Goal: Information Seeking & Learning: Learn about a topic

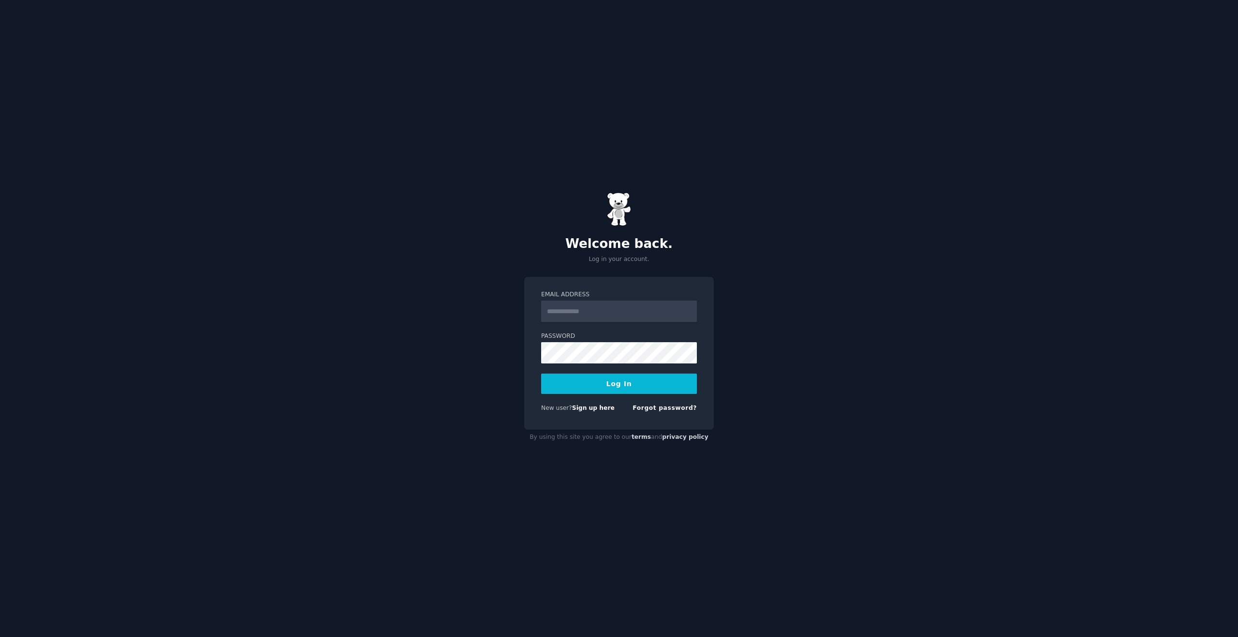
click at [579, 313] on input "Email Address" at bounding box center [619, 311] width 156 height 21
type input "**********"
click at [627, 376] on button "Log In" at bounding box center [619, 384] width 156 height 20
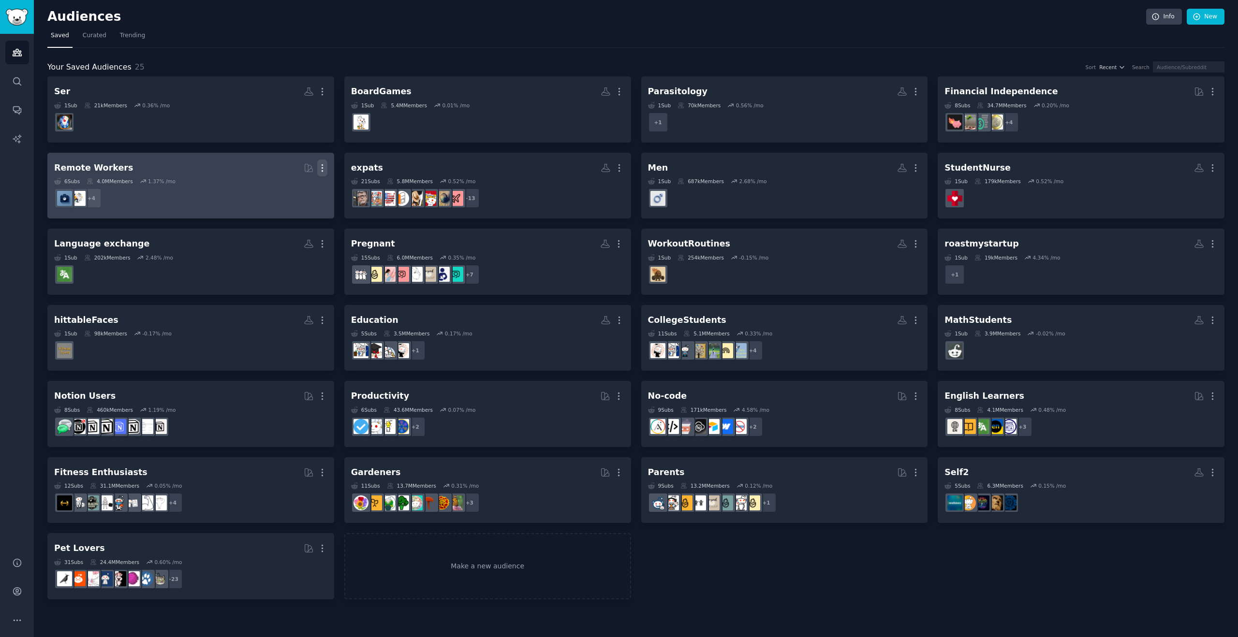
click at [325, 169] on icon "button" at bounding box center [322, 168] width 10 height 10
click at [292, 193] on p "Delete" at bounding box center [296, 188] width 22 height 10
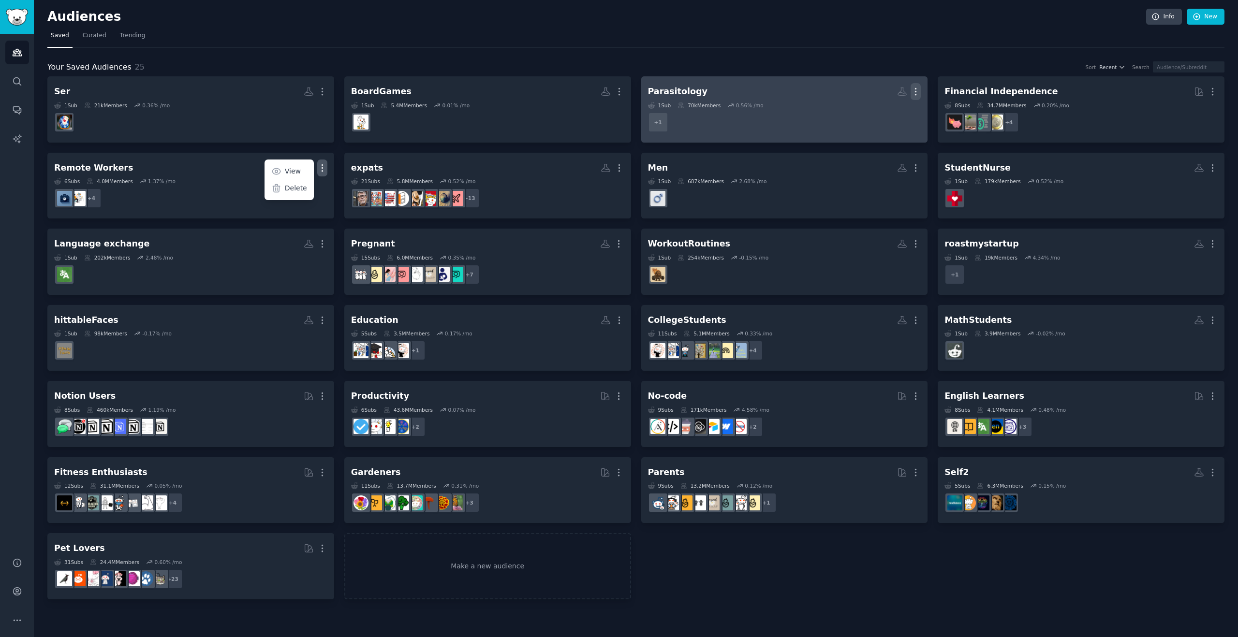
click at [916, 89] on icon "button" at bounding box center [916, 92] width 1 height 7
click at [891, 113] on p "Delete" at bounding box center [889, 112] width 22 height 10
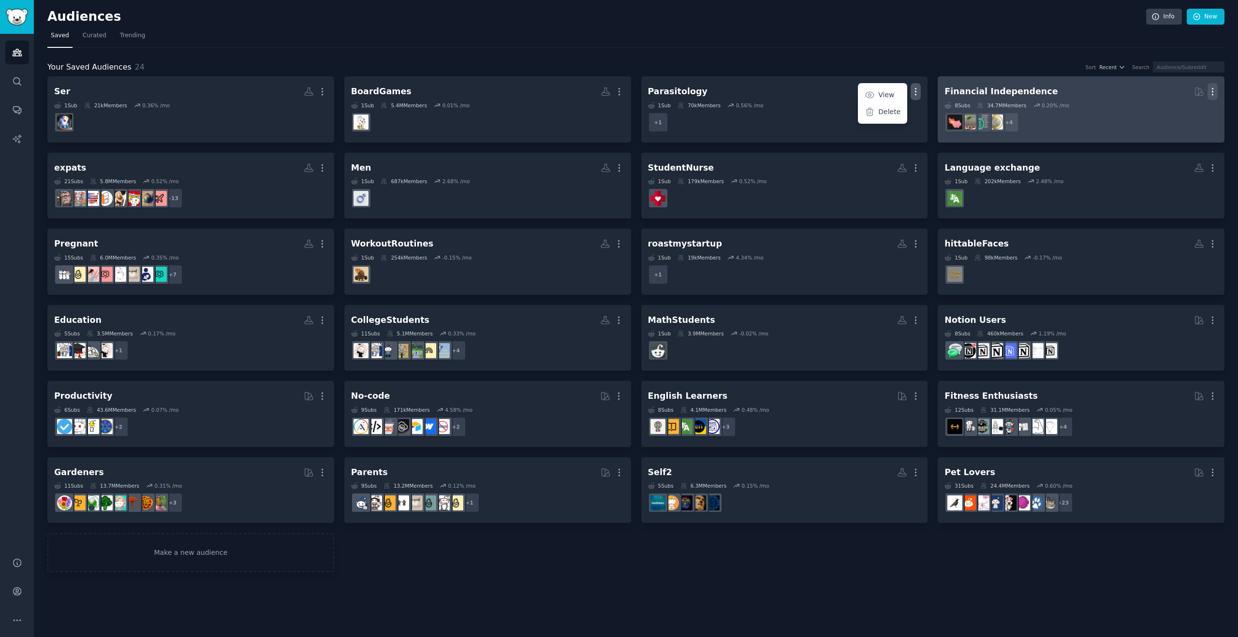
drag, startPoint x: 1216, startPoint y: 89, endPoint x: 1211, endPoint y: 89, distance: 5.8
click at [1216, 89] on icon "button" at bounding box center [1213, 92] width 10 height 10
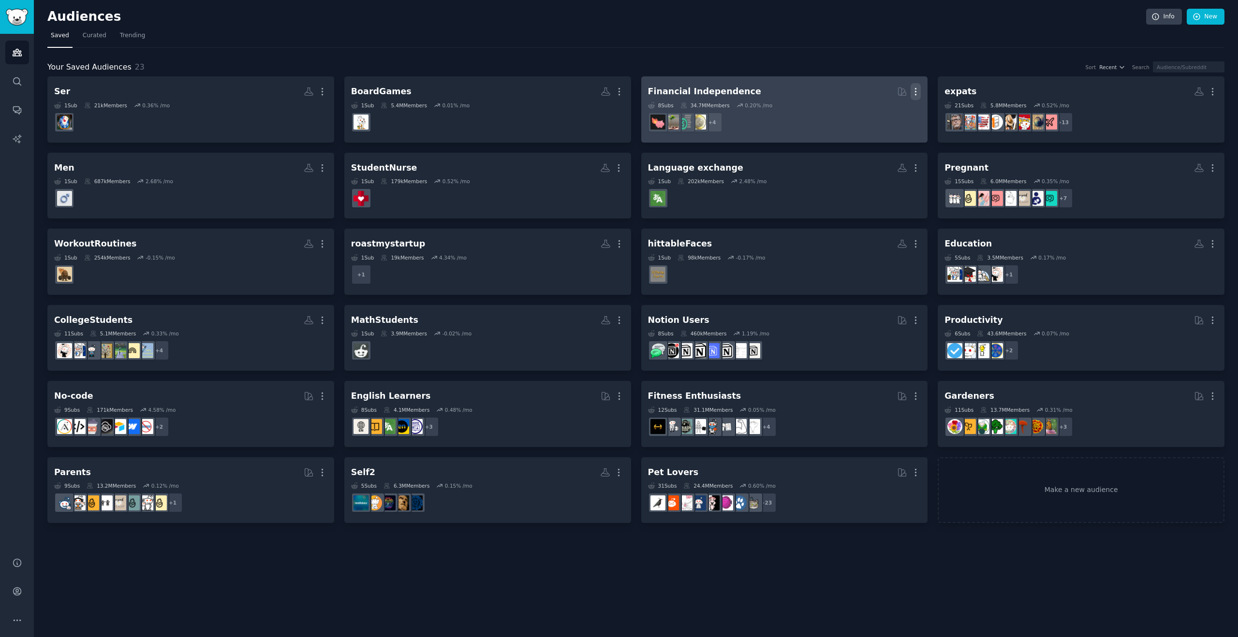
click at [918, 91] on icon "button" at bounding box center [916, 92] width 10 height 10
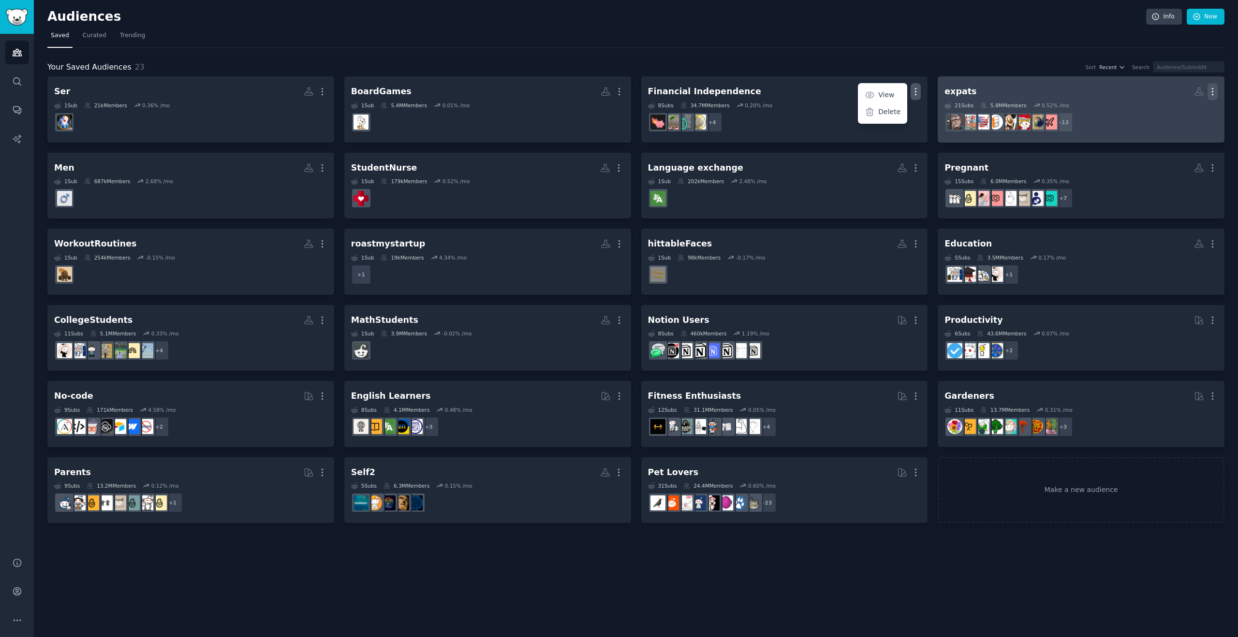
click at [1213, 92] on icon "button" at bounding box center [1213, 92] width 10 height 10
click at [1182, 113] on p "Delete" at bounding box center [1186, 112] width 22 height 10
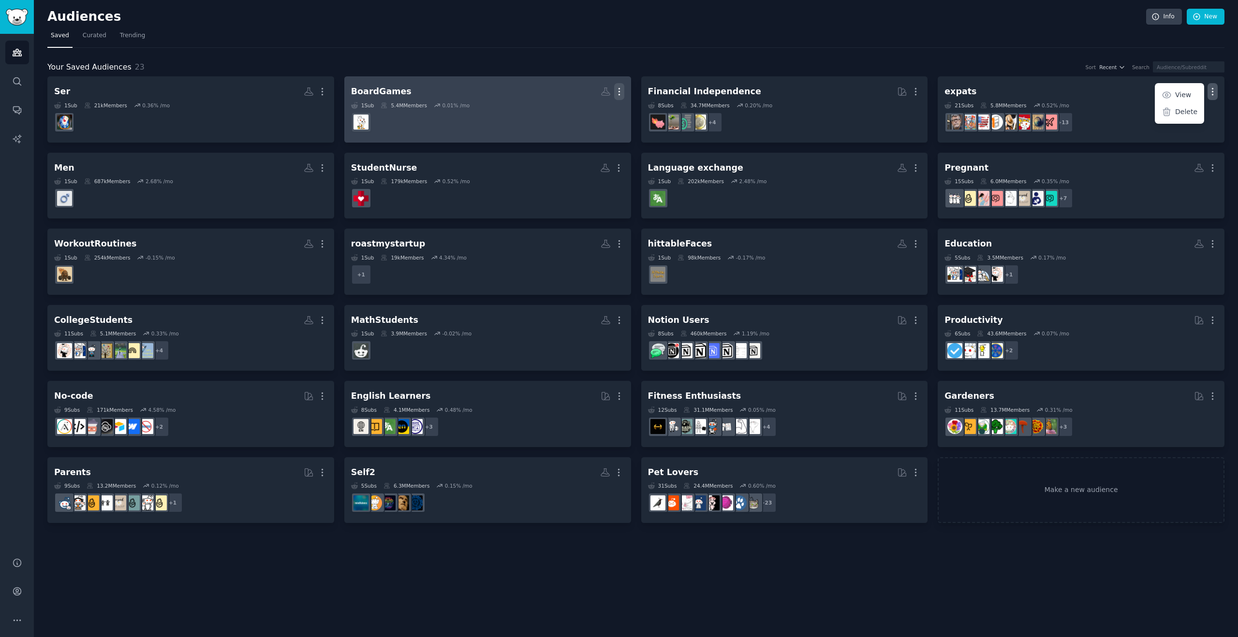
click at [619, 90] on icon "button" at bounding box center [619, 92] width 10 height 10
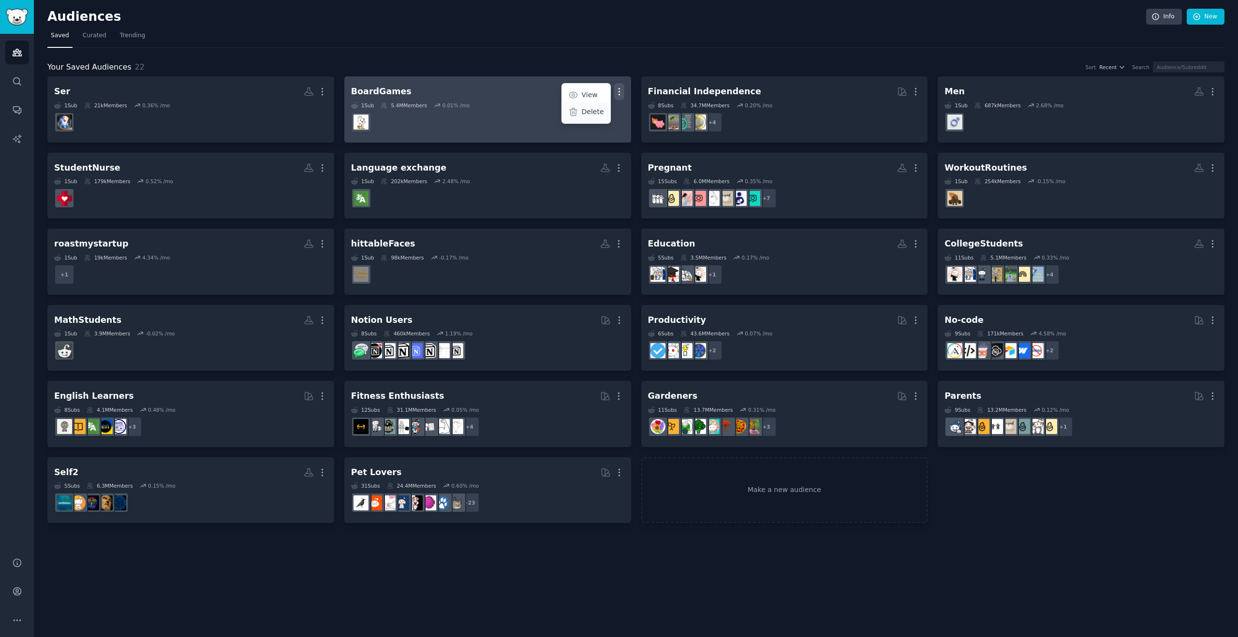
click at [578, 112] on icon at bounding box center [573, 112] width 10 height 10
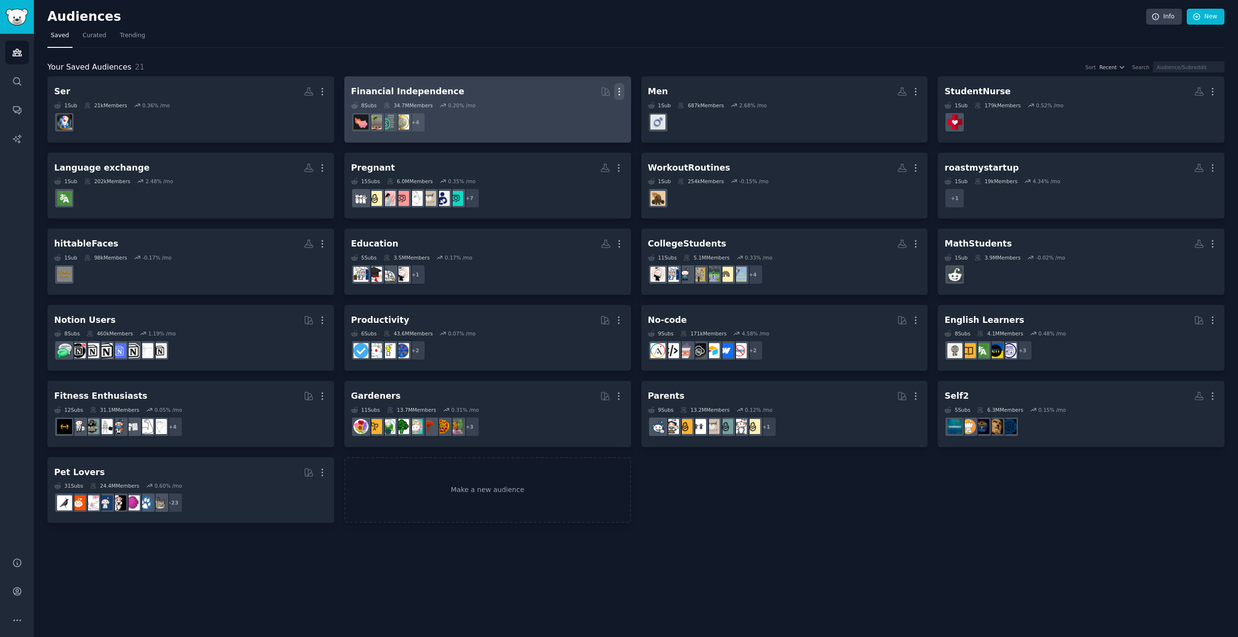
click at [621, 91] on icon "button" at bounding box center [619, 92] width 10 height 10
click at [593, 113] on p "Delete" at bounding box center [593, 112] width 22 height 10
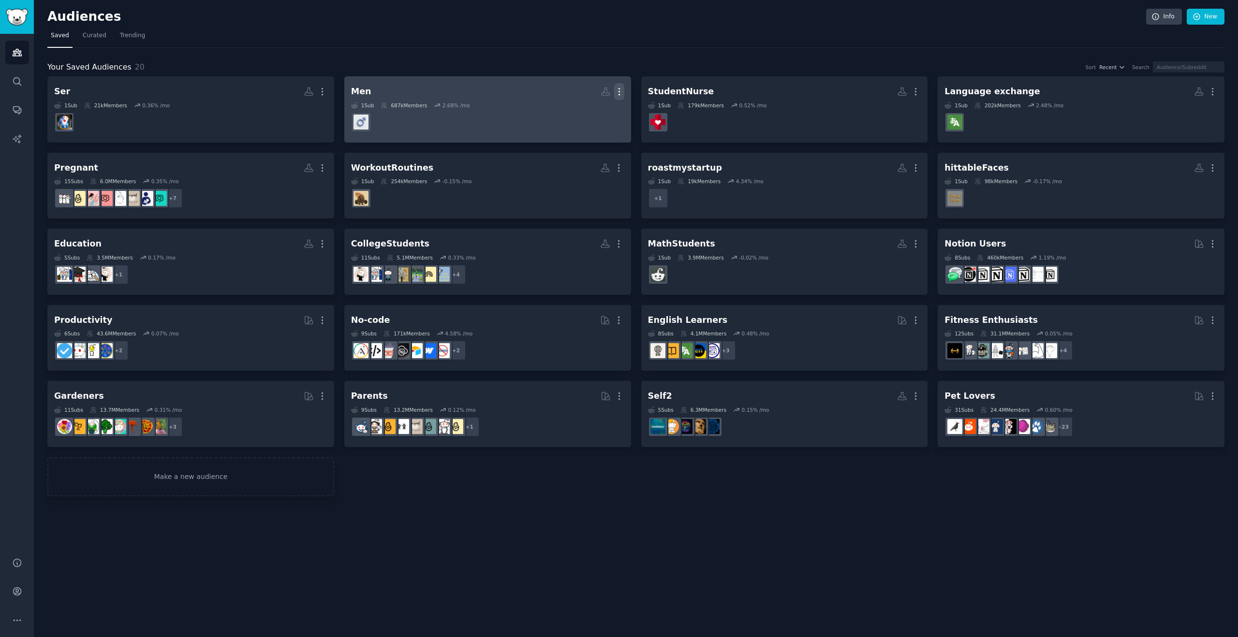
click at [619, 91] on icon "button" at bounding box center [619, 92] width 1 height 7
click at [604, 113] on p "Delete" at bounding box center [593, 112] width 22 height 10
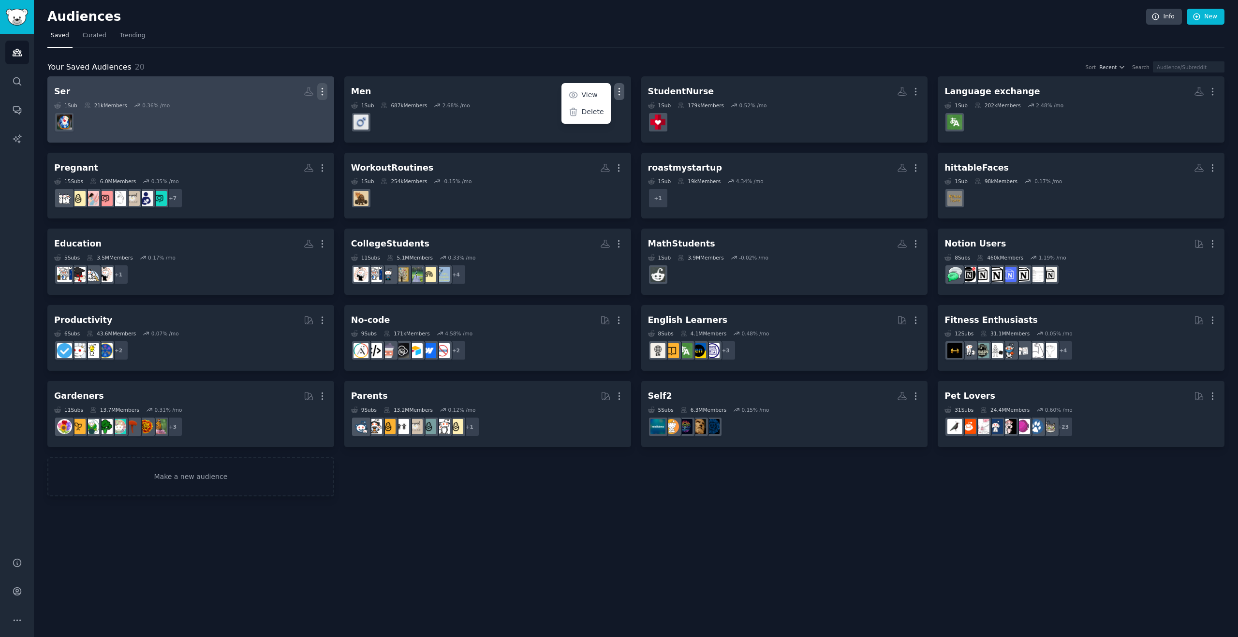
click at [322, 94] on icon "button" at bounding box center [322, 92] width 1 height 7
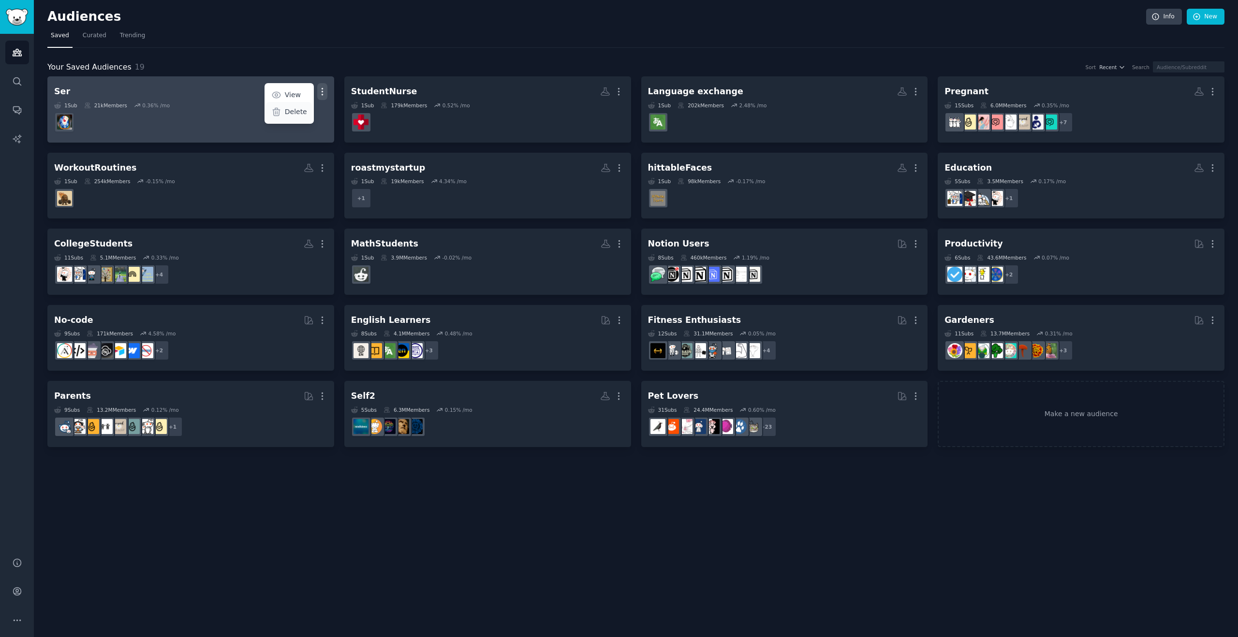
click at [295, 112] on p "Delete" at bounding box center [296, 112] width 22 height 10
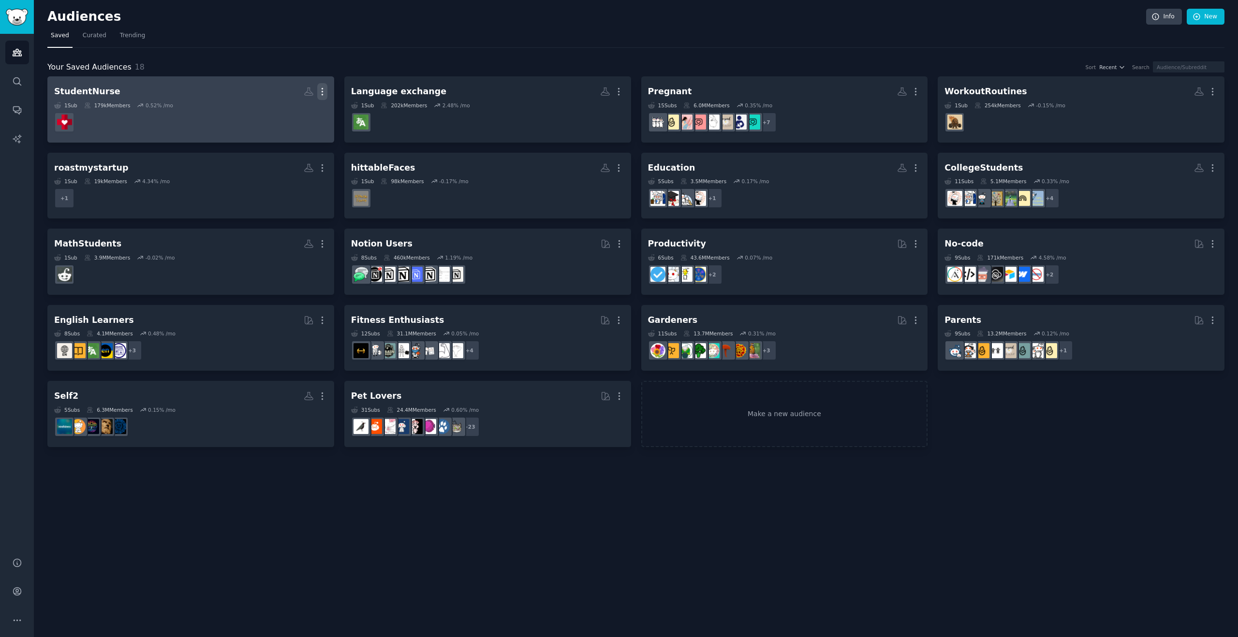
click at [319, 91] on icon "button" at bounding box center [322, 92] width 10 height 10
click at [288, 109] on p "Delete" at bounding box center [296, 112] width 22 height 10
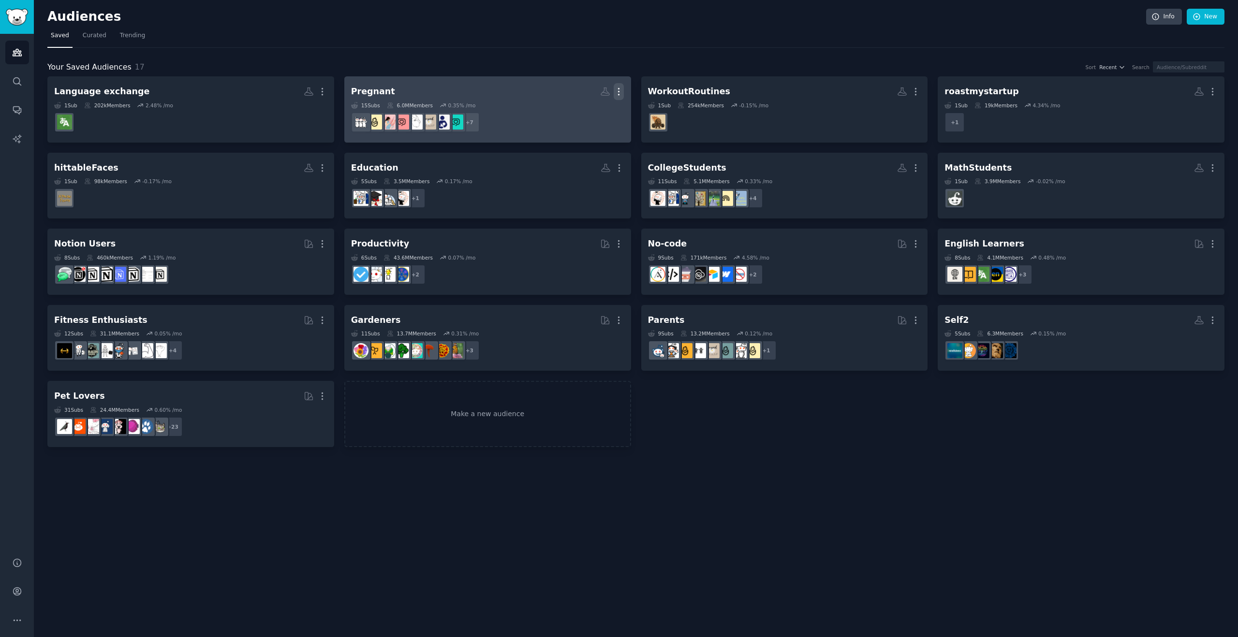
click at [622, 89] on icon "button" at bounding box center [619, 92] width 10 height 10
click at [588, 115] on p "Delete" at bounding box center [592, 112] width 22 height 10
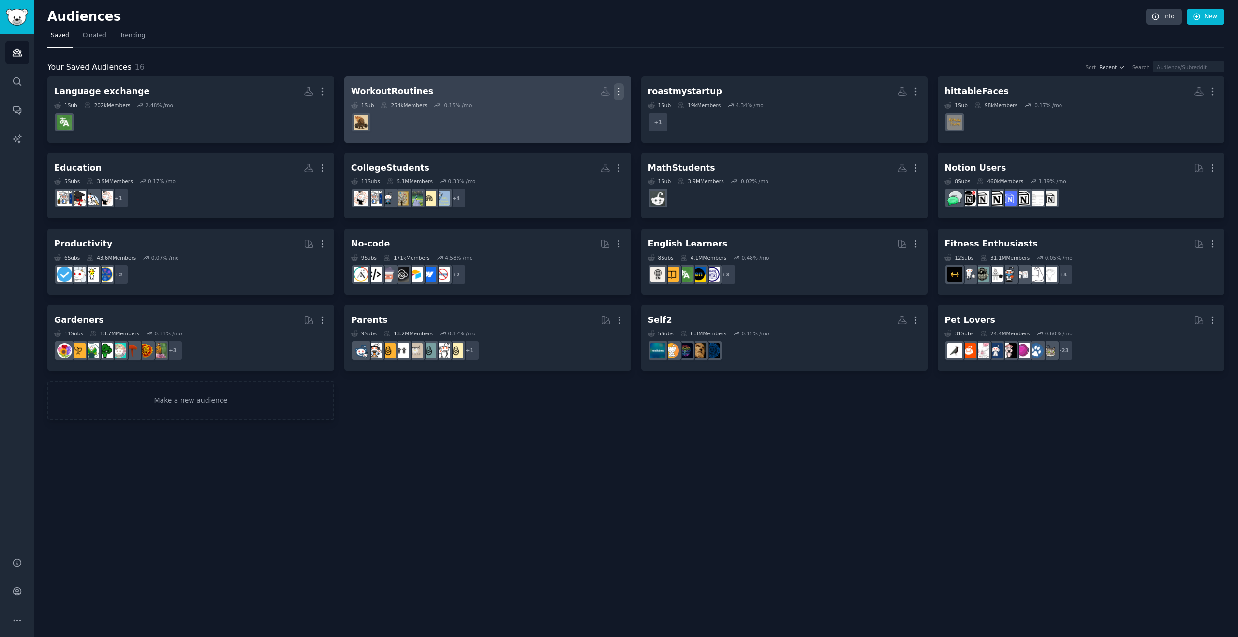
click at [623, 92] on icon "button" at bounding box center [619, 92] width 10 height 10
click at [594, 112] on p "Delete" at bounding box center [592, 112] width 22 height 10
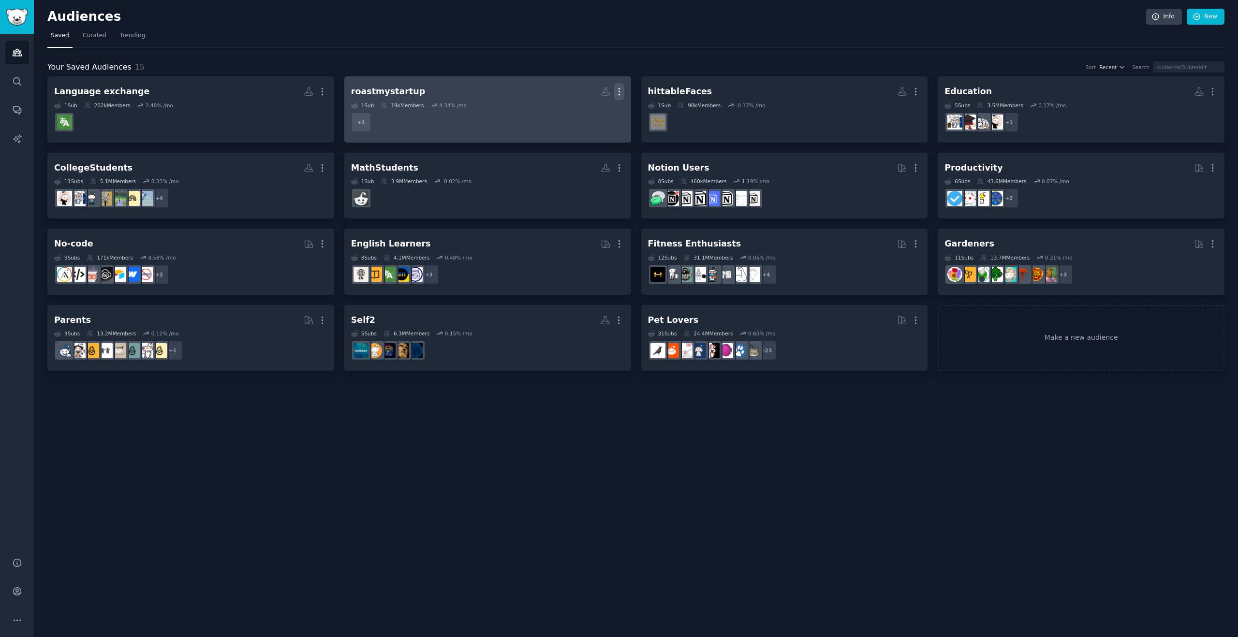
click at [618, 90] on icon "button" at bounding box center [619, 92] width 10 height 10
click at [591, 112] on p "Delete" at bounding box center [593, 112] width 22 height 10
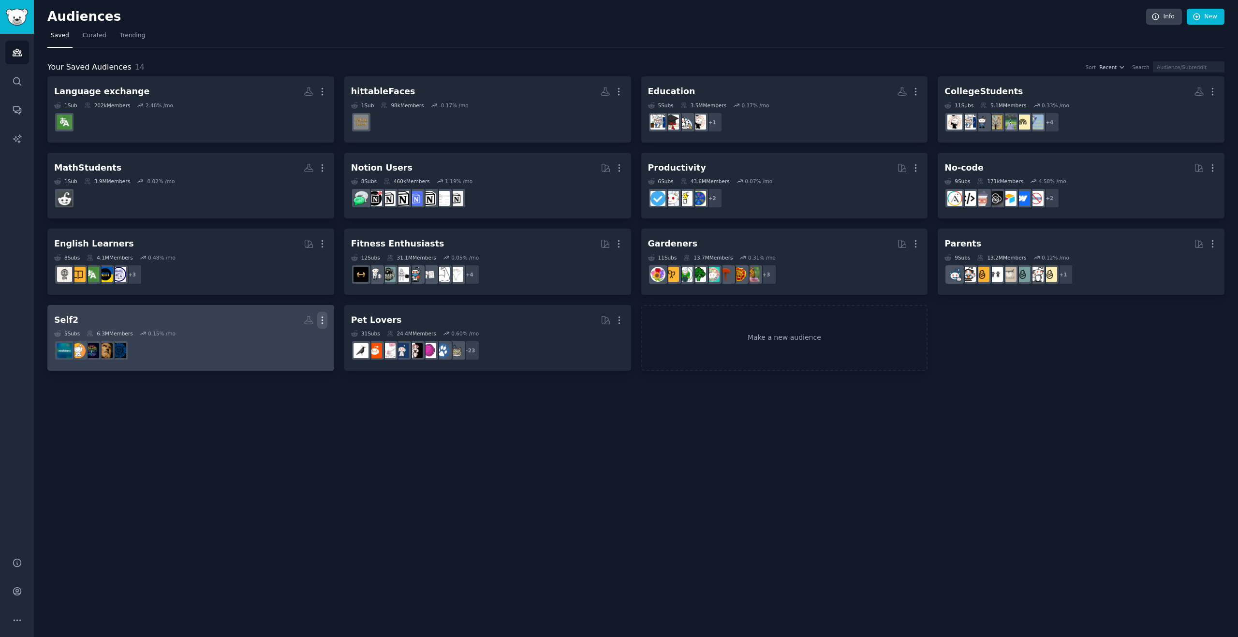
click at [323, 322] on icon "button" at bounding box center [322, 320] width 10 height 10
click at [300, 337] on p "Delete" at bounding box center [296, 341] width 22 height 10
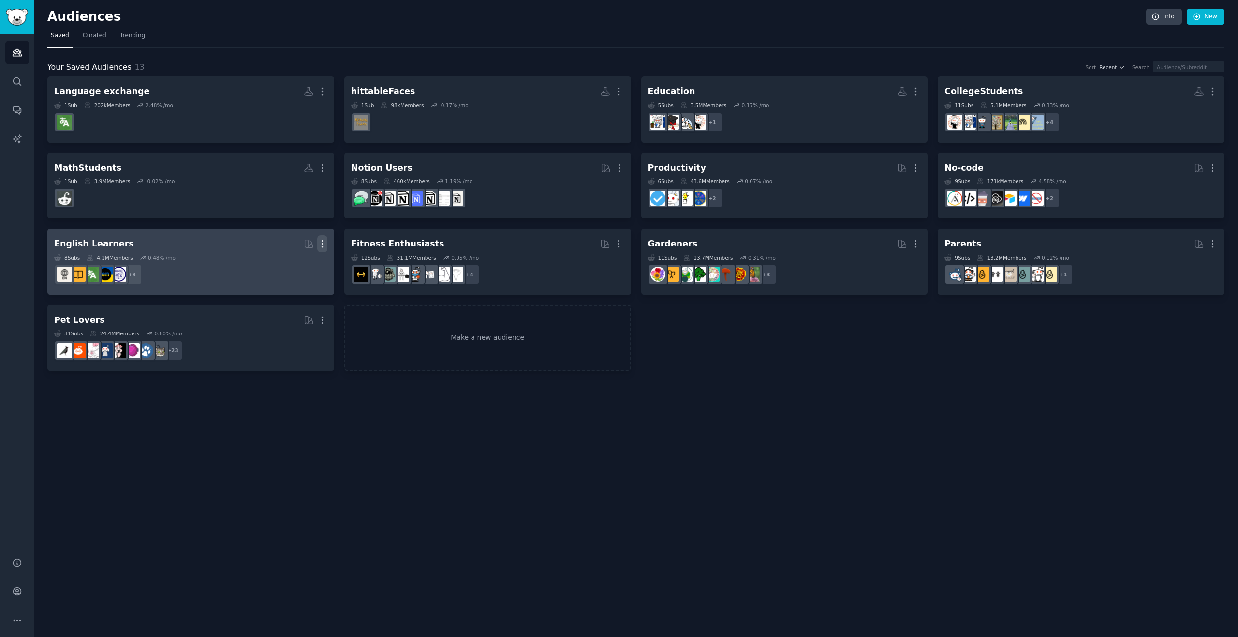
click at [323, 248] on icon "button" at bounding box center [322, 244] width 10 height 10
click at [297, 264] on p "Delete" at bounding box center [296, 264] width 22 height 10
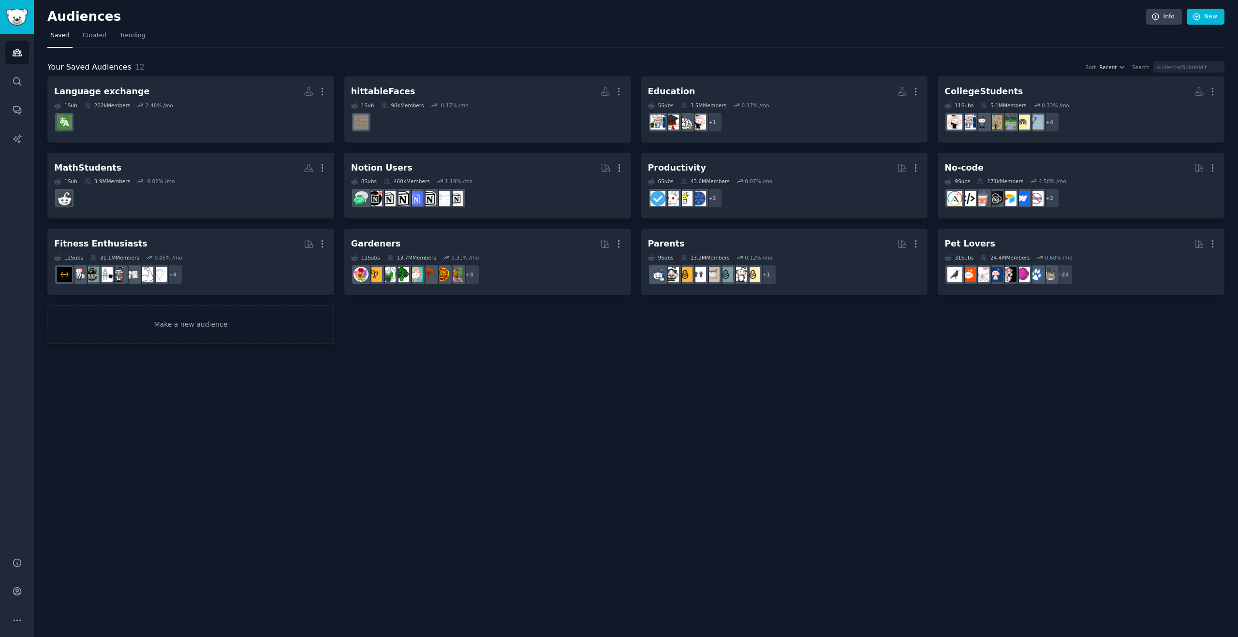
click at [541, 384] on div "Audiences Info New Saved Curated Trending Your Saved Audiences 12 Sort Recent S…" at bounding box center [636, 318] width 1204 height 637
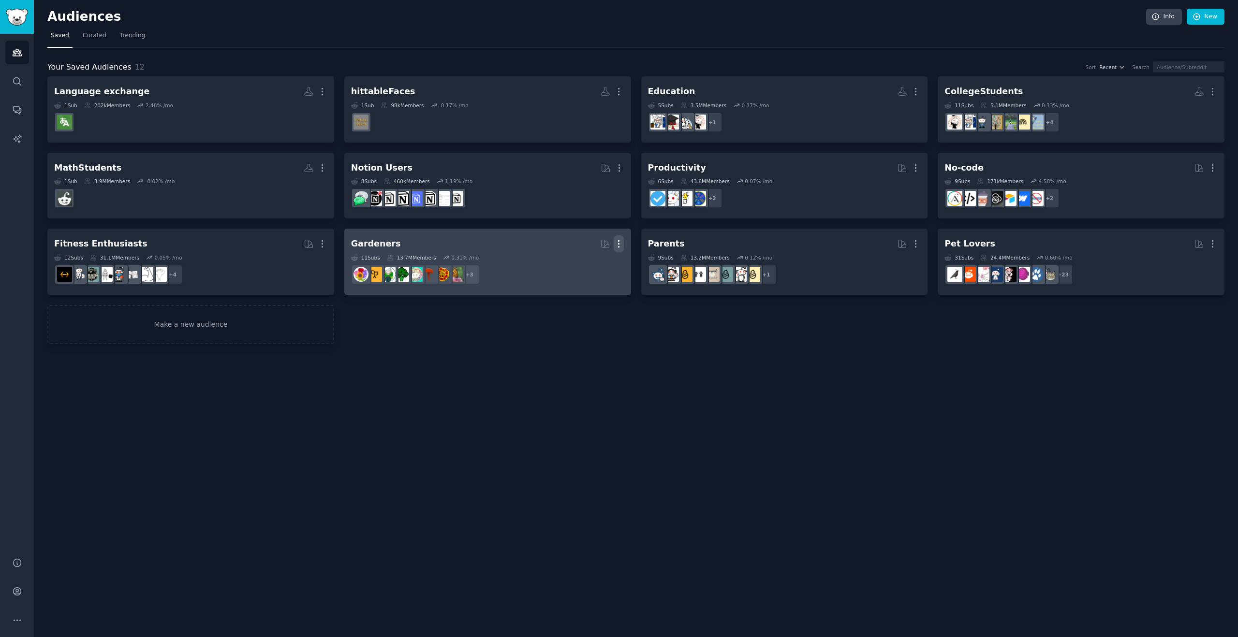
click at [619, 249] on icon "button" at bounding box center [619, 244] width 10 height 10
click at [593, 265] on p "Delete" at bounding box center [592, 264] width 22 height 10
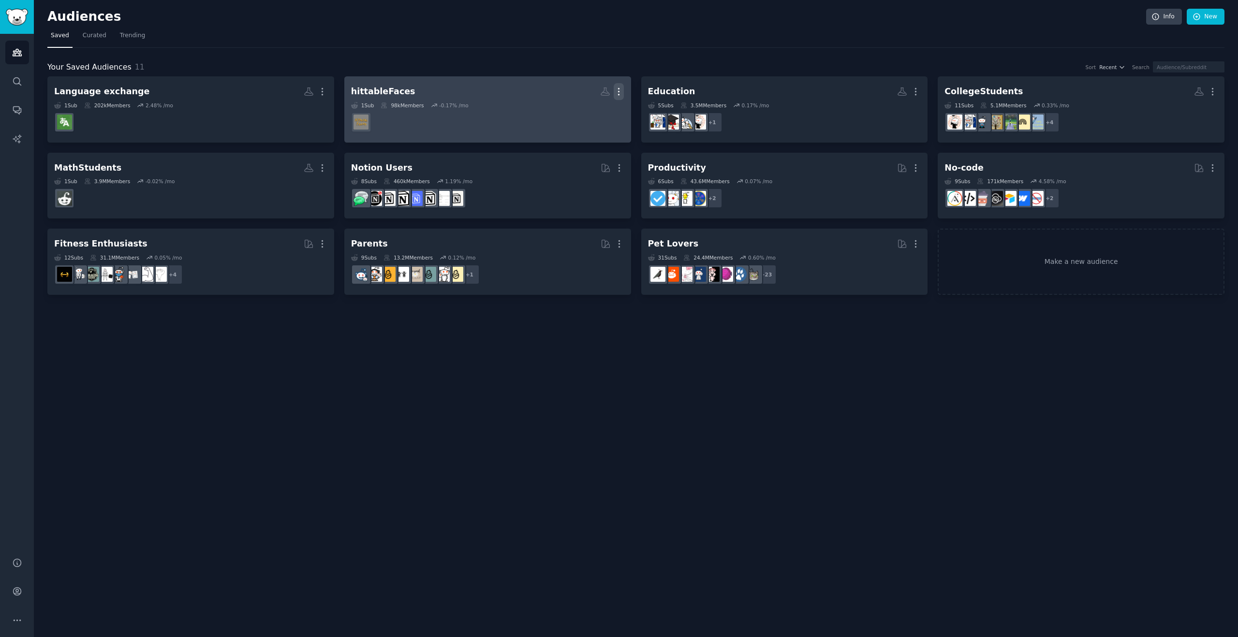
click at [620, 93] on icon "button" at bounding box center [619, 92] width 10 height 10
click at [588, 110] on p "Delete" at bounding box center [592, 112] width 22 height 10
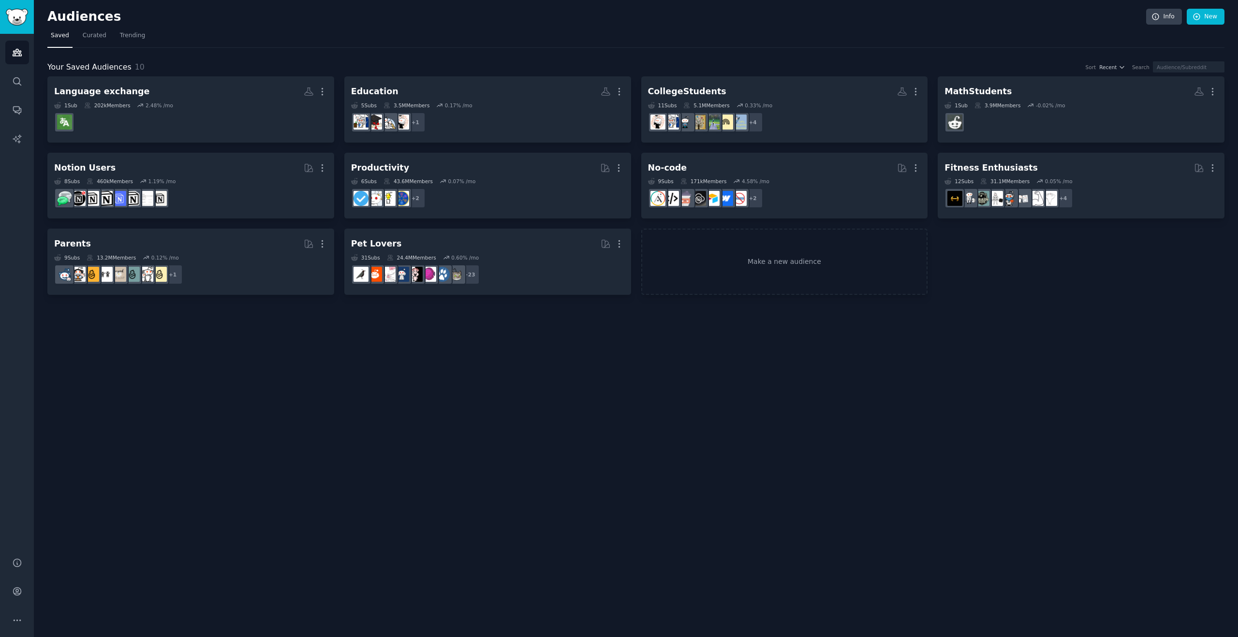
click at [523, 346] on div "Audiences Info New Saved Curated Trending Your Saved Audiences 10 Sort Recent S…" at bounding box center [636, 318] width 1204 height 637
click at [19, 79] on icon "Sidebar" at bounding box center [17, 81] width 10 height 10
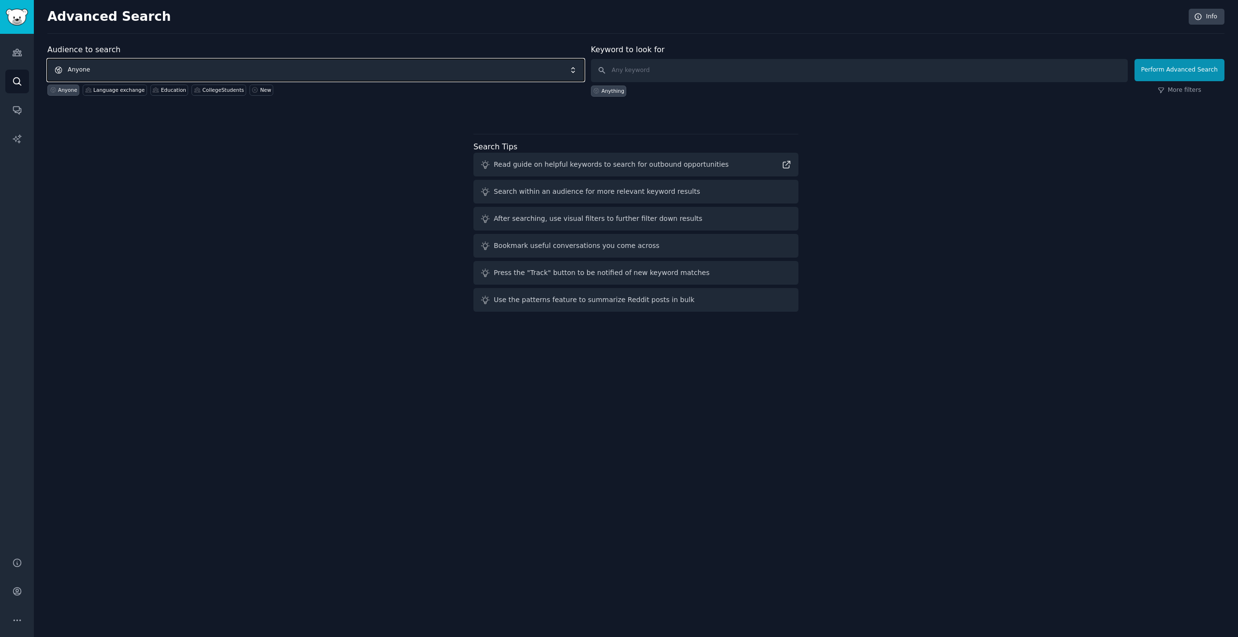
click at [223, 61] on span "Anyone" at bounding box center [315, 70] width 537 height 22
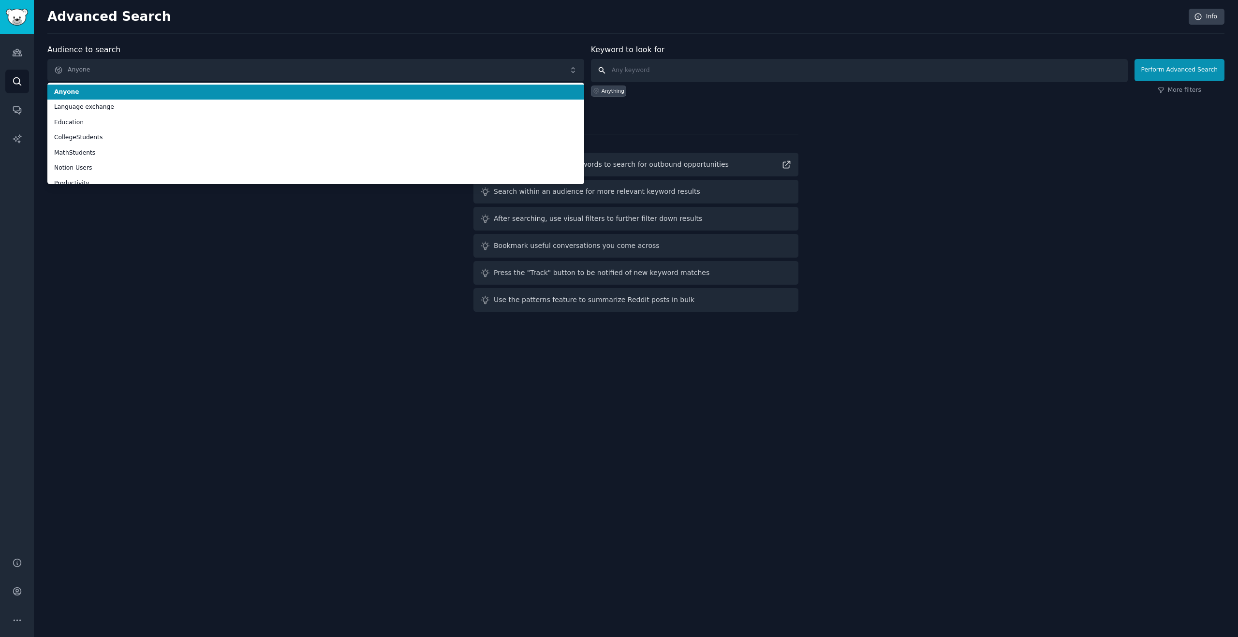
click at [652, 81] on input "text" at bounding box center [859, 70] width 537 height 23
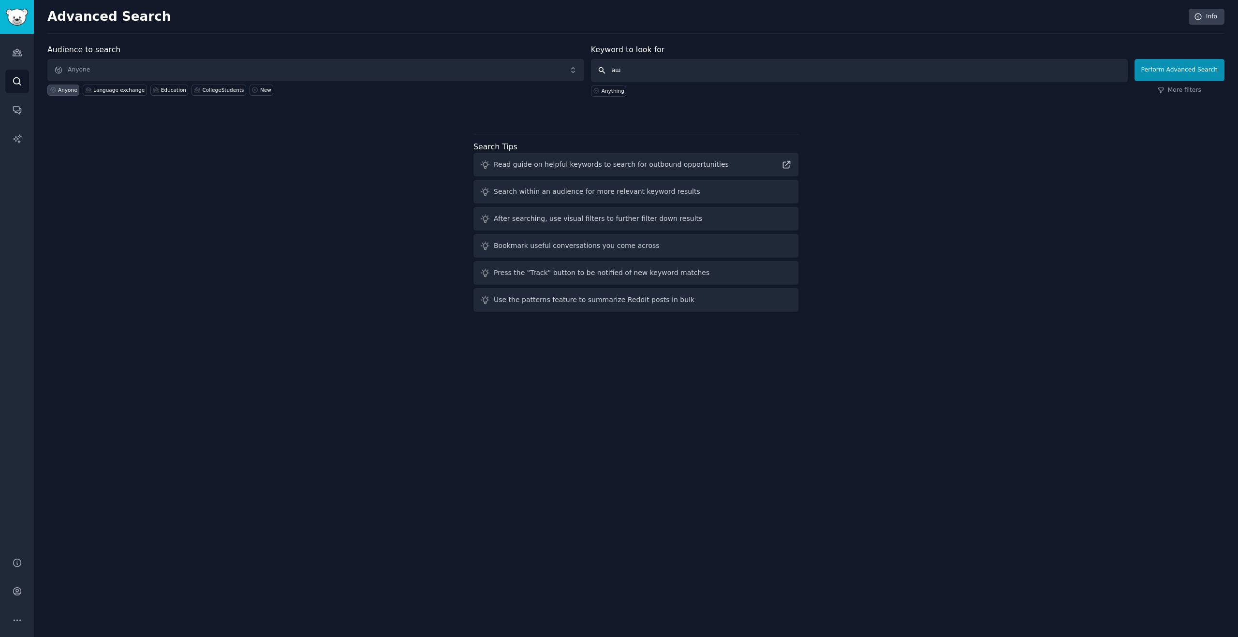
type input "а"
type input "s"
type input "fitness"
click at [619, 92] on div "Anything" at bounding box center [613, 91] width 23 height 7
click at [678, 74] on input "text" at bounding box center [859, 70] width 537 height 23
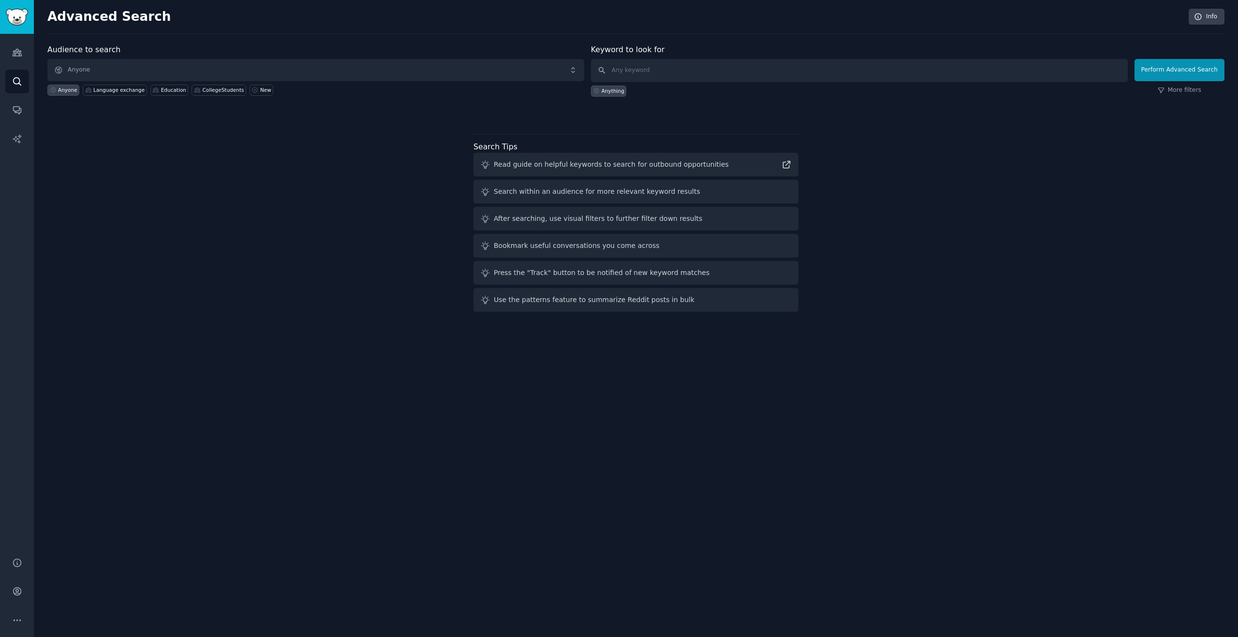
click at [608, 97] on div "Audience to search Anyone Anyone Language exchange Education CollegeStudents Ne…" at bounding box center [635, 80] width 1177 height 73
click at [609, 94] on div "Anything" at bounding box center [613, 91] width 23 height 7
click at [649, 74] on input "text" at bounding box center [859, 70] width 537 height 23
type input "fitness"
click at [226, 67] on span "Anyone" at bounding box center [315, 70] width 537 height 22
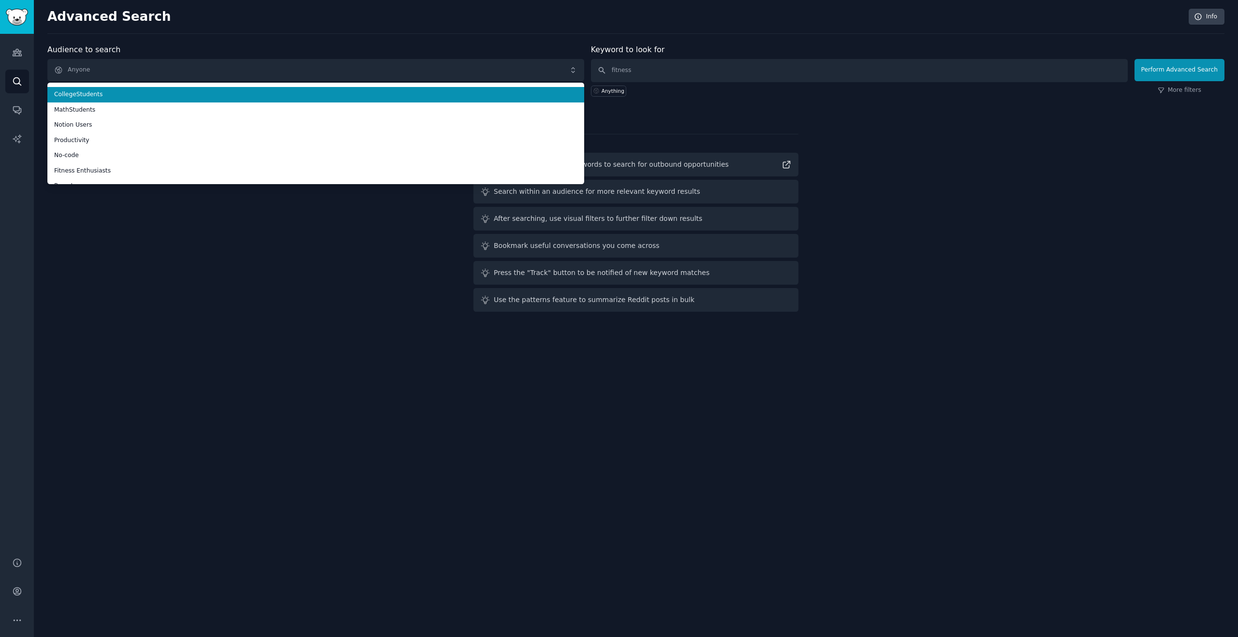
scroll to position [69, 0]
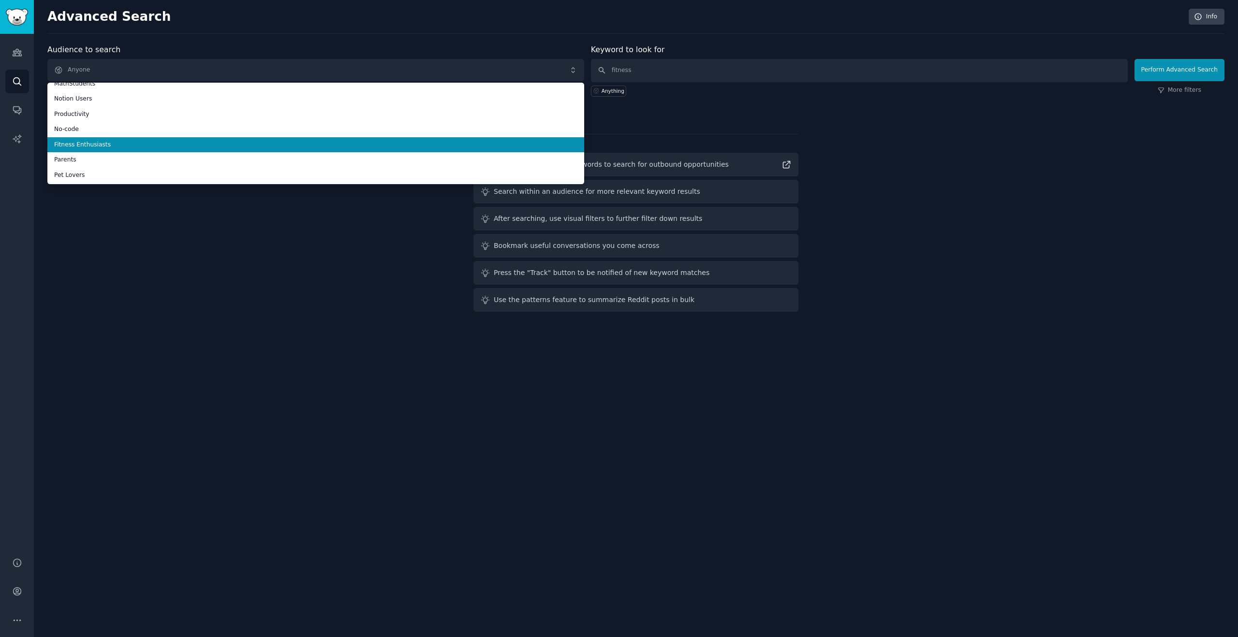
click at [148, 141] on span "Fitness Enthusiasts" at bounding box center [315, 145] width 523 height 9
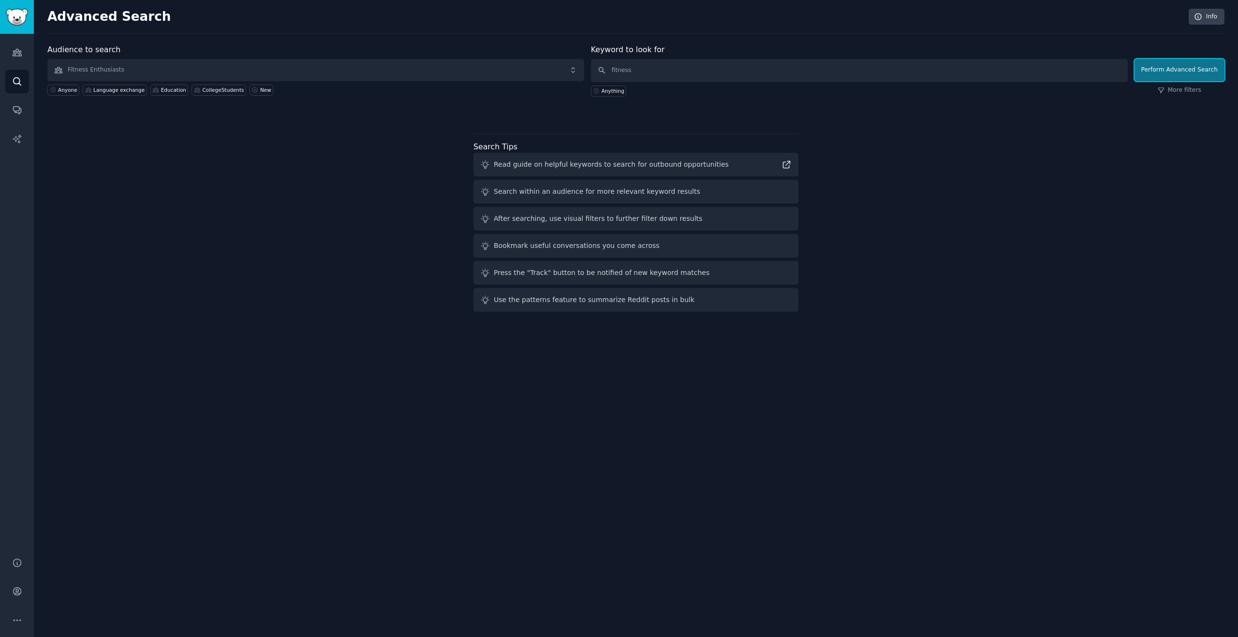
click at [1169, 72] on button "Perform Advanced Search" at bounding box center [1180, 70] width 90 height 22
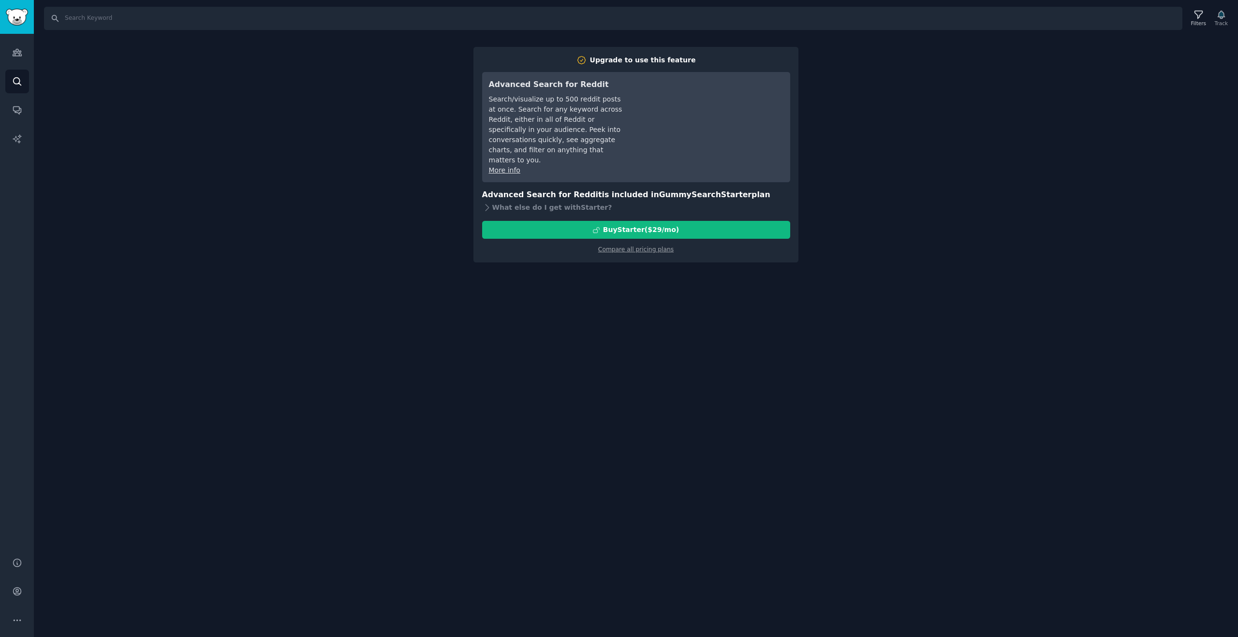
drag, startPoint x: 1040, startPoint y: 61, endPoint x: 1015, endPoint y: 75, distance: 28.6
click at [1040, 61] on div "Search Filters Track Upgrade to use this feature Advanced Search for Reddit Sea…" at bounding box center [636, 318] width 1204 height 637
click at [353, 139] on div "Search Filters Track Upgrade to use this feature Advanced Search for Reddit Sea…" at bounding box center [636, 318] width 1204 height 637
click at [208, 163] on div "Search Filters Track Upgrade to use this feature Advanced Search for Reddit Sea…" at bounding box center [636, 318] width 1204 height 637
drag, startPoint x: 115, startPoint y: 154, endPoint x: 104, endPoint y: 134, distance: 22.5
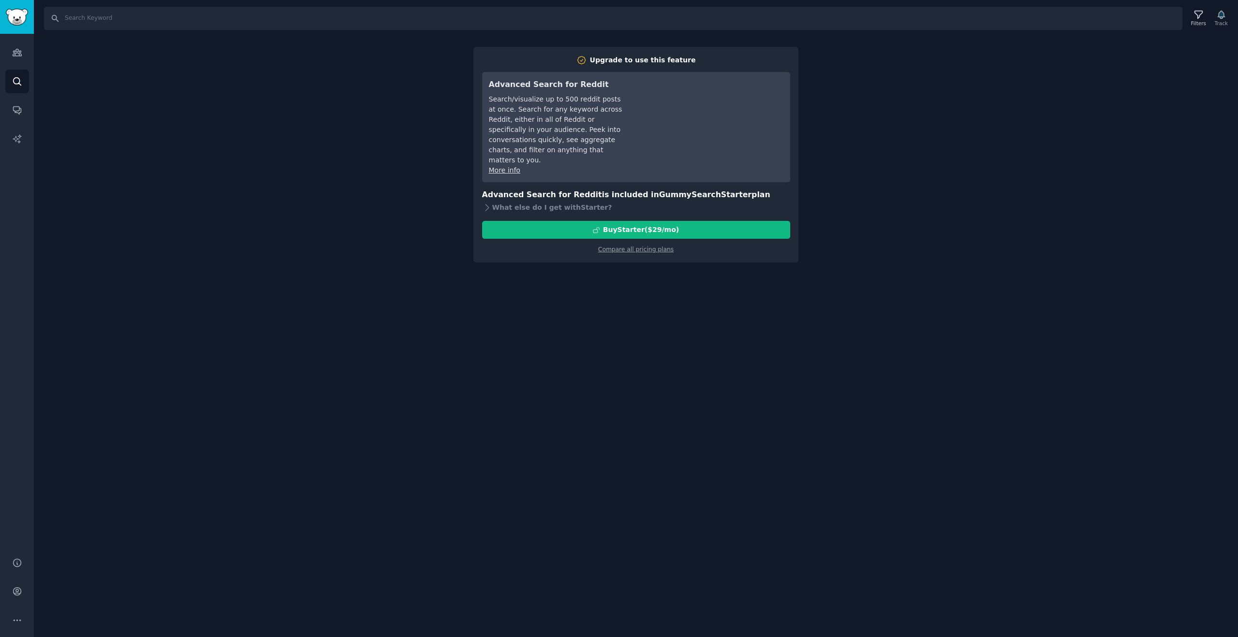
click at [115, 154] on div "Search Filters Track Upgrade to use this feature Advanced Search for Reddit Sea…" at bounding box center [636, 318] width 1204 height 637
click at [642, 225] on div "Buy Starter ($ 29 /mo )" at bounding box center [641, 230] width 76 height 10
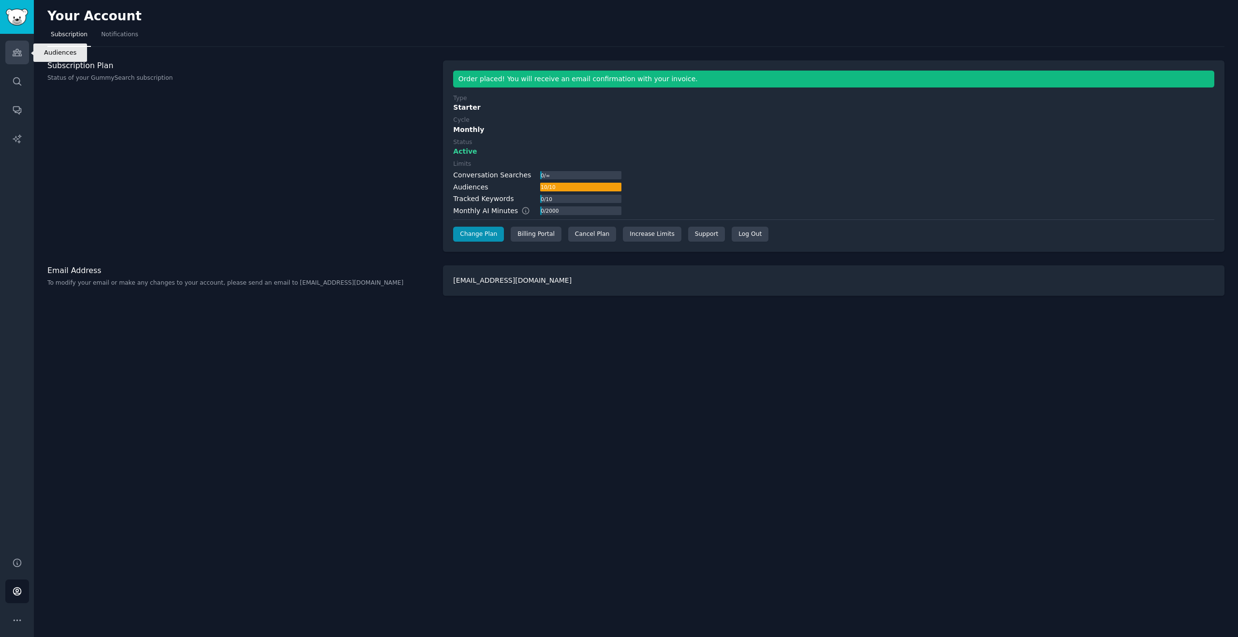
click at [6, 51] on link "Audiences" at bounding box center [17, 53] width 24 height 24
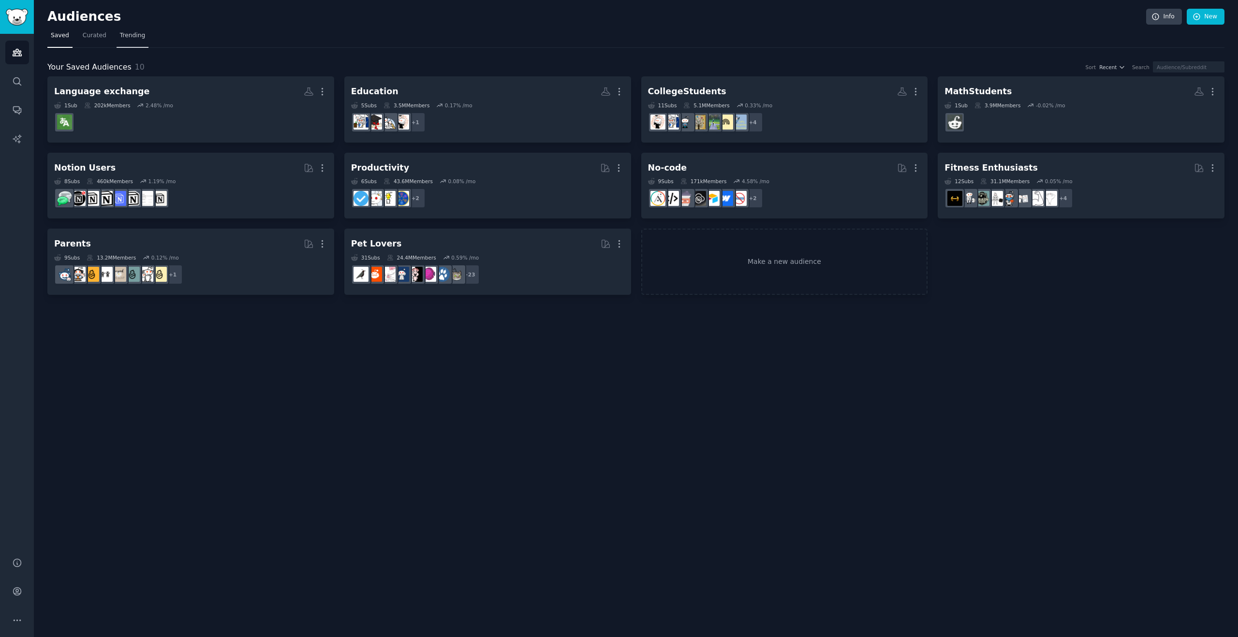
click at [124, 36] on span "Trending" at bounding box center [132, 35] width 25 height 9
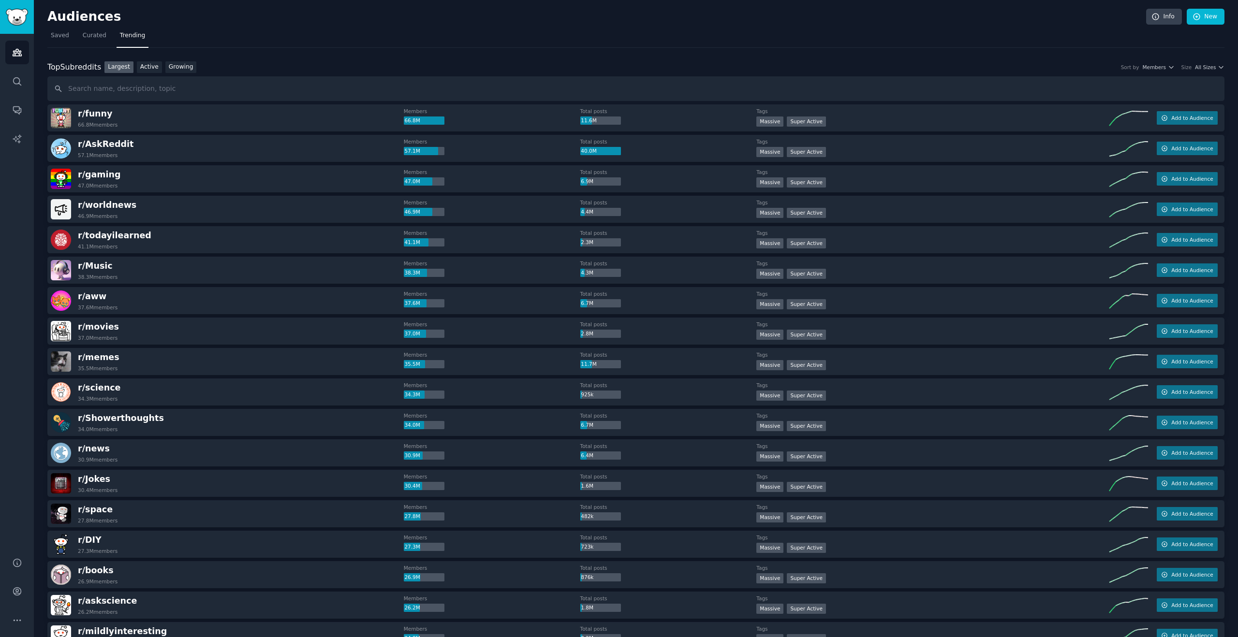
click at [170, 87] on input "text" at bounding box center [635, 88] width 1177 height 25
type input "і"
click at [180, 91] on input "Gym" at bounding box center [635, 88] width 1177 height 25
type input "Gym"
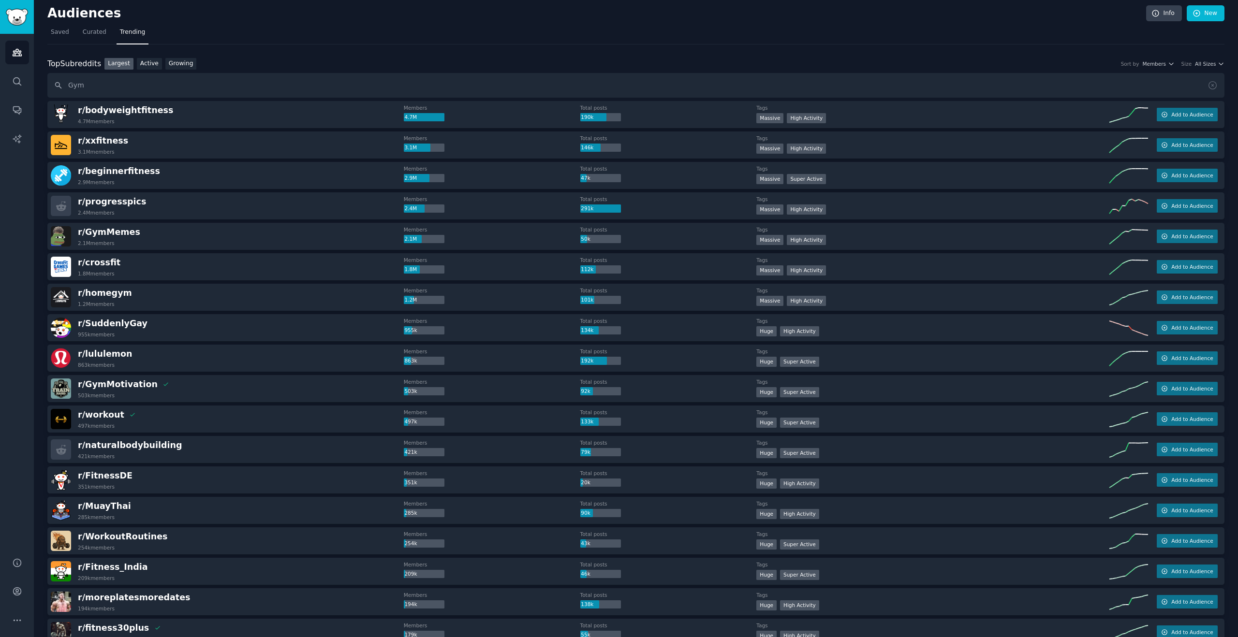
scroll to position [8, 0]
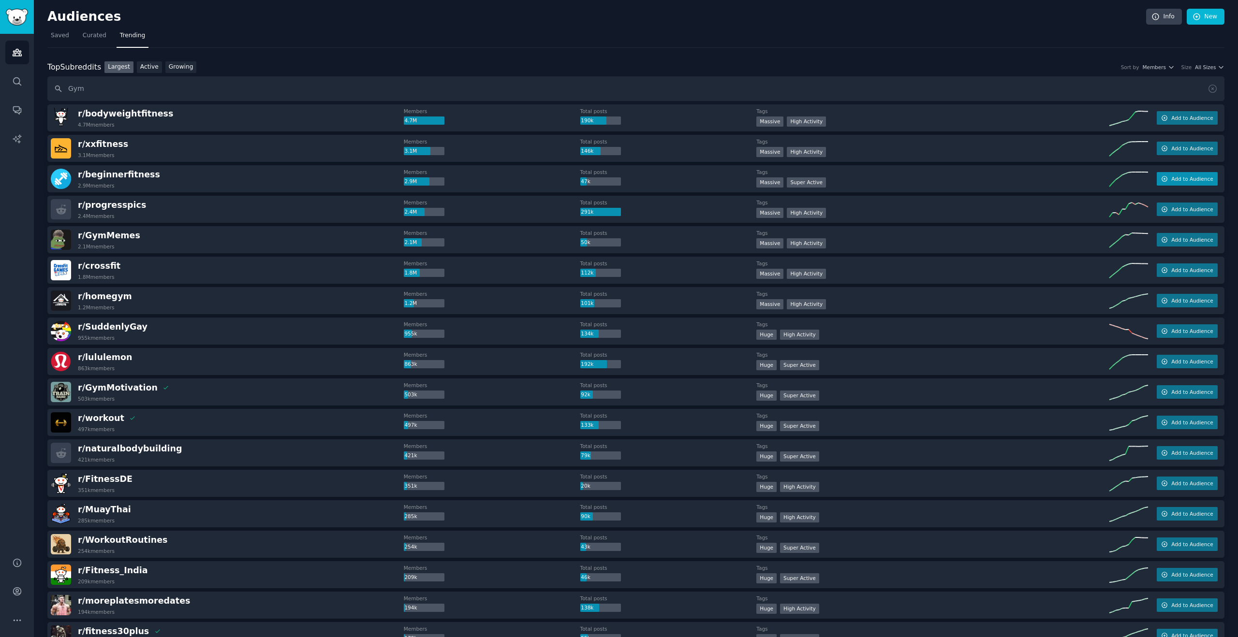
click at [1197, 176] on span "Add to Audience" at bounding box center [1192, 179] width 42 height 7
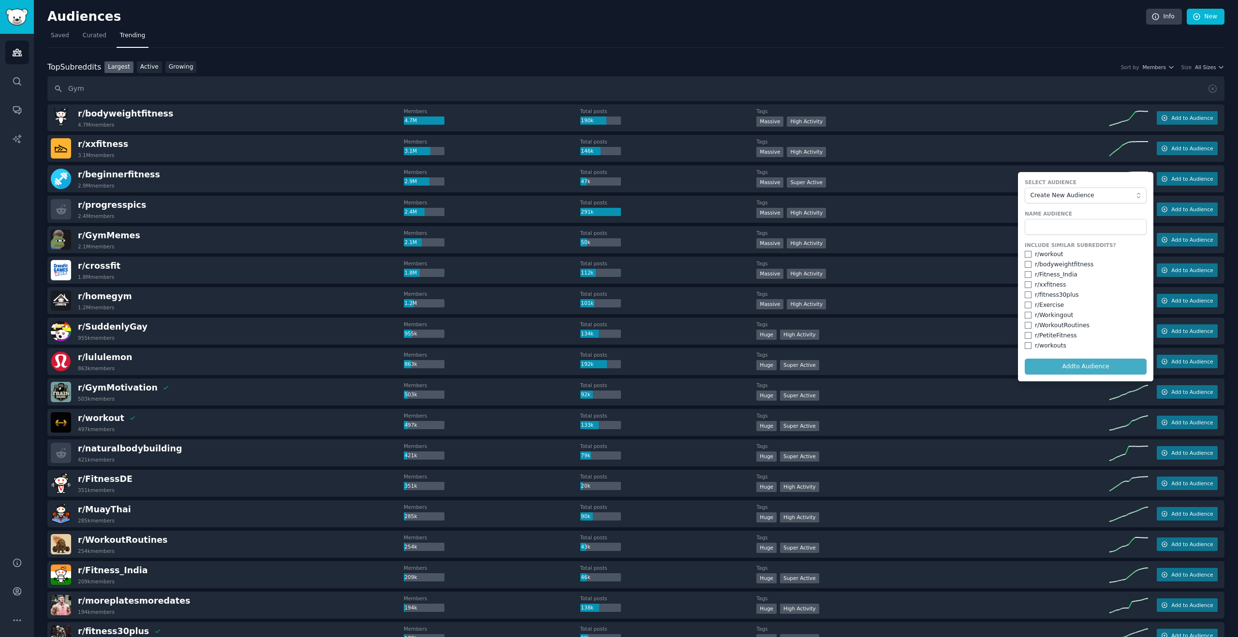
click at [1053, 368] on form "Select Audience Create New Audience Name Audience Include Similar Subreddits? r…" at bounding box center [1085, 276] width 135 height 209
click at [1096, 197] on span "Create New Audience" at bounding box center [1084, 196] width 106 height 9
click at [1082, 212] on span "Create New Audience" at bounding box center [1089, 214] width 102 height 9
click at [1067, 229] on input "text" at bounding box center [1086, 227] width 122 height 16
type input "s"
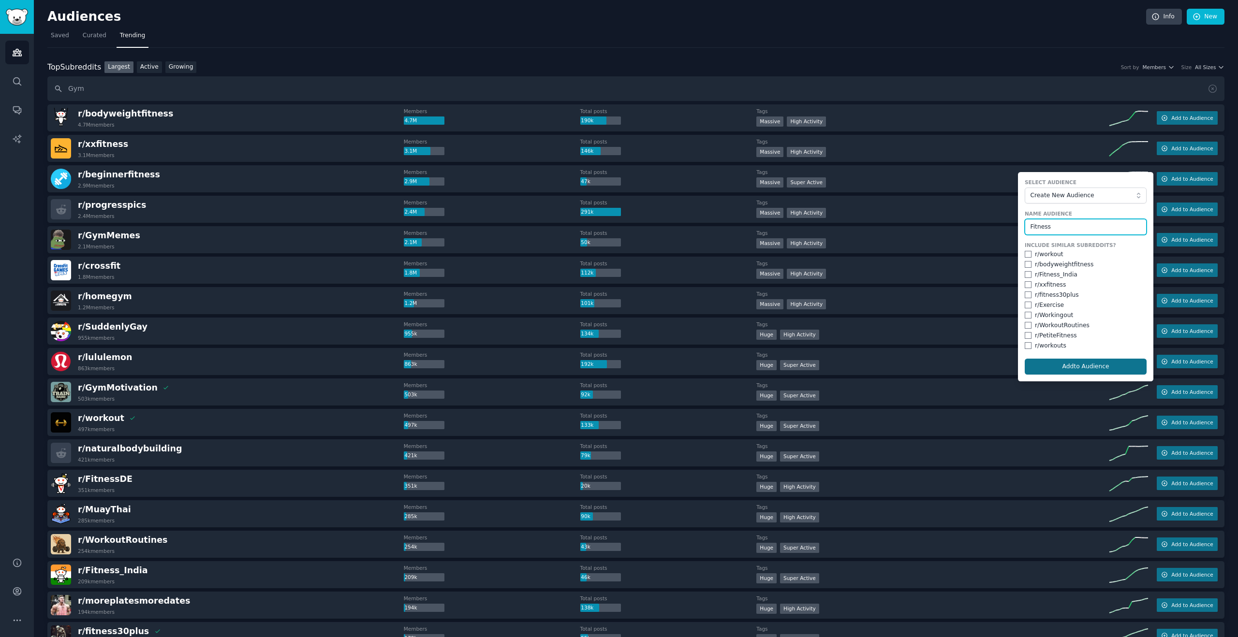
type input "Fitness"
click at [1075, 374] on button "Add to Audience" at bounding box center [1086, 367] width 122 height 16
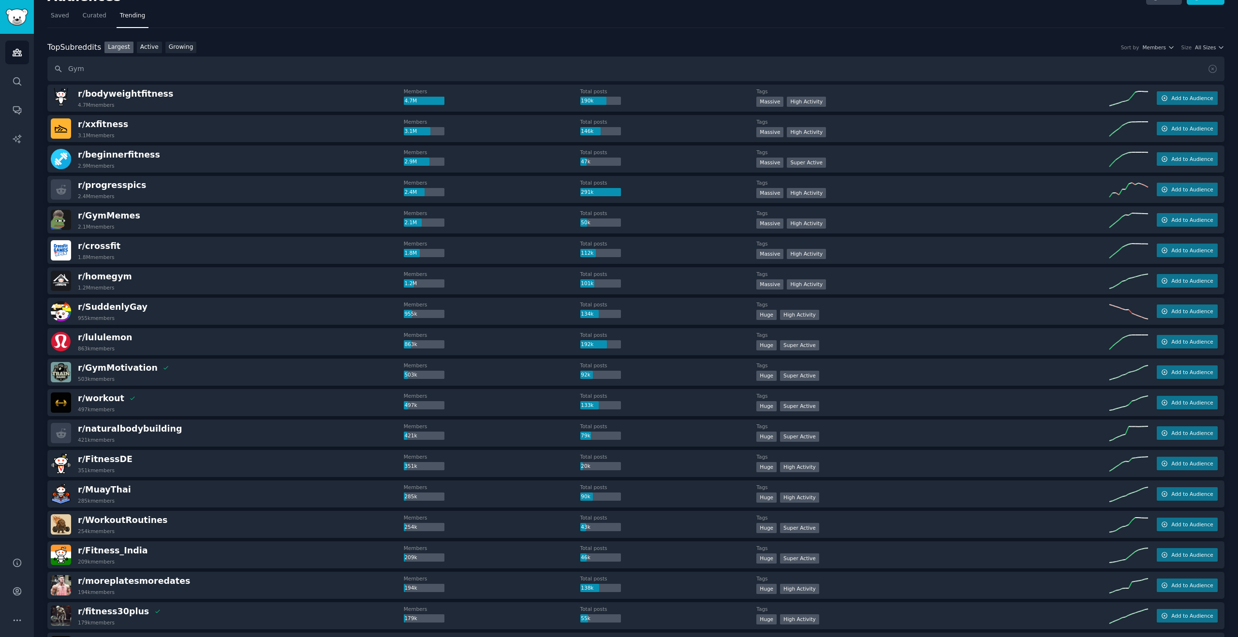
scroll to position [17, 0]
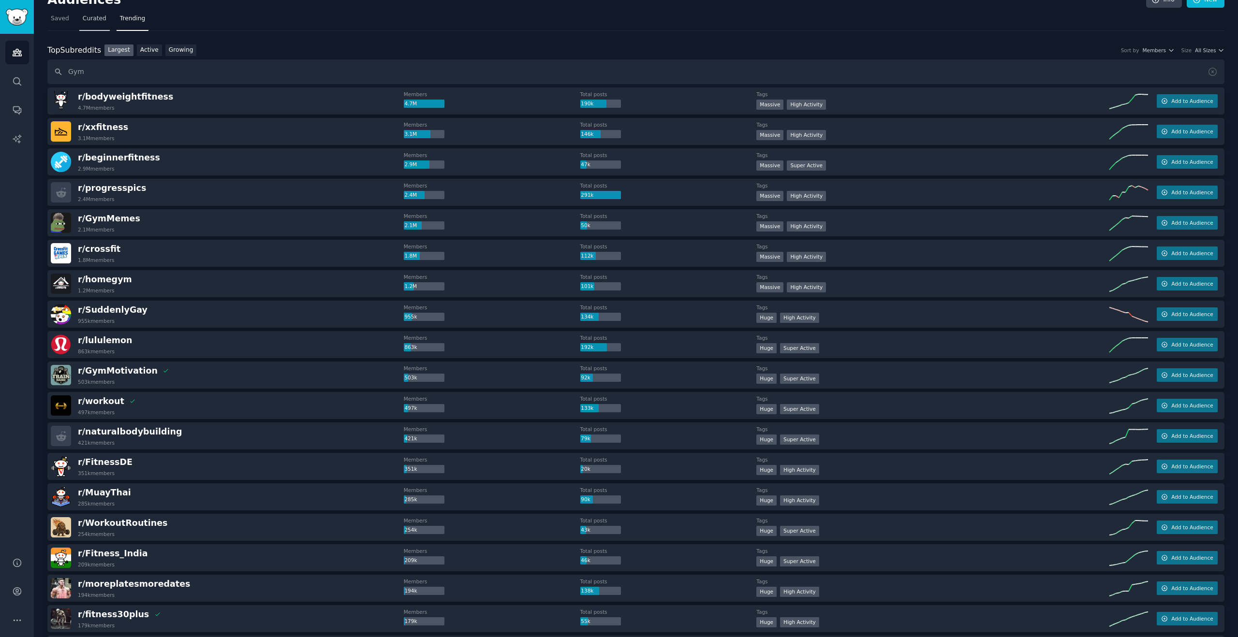
click at [83, 20] on span "Curated" at bounding box center [95, 19] width 24 height 9
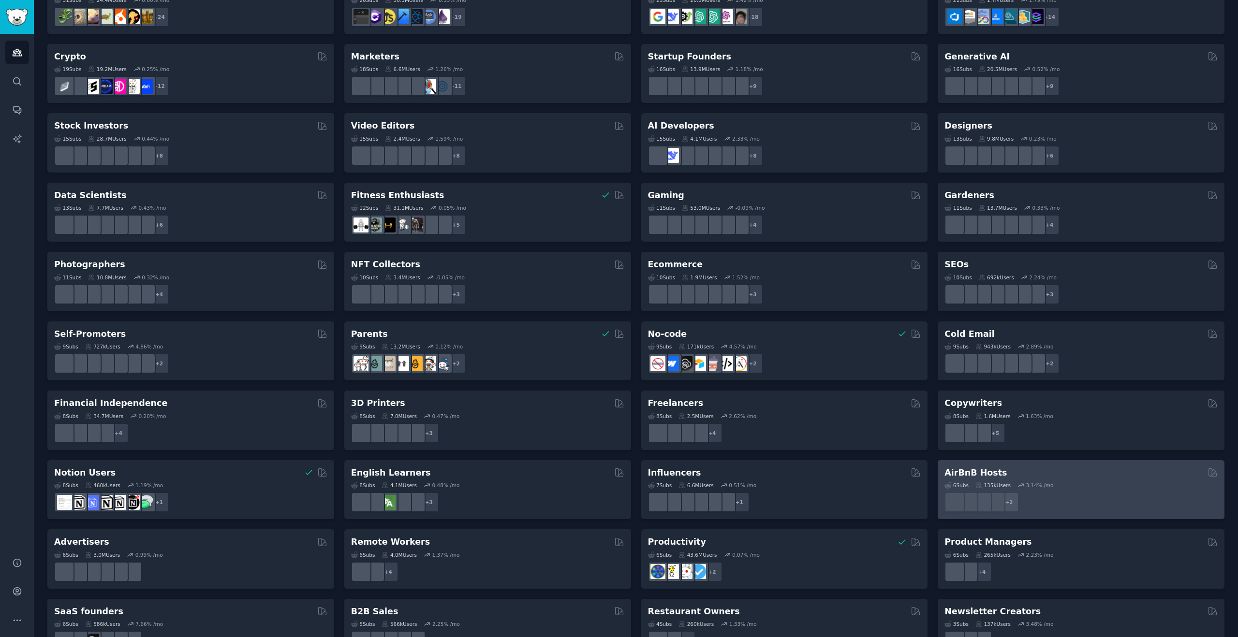
scroll to position [136, 0]
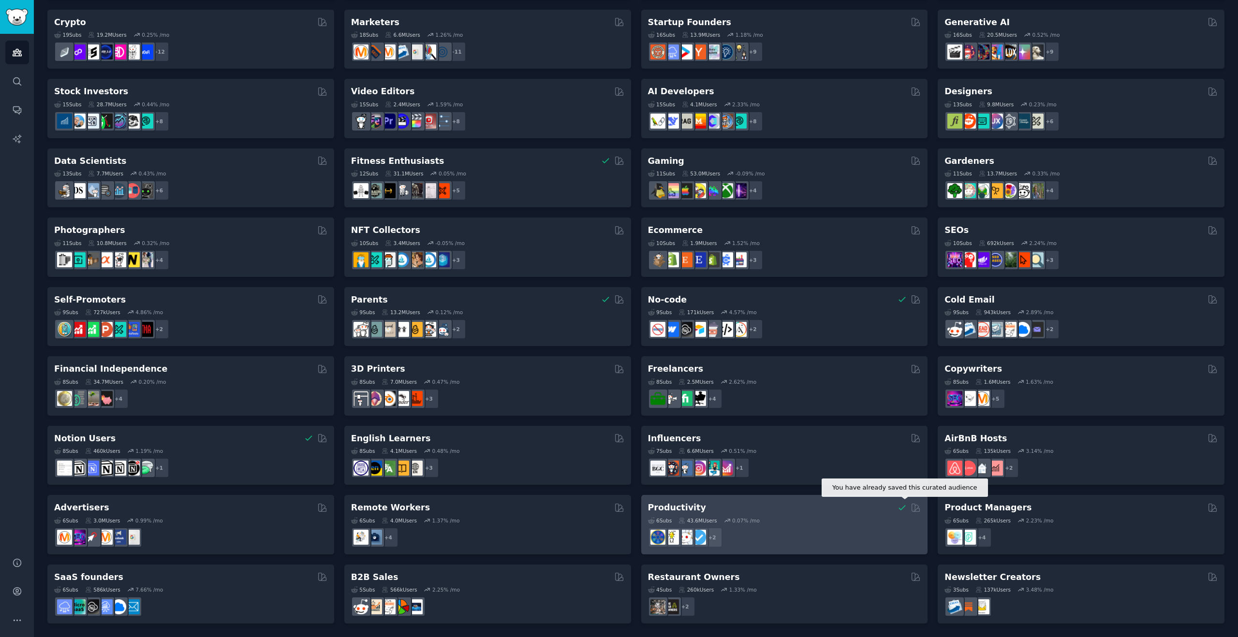
click at [902, 508] on icon at bounding box center [902, 508] width 10 height 10
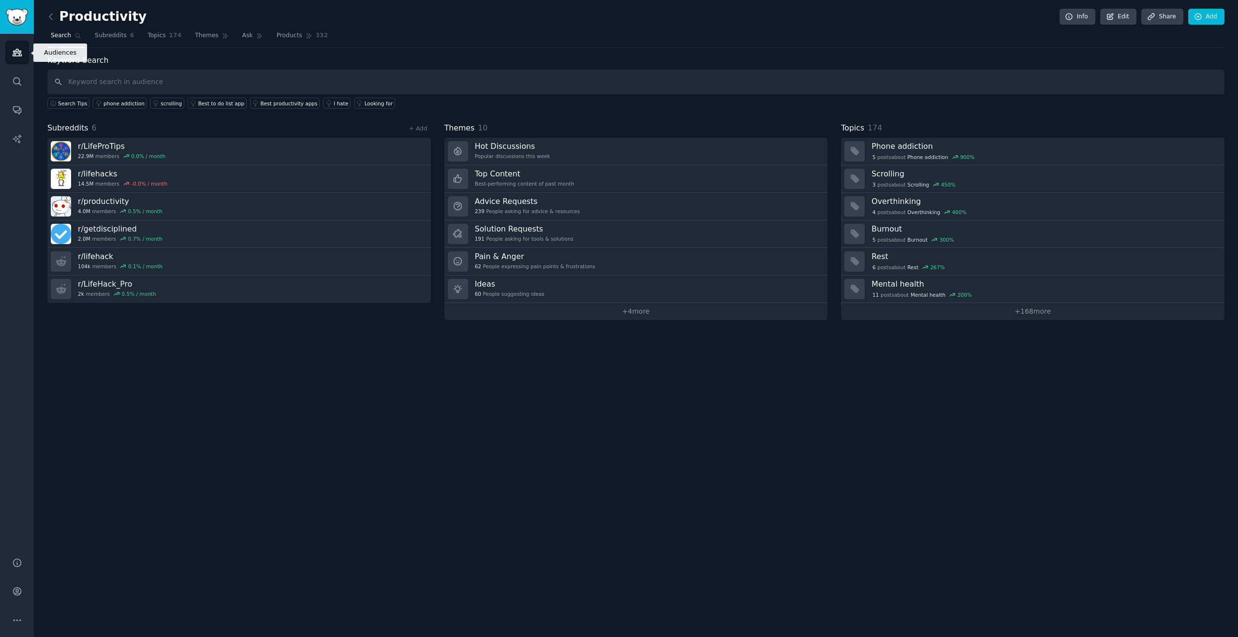
click at [14, 49] on icon "Sidebar" at bounding box center [17, 52] width 10 height 10
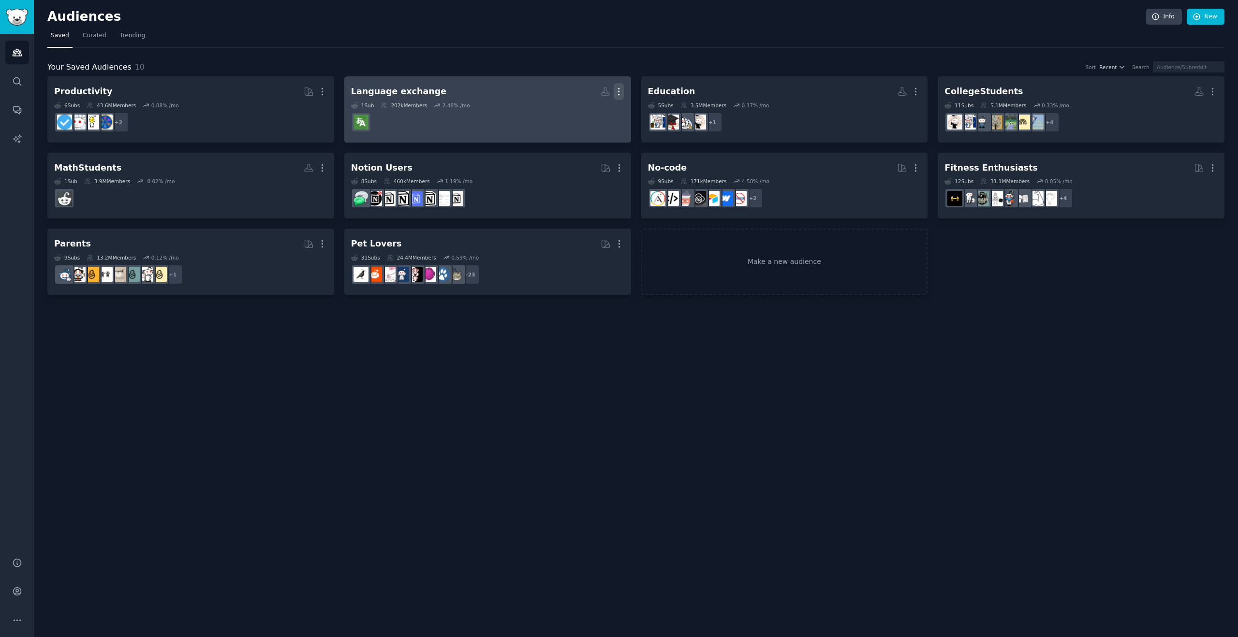
click at [621, 94] on icon "button" at bounding box center [619, 92] width 10 height 10
click at [599, 112] on p "Delete" at bounding box center [592, 112] width 22 height 10
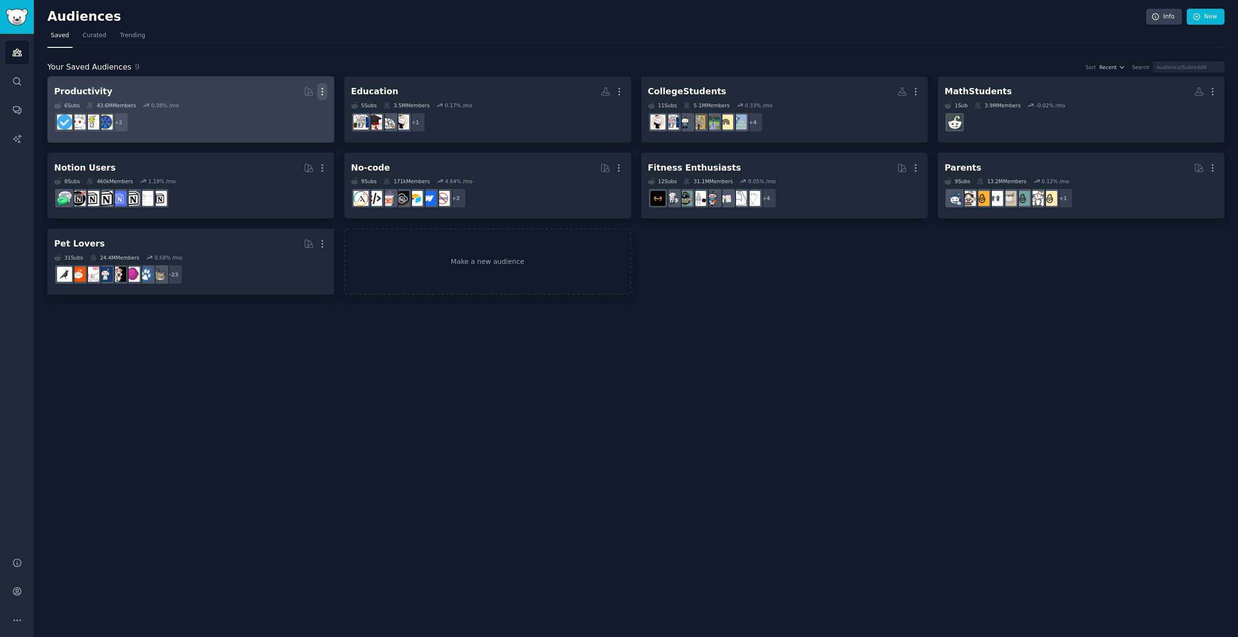
click at [324, 96] on icon "button" at bounding box center [322, 92] width 10 height 10
click at [297, 113] on p "Delete" at bounding box center [296, 112] width 22 height 10
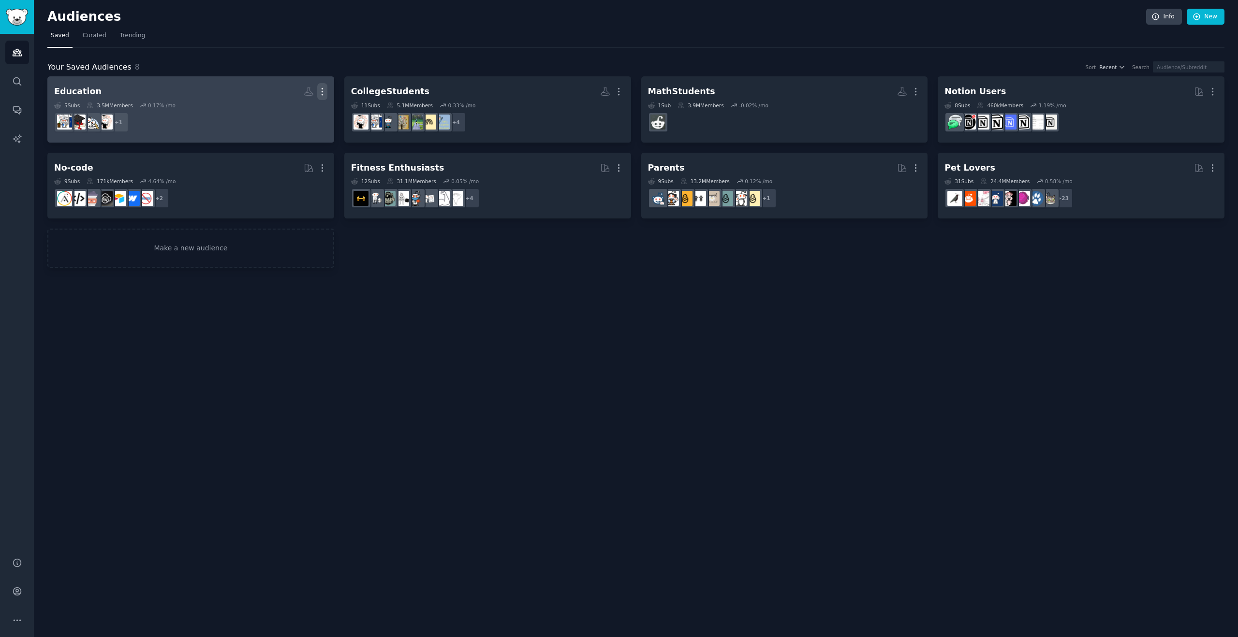
click at [322, 91] on icon "button" at bounding box center [322, 92] width 1 height 7
click at [296, 113] on p "Delete" at bounding box center [296, 112] width 22 height 10
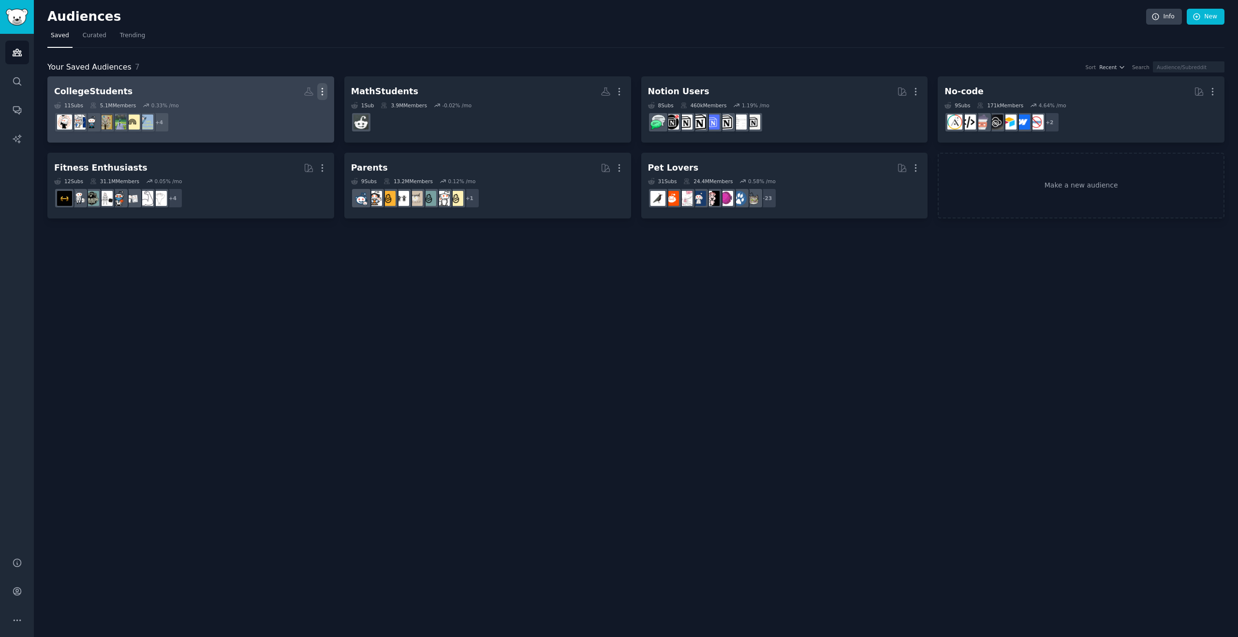
click at [323, 89] on icon "button" at bounding box center [322, 92] width 10 height 10
click at [303, 109] on p "Delete" at bounding box center [296, 112] width 22 height 10
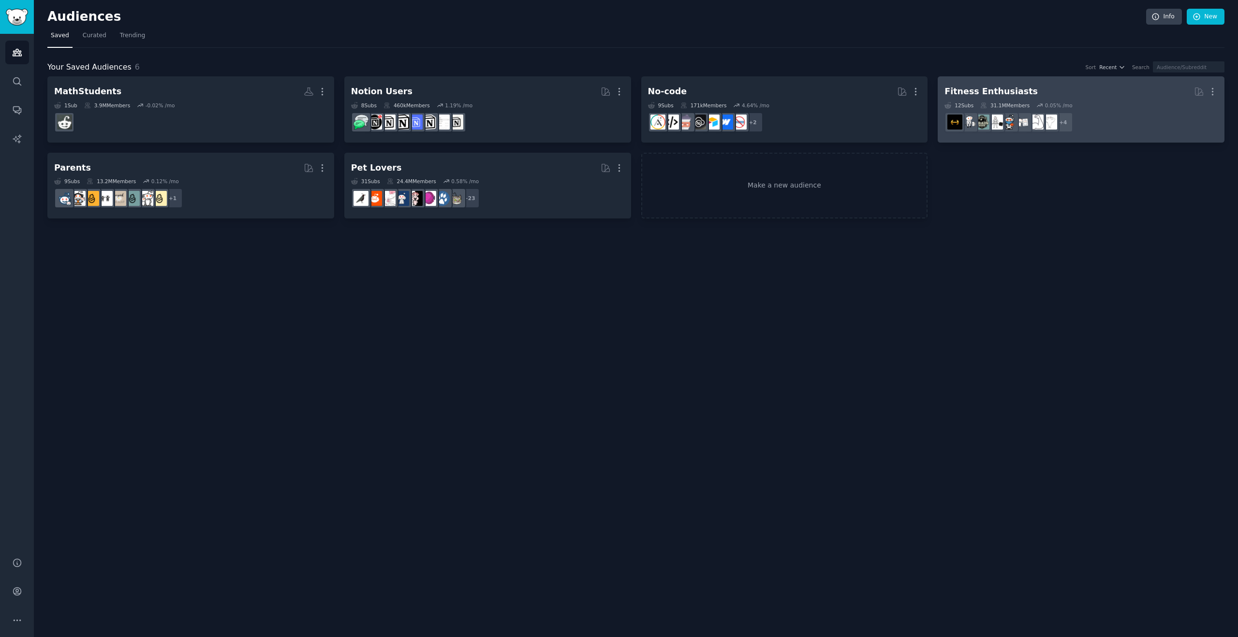
click at [1039, 90] on h2 "Fitness Enthusiasts More" at bounding box center [1081, 91] width 273 height 17
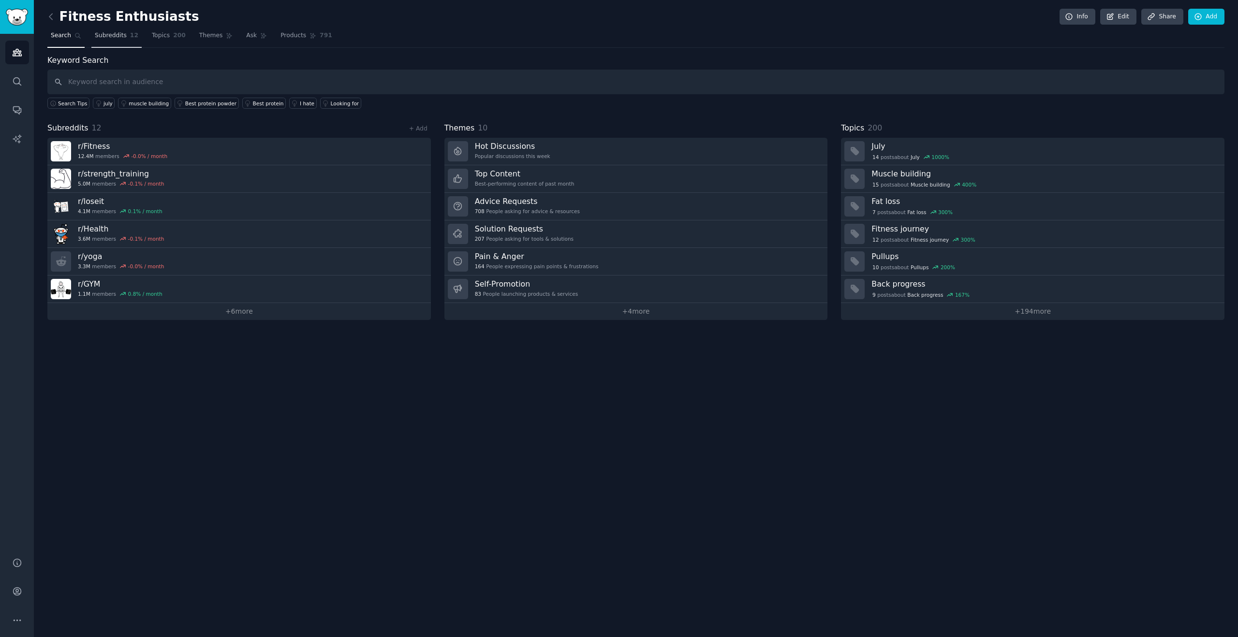
click at [118, 36] on span "Subreddits" at bounding box center [111, 35] width 32 height 9
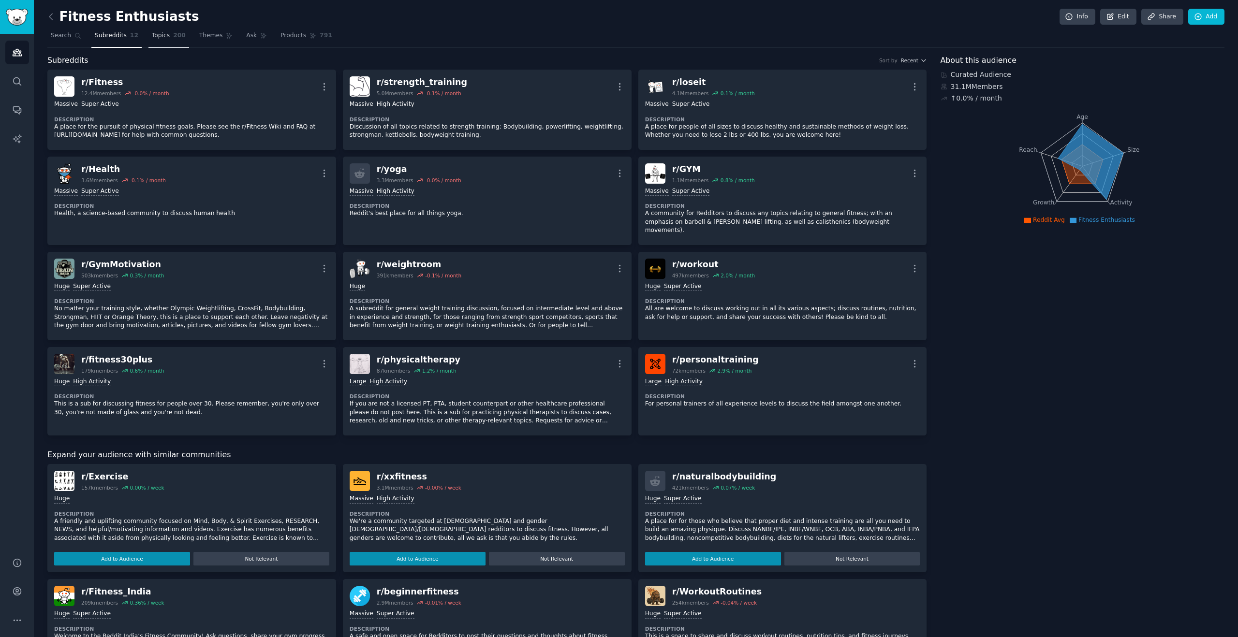
click at [172, 45] on link "Topics 200" at bounding box center [168, 38] width 41 height 20
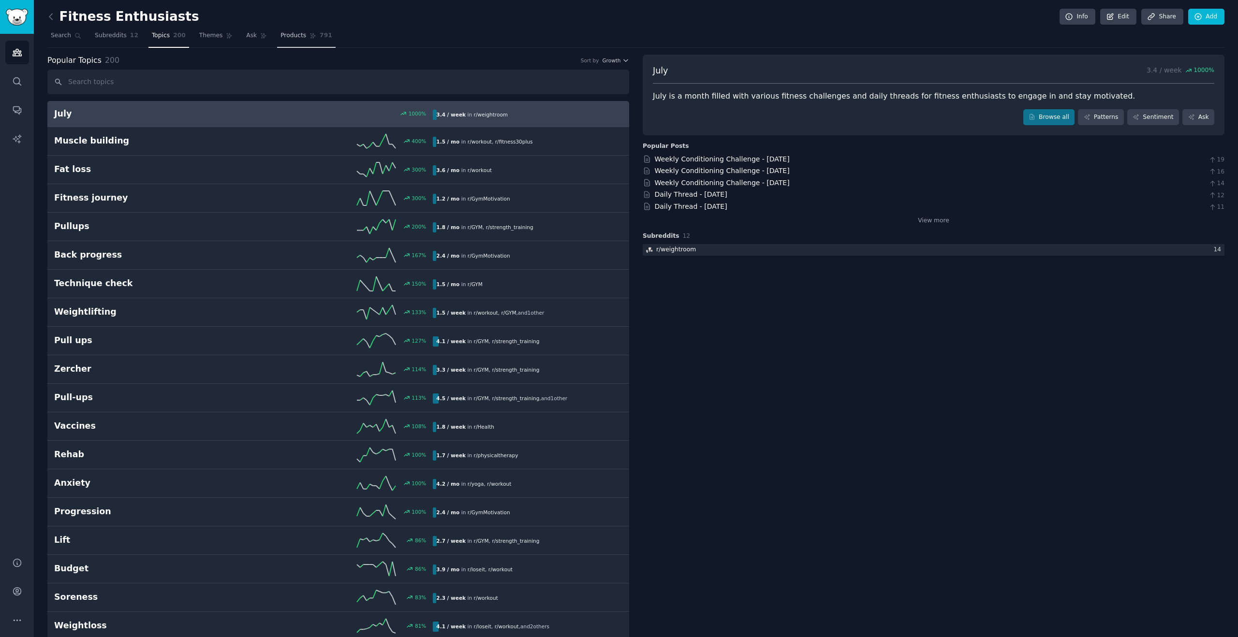
click at [297, 29] on link "Products 791" at bounding box center [306, 38] width 58 height 20
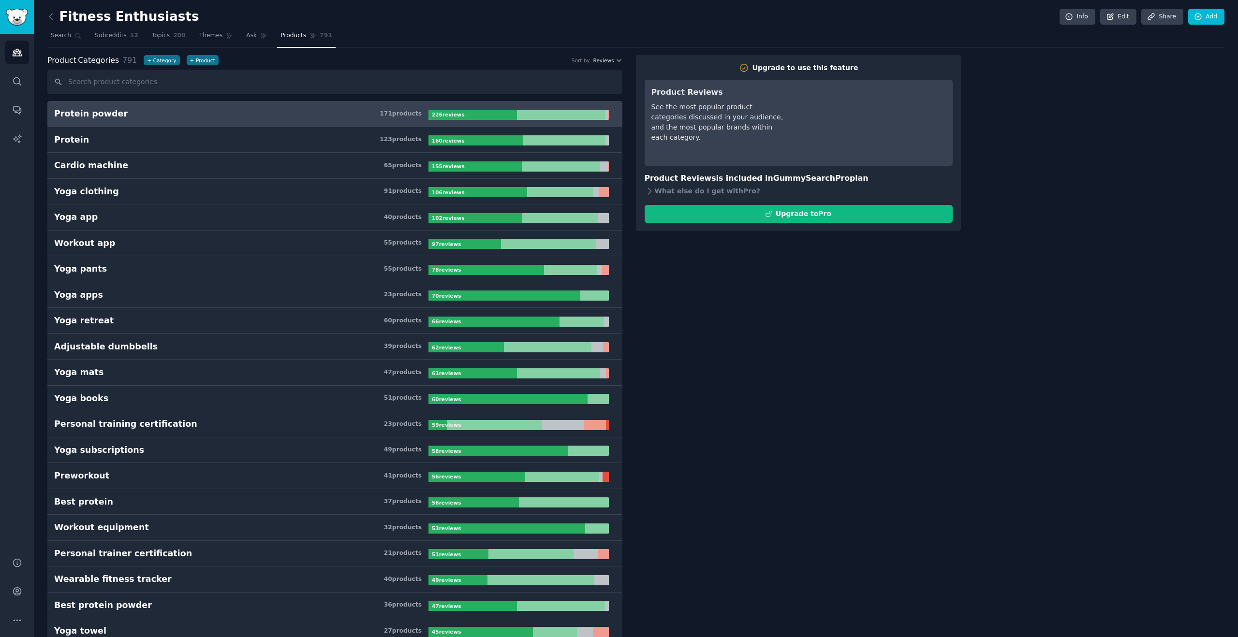
scroll to position [0, 0]
click at [165, 37] on span "Topics" at bounding box center [161, 35] width 18 height 9
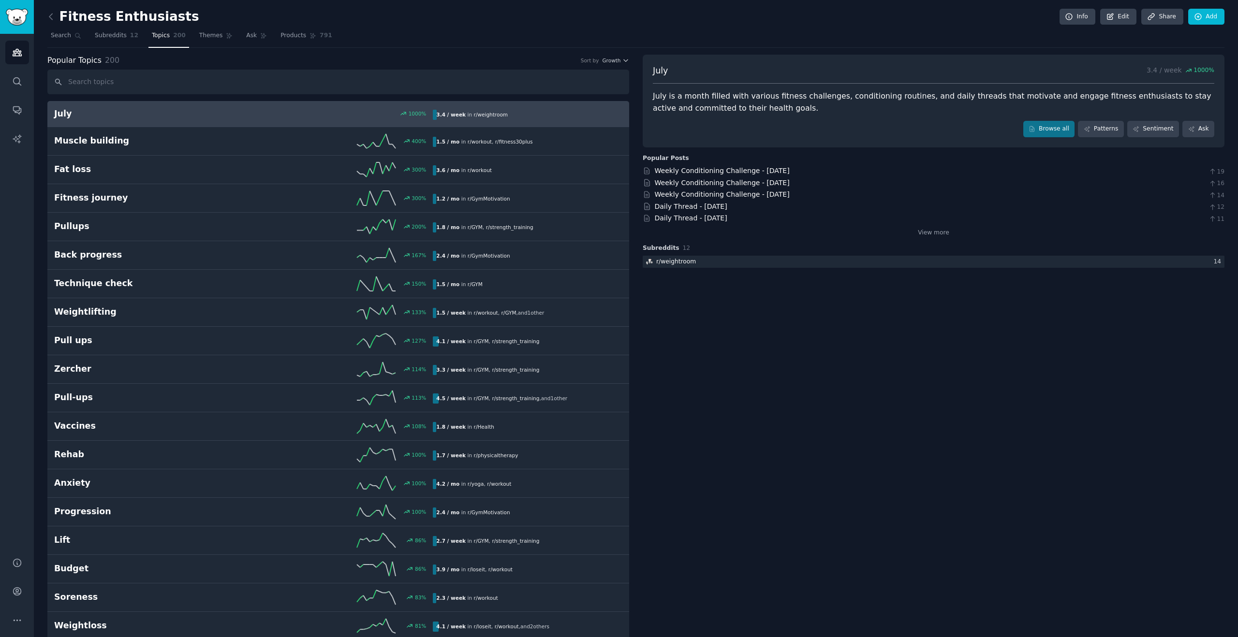
click at [54, 22] on link at bounding box center [53, 16] width 12 height 15
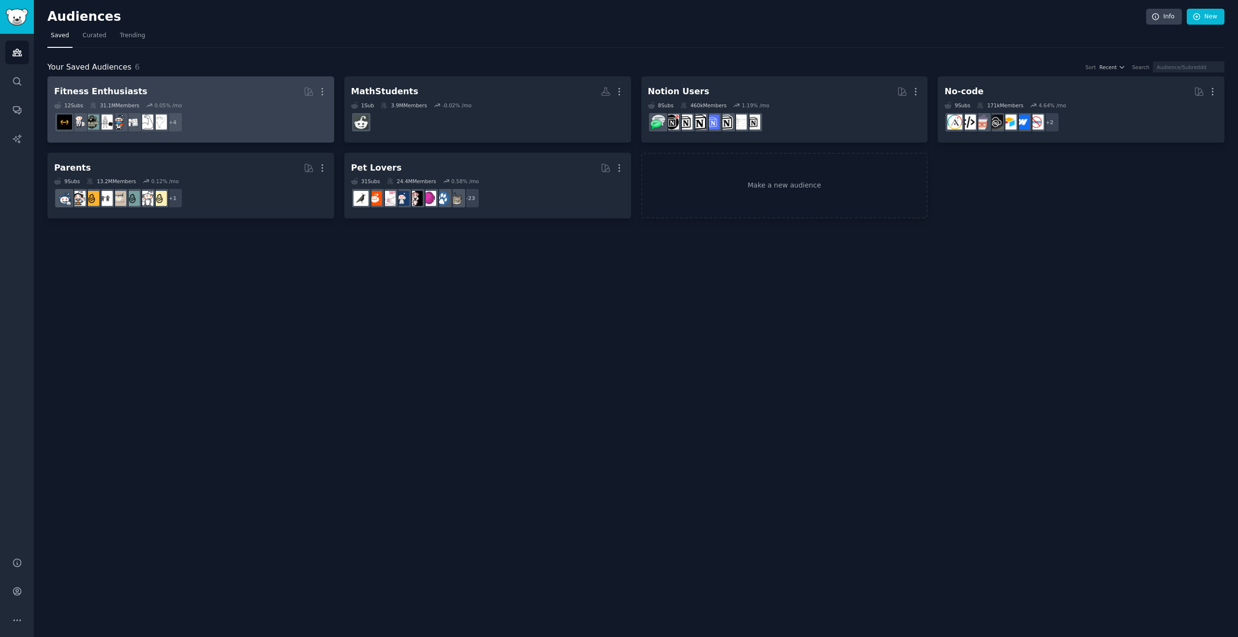
click at [240, 106] on div "12 Sub s 31.1M Members 0.05 % /mo" at bounding box center [190, 105] width 273 height 7
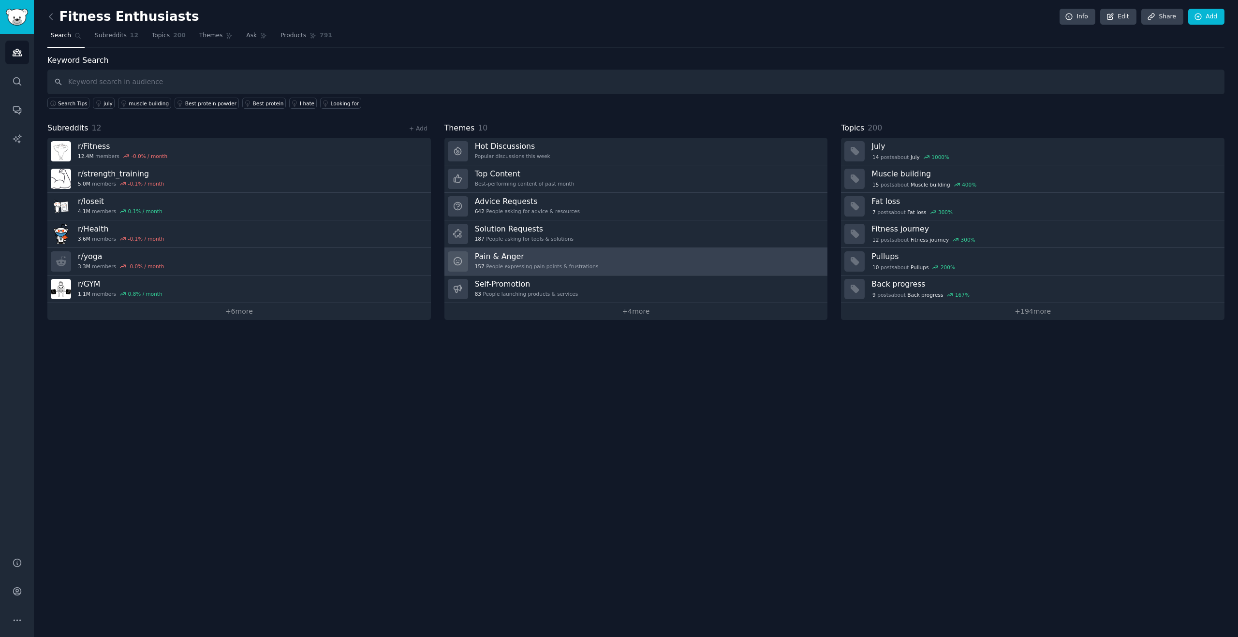
click at [524, 251] on h3 "Pain & Anger" at bounding box center [537, 256] width 124 height 10
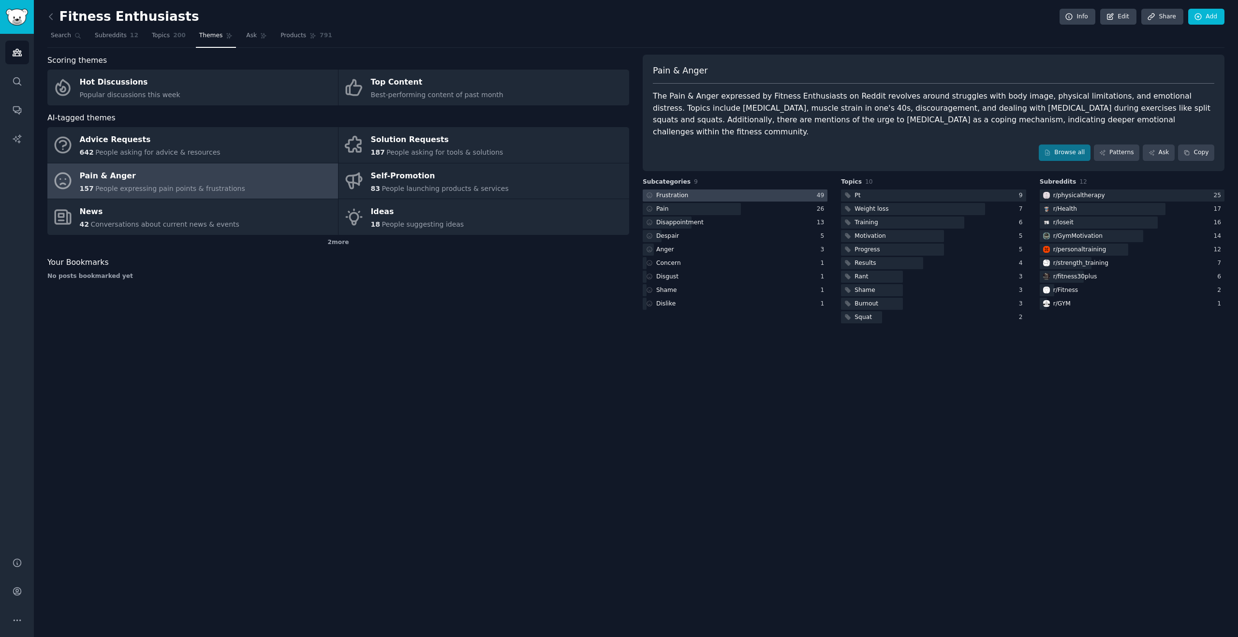
click at [694, 190] on div at bounding box center [735, 196] width 185 height 12
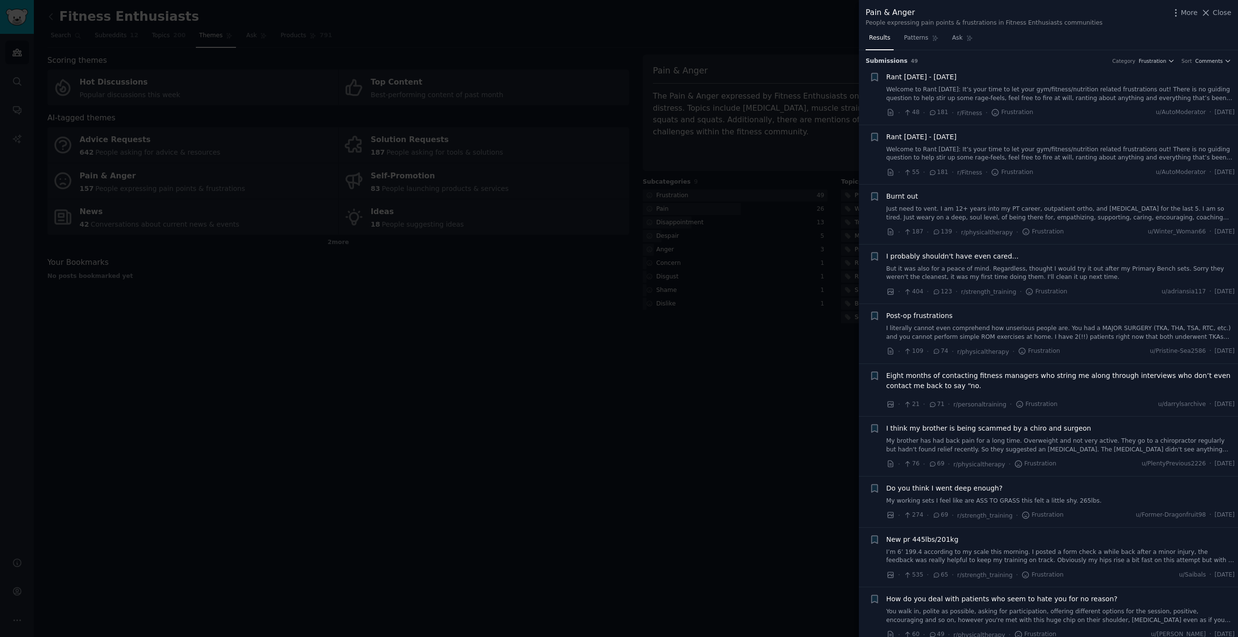
click at [701, 352] on div at bounding box center [619, 318] width 1238 height 637
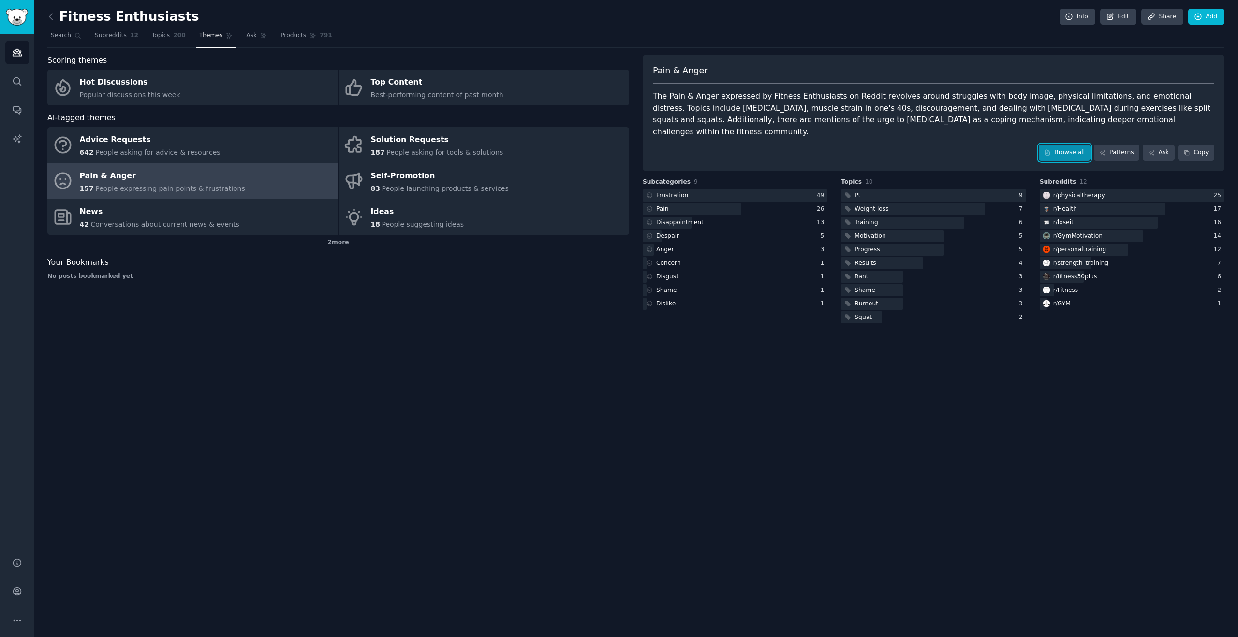
click at [1065, 145] on link "Browse all" at bounding box center [1065, 153] width 52 height 16
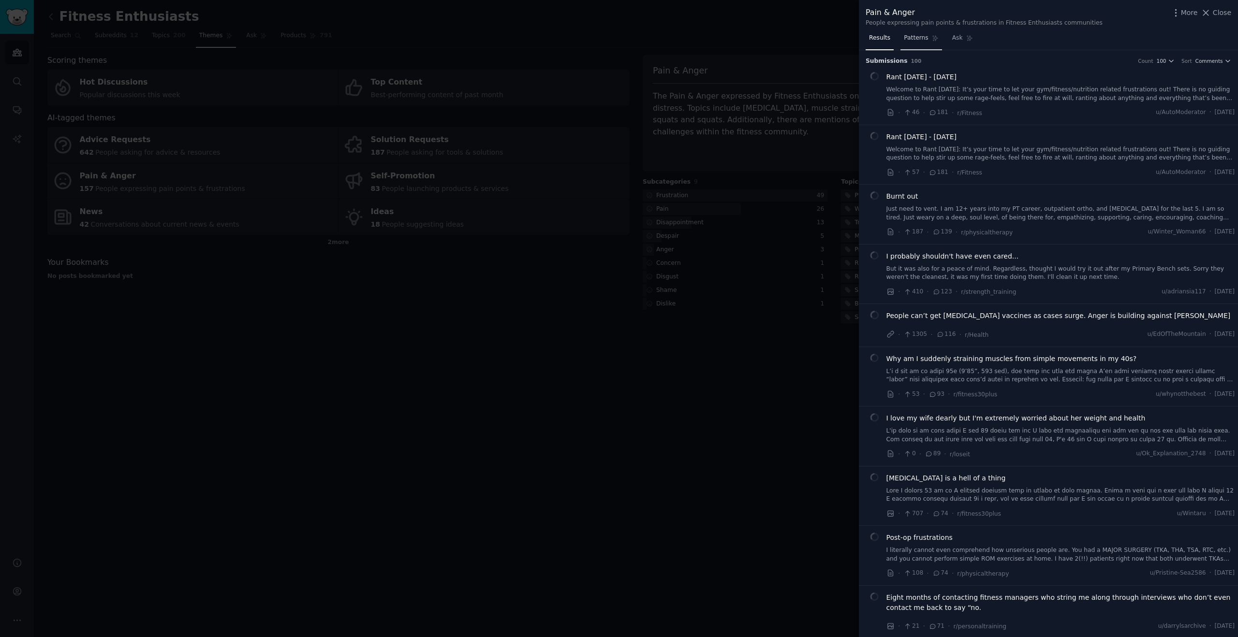
click at [923, 38] on span "Patterns" at bounding box center [916, 38] width 24 height 9
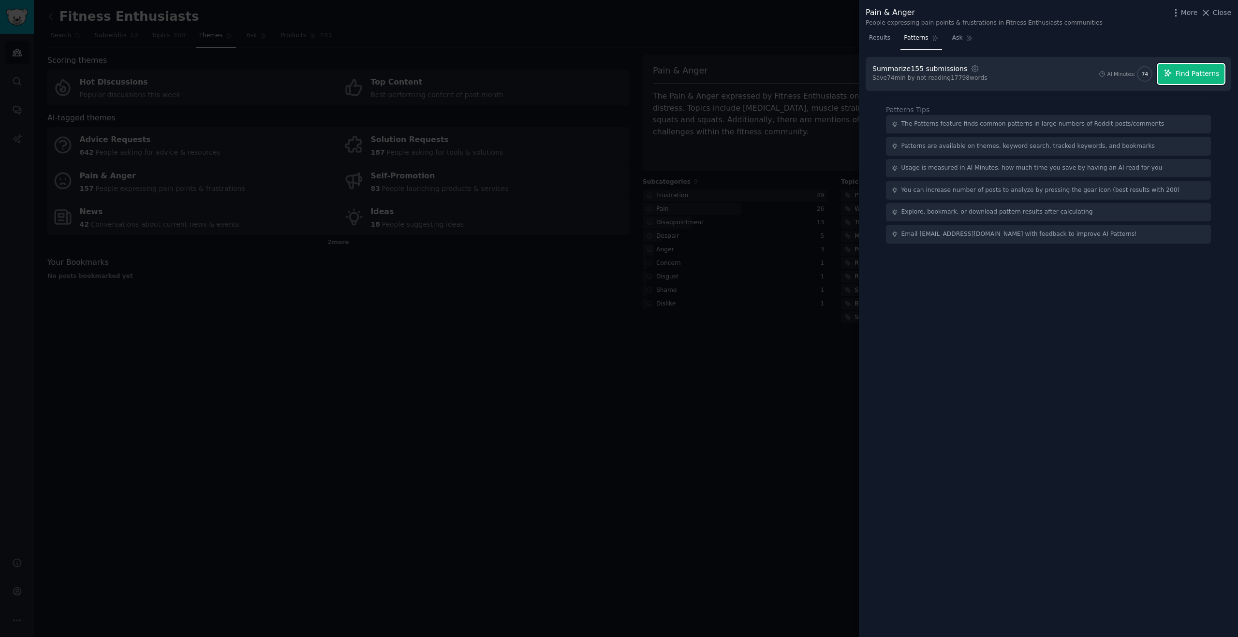
click at [1184, 78] on span "Find Patterns" at bounding box center [1198, 74] width 44 height 10
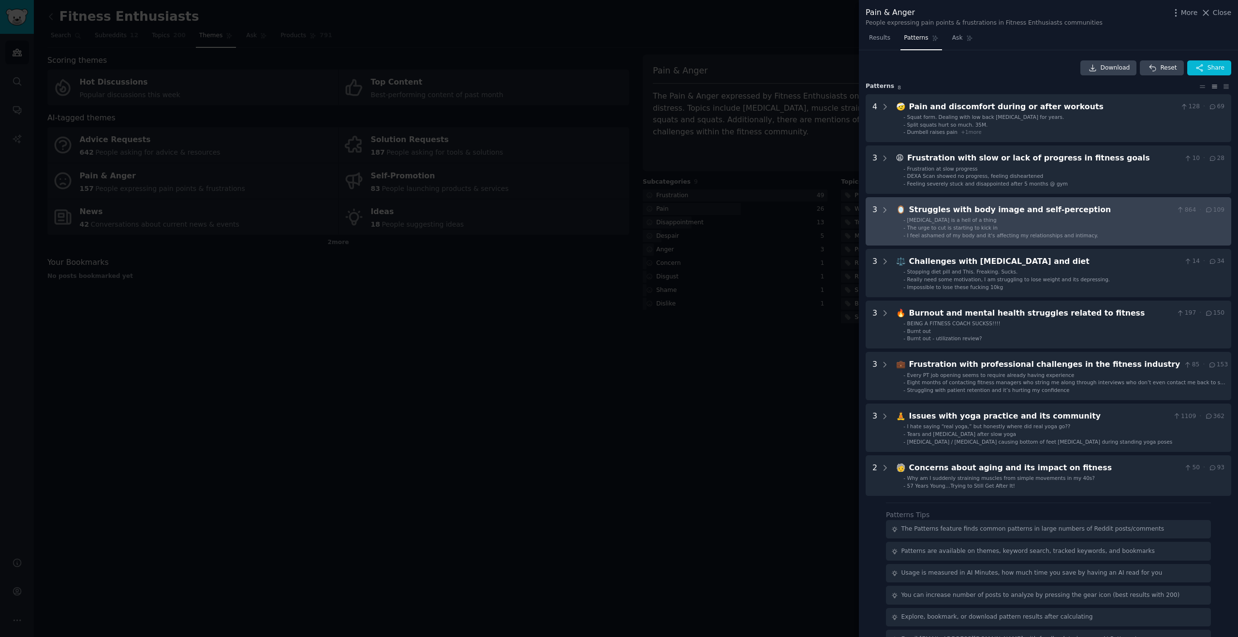
click at [978, 217] on span "[MEDICAL_DATA] is a hell of a thing" at bounding box center [951, 220] width 89 height 6
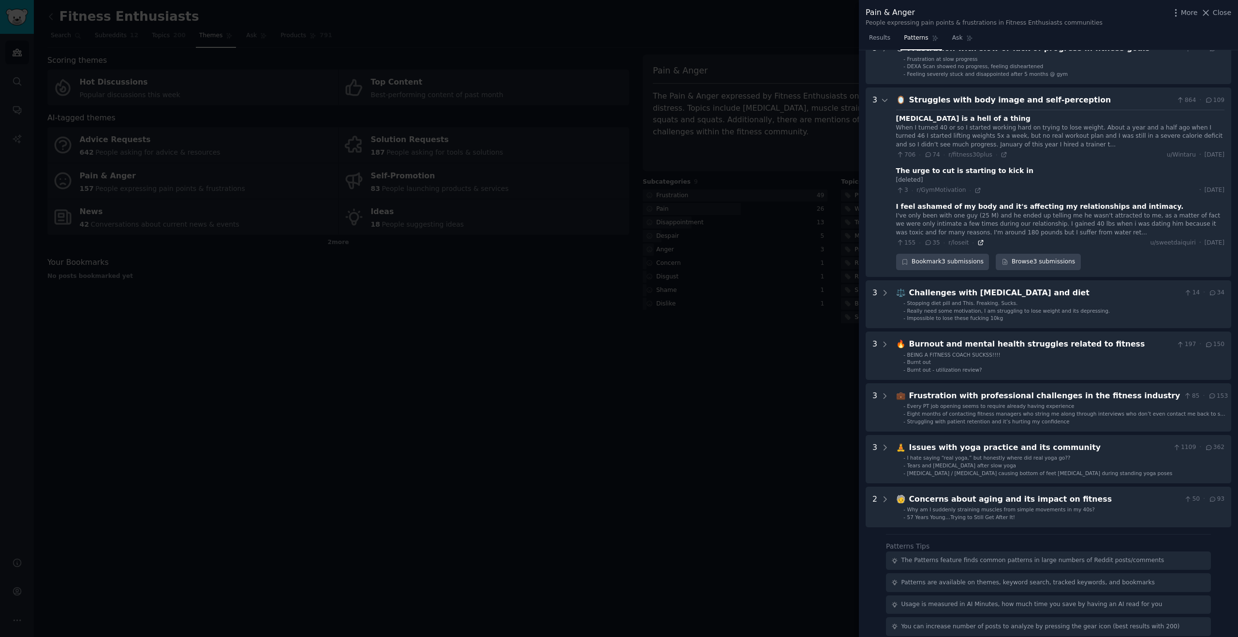
scroll to position [66, 0]
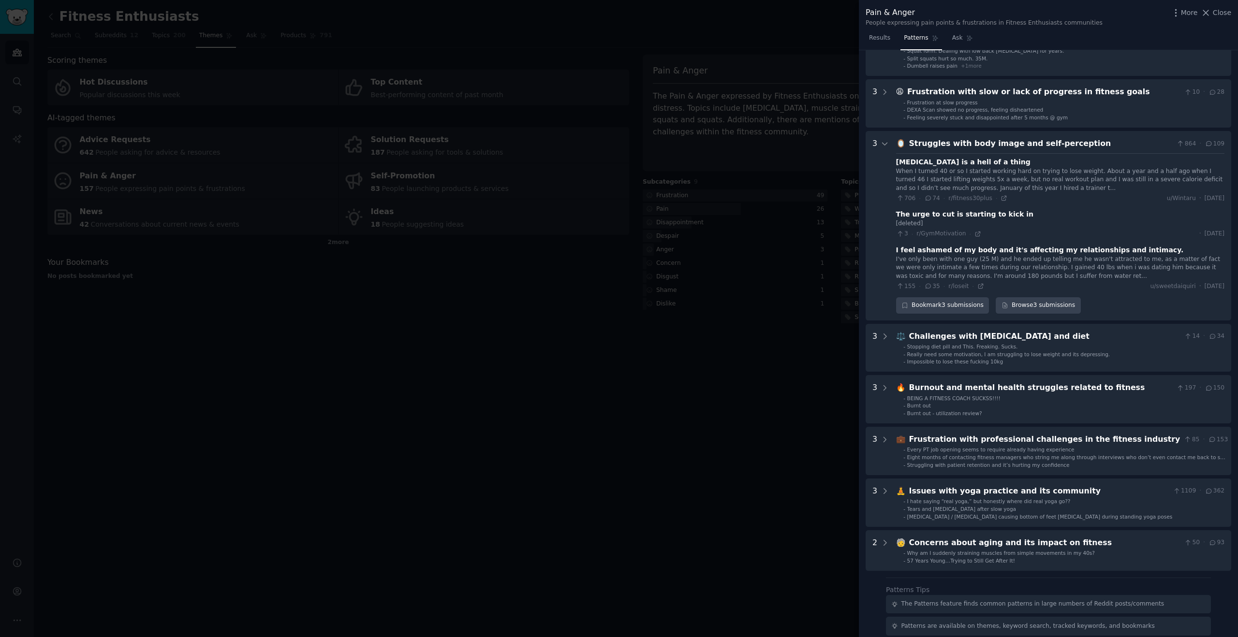
click at [995, 251] on div "I feel ashamed of my body and it's affecting my relationships and intimacy." at bounding box center [1040, 250] width 288 height 10
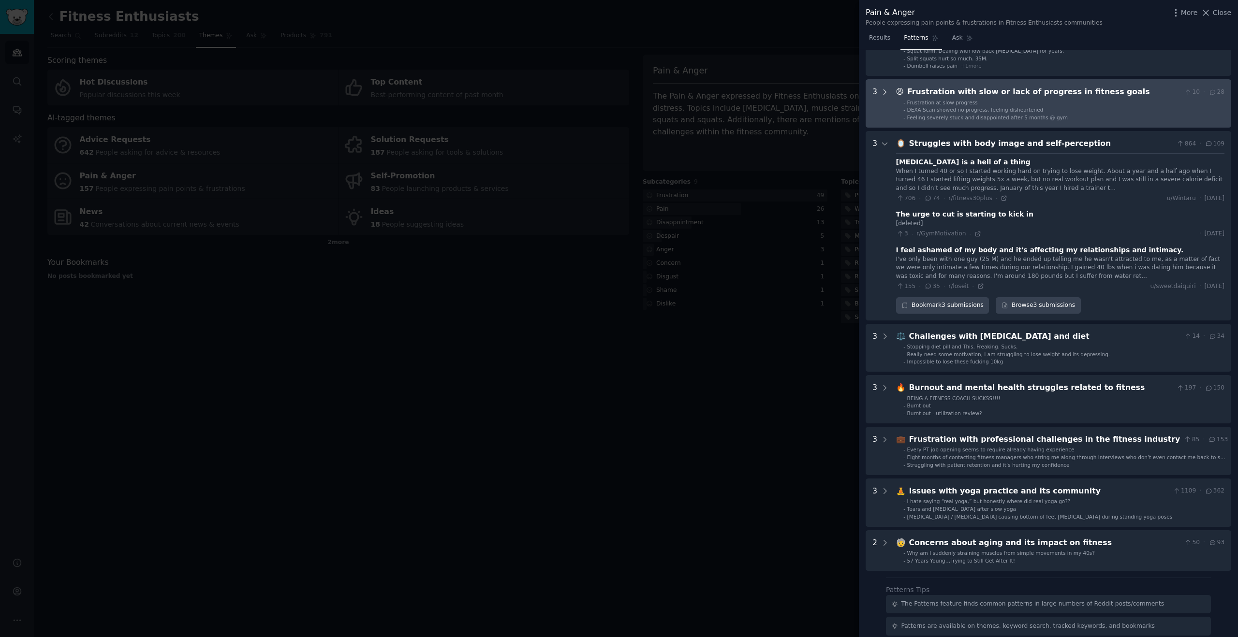
click at [884, 147] on icon at bounding box center [885, 144] width 9 height 9
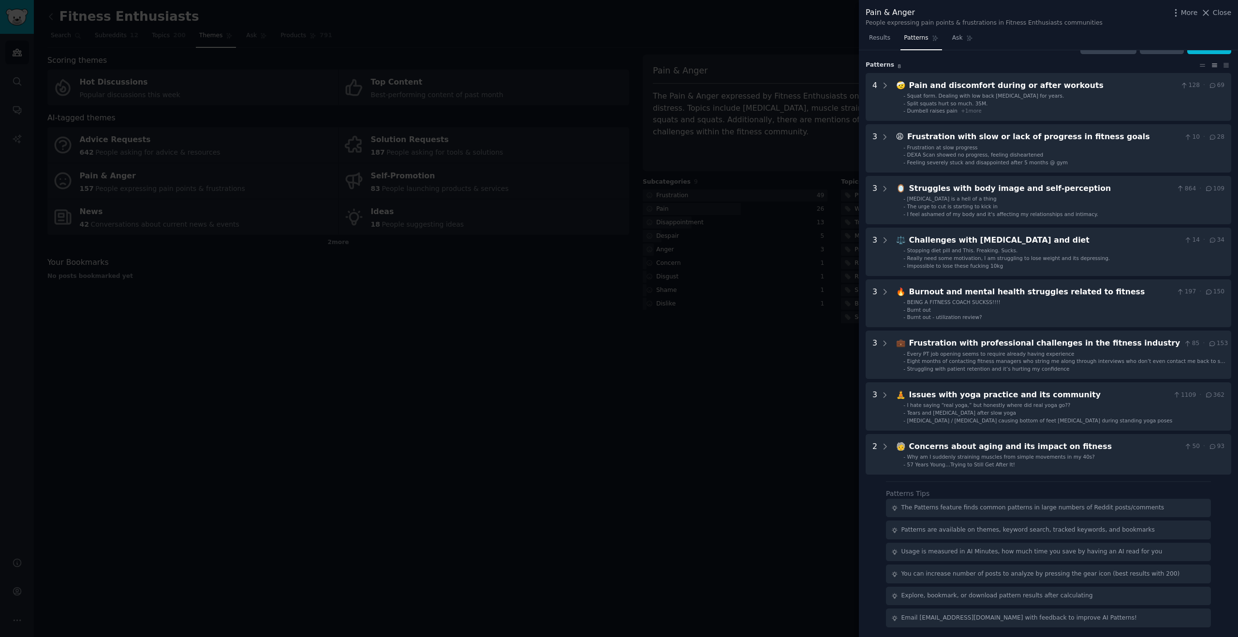
scroll to position [0, 0]
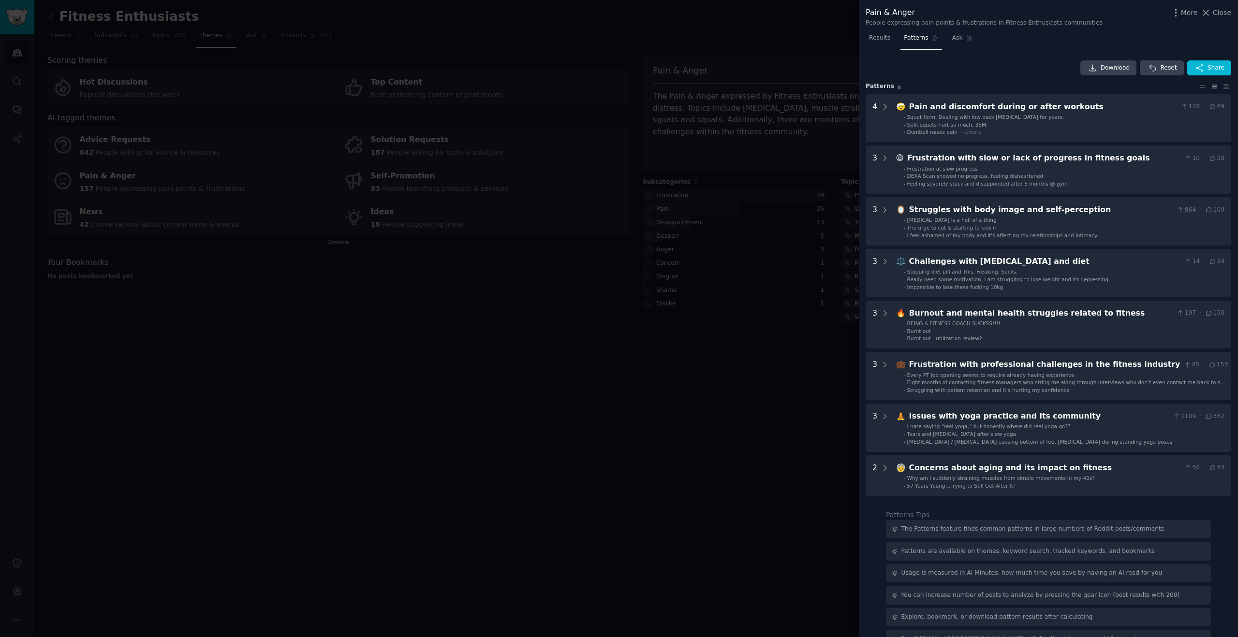
click at [385, 362] on div at bounding box center [619, 318] width 1238 height 637
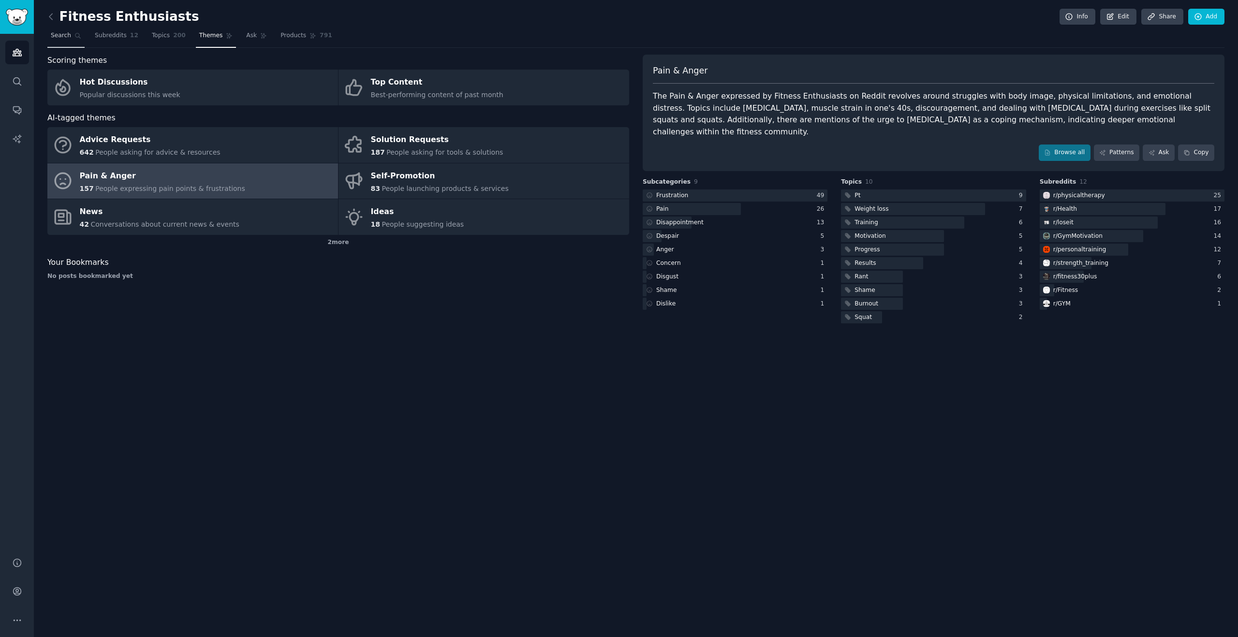
click at [61, 39] on span "Search" at bounding box center [61, 35] width 20 height 9
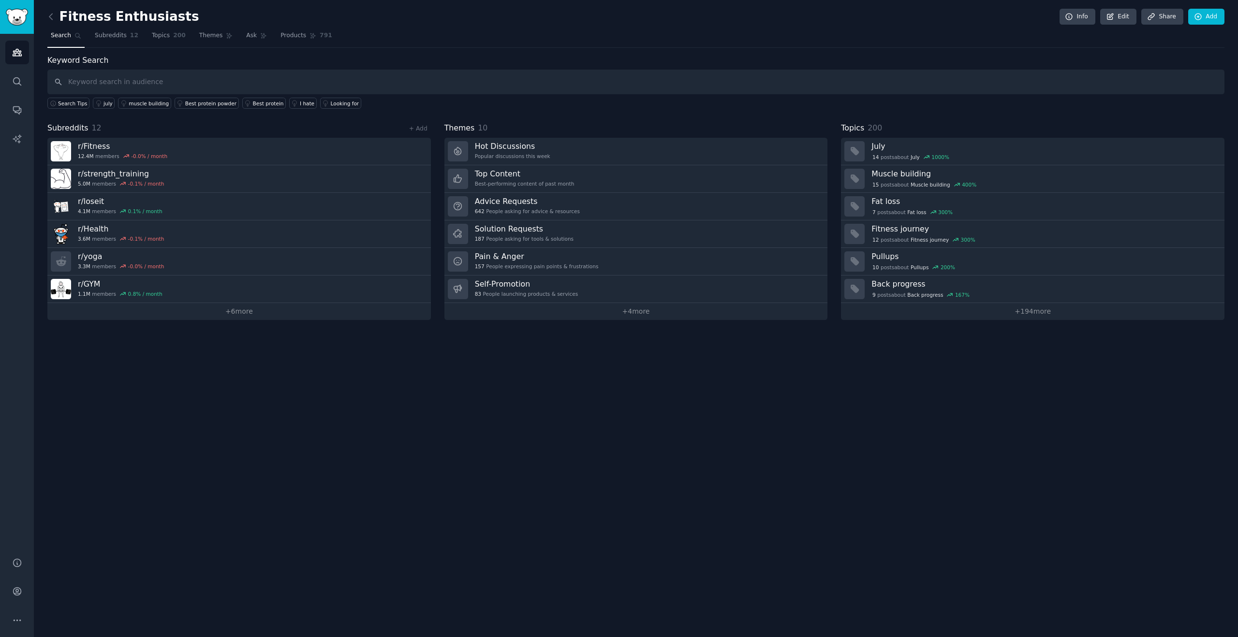
click at [59, 21] on h2 "Fitness Enthusiasts" at bounding box center [123, 16] width 152 height 15
click at [54, 16] on icon at bounding box center [51, 17] width 10 height 10
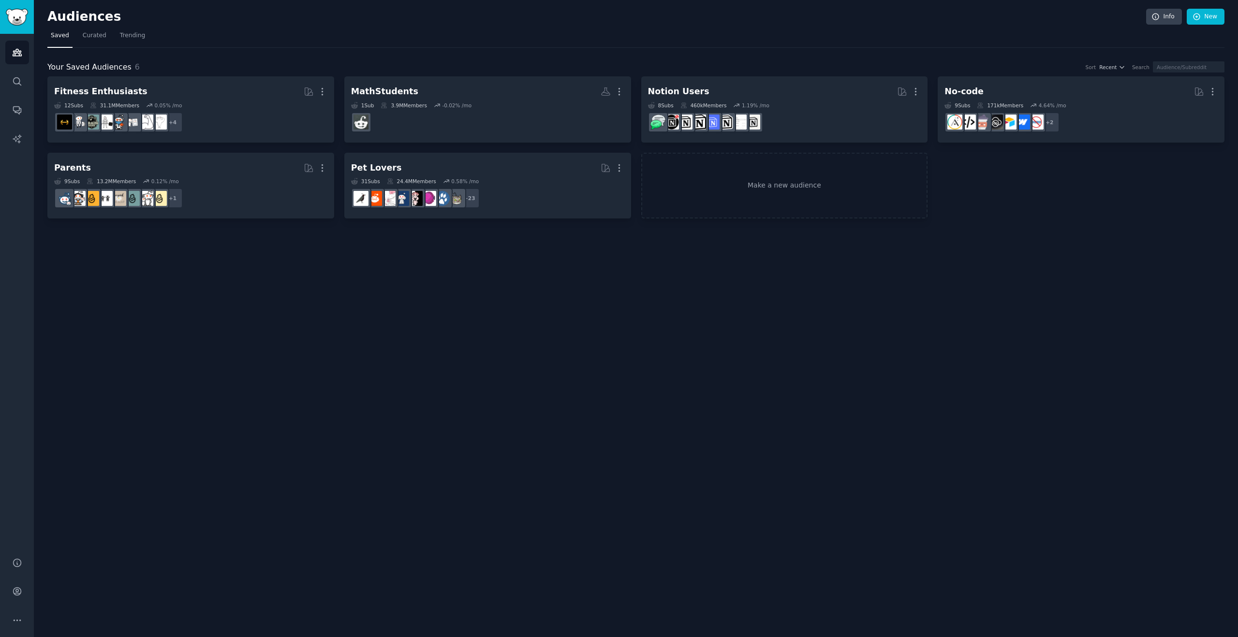
click at [554, 265] on div "Audiences Info New Saved Curated Trending Your Saved Audiences 6 Sort Recent Se…" at bounding box center [636, 318] width 1204 height 637
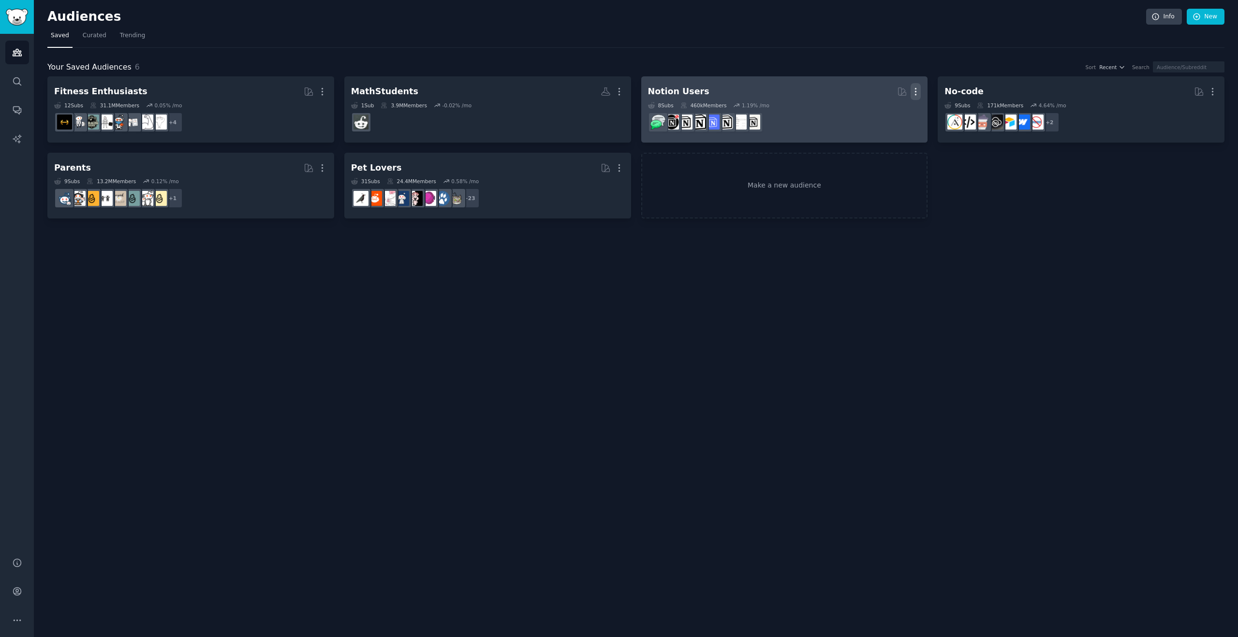
click at [917, 90] on icon "button" at bounding box center [916, 92] width 10 height 10
click at [894, 113] on p "Delete" at bounding box center [889, 112] width 22 height 10
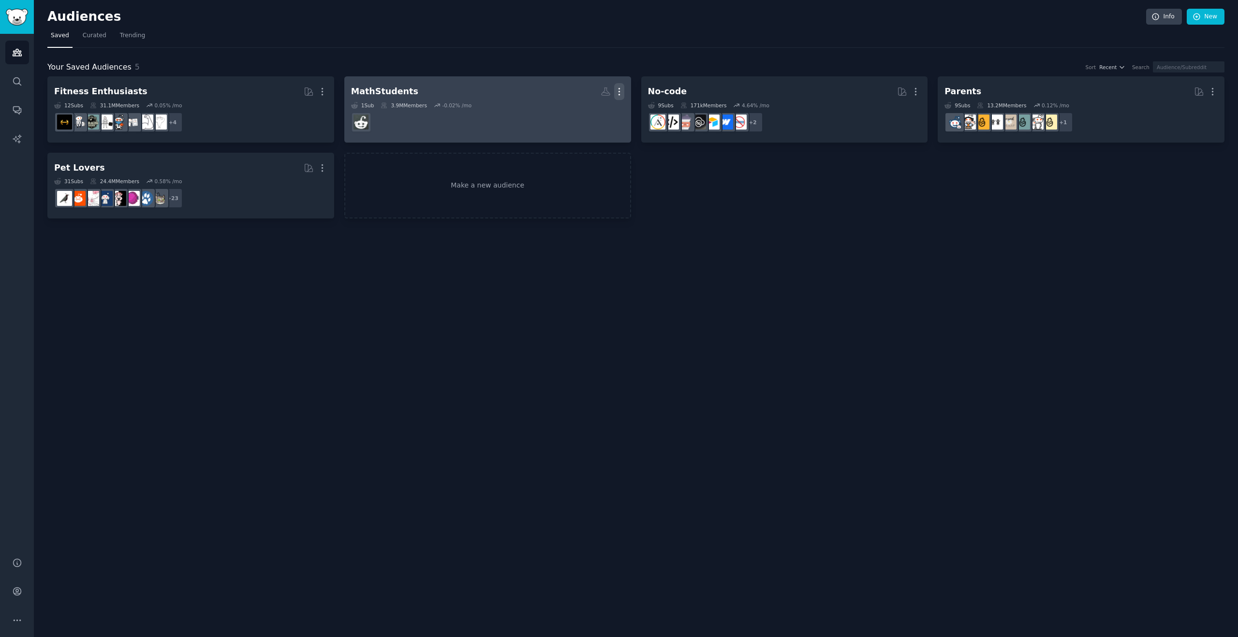
click at [619, 92] on icon "button" at bounding box center [619, 92] width 10 height 10
click at [595, 115] on p "Delete" at bounding box center [593, 112] width 22 height 10
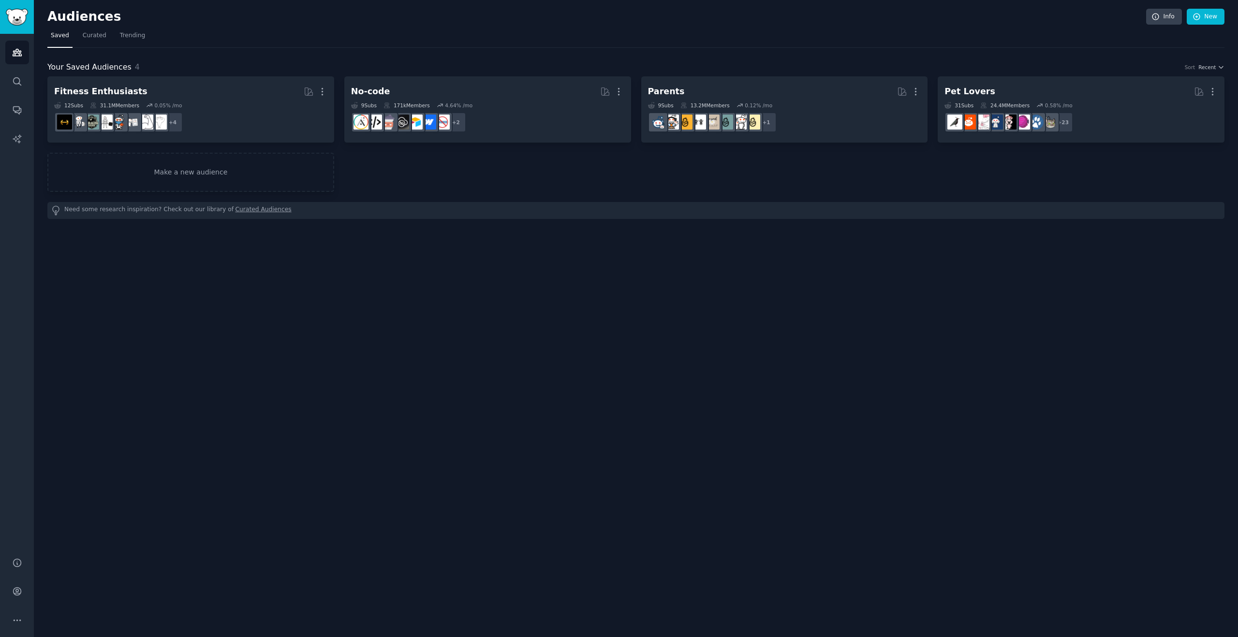
click at [331, 294] on div "Audiences Info New Saved Curated Trending Your Saved Audiences 4 Sort Recent Fi…" at bounding box center [636, 318] width 1204 height 637
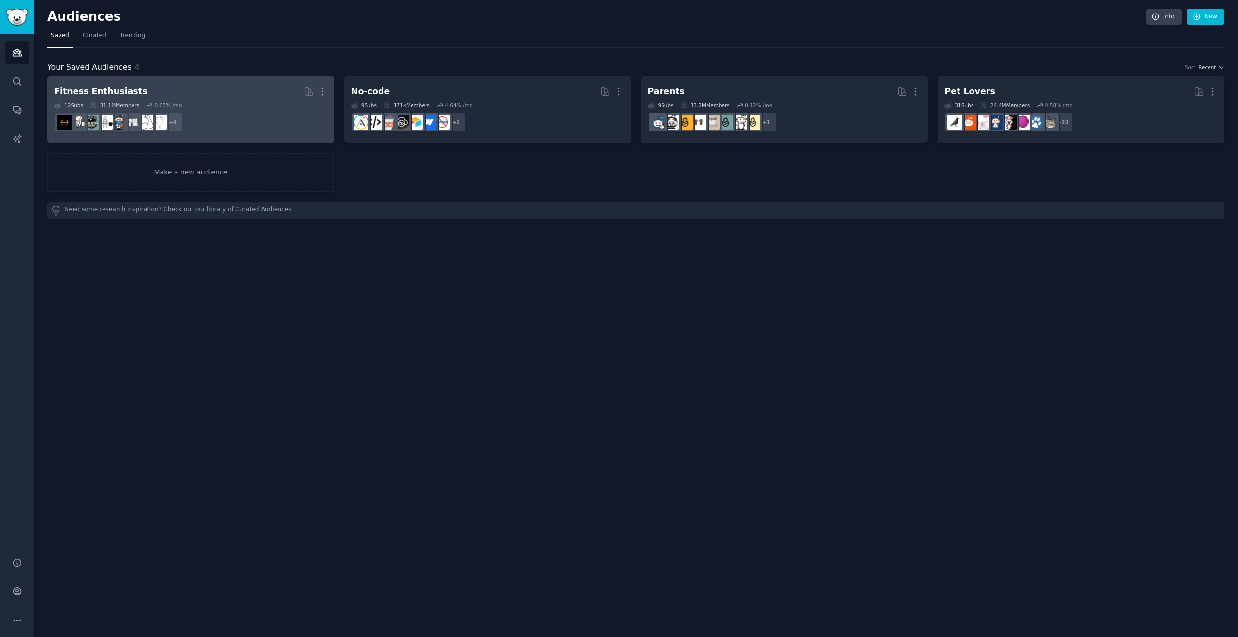
click at [230, 111] on dd "r/loseit + 4" at bounding box center [190, 122] width 273 height 27
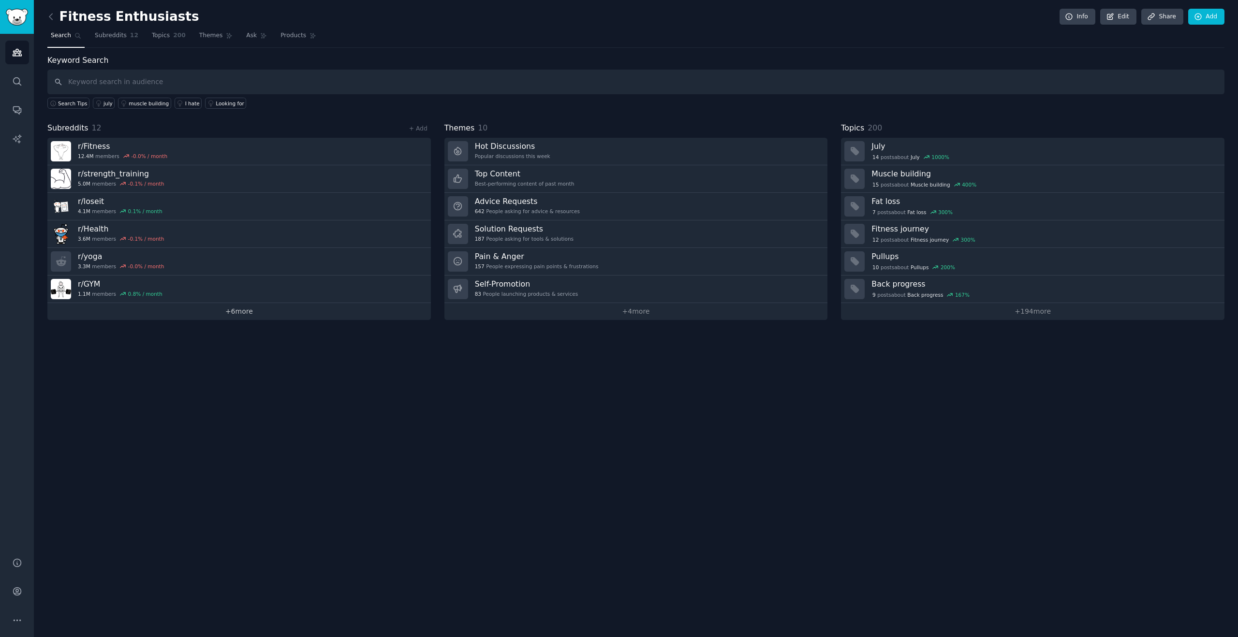
click at [224, 309] on link "+ 6 more" at bounding box center [239, 311] width 384 height 17
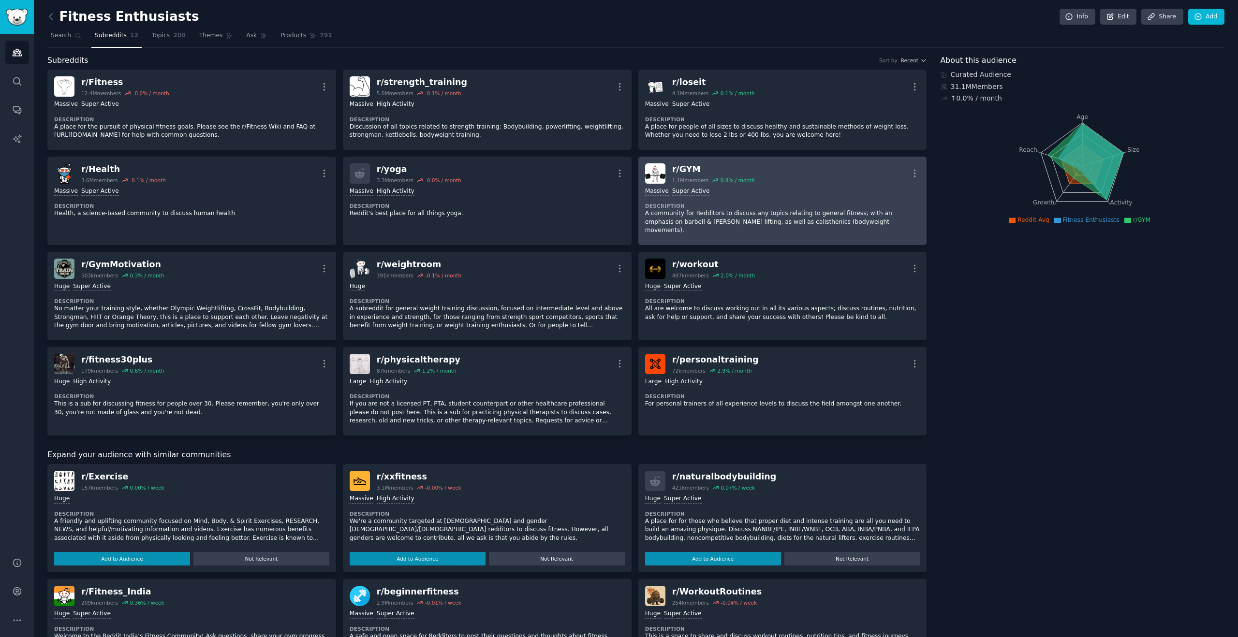
click at [768, 198] on div ">= 95th percentile for submissions / day Massive Super Active Description A com…" at bounding box center [782, 211] width 275 height 55
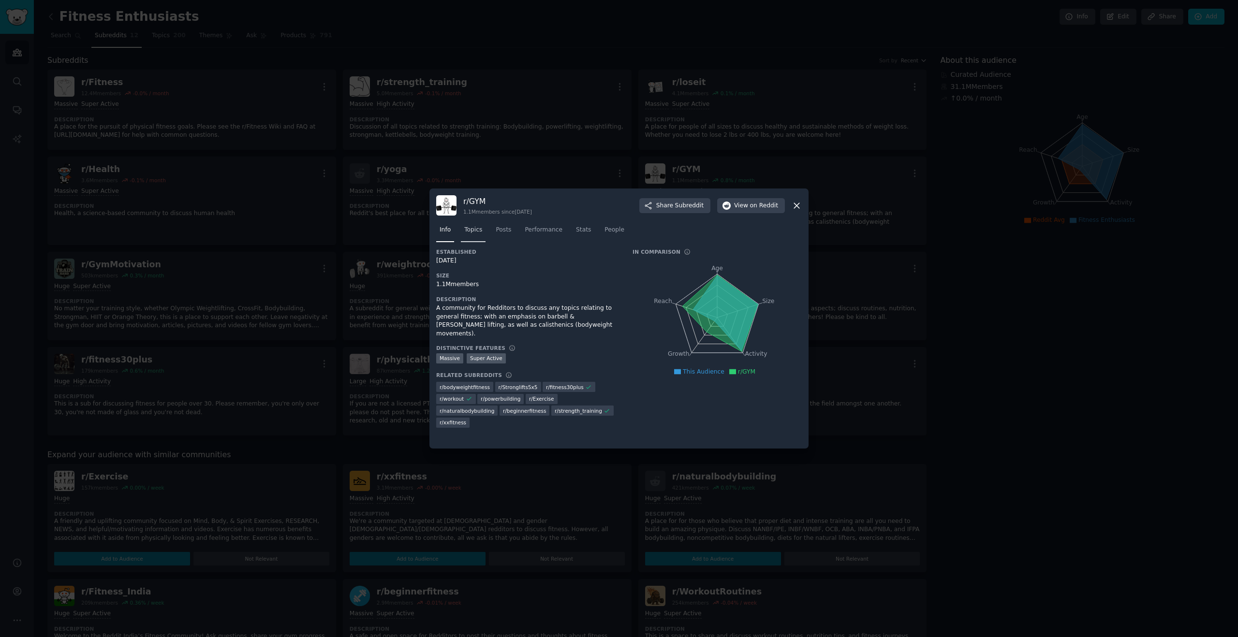
click at [479, 232] on span "Topics" at bounding box center [473, 230] width 18 height 9
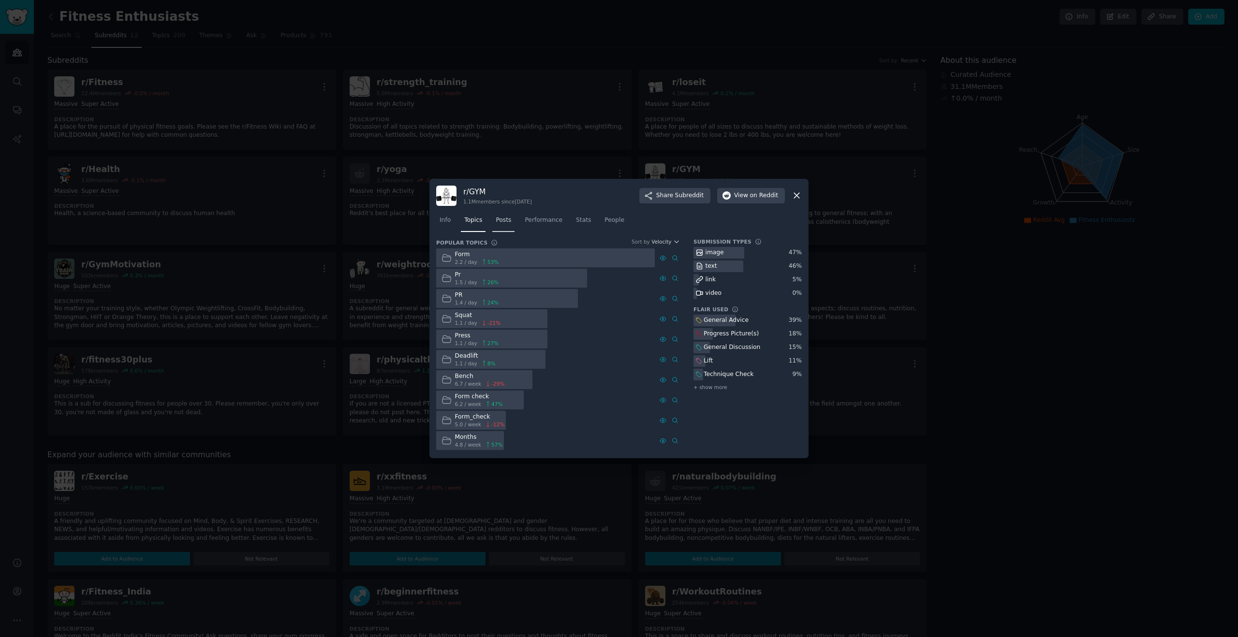
click at [499, 227] on link "Posts" at bounding box center [503, 223] width 22 height 20
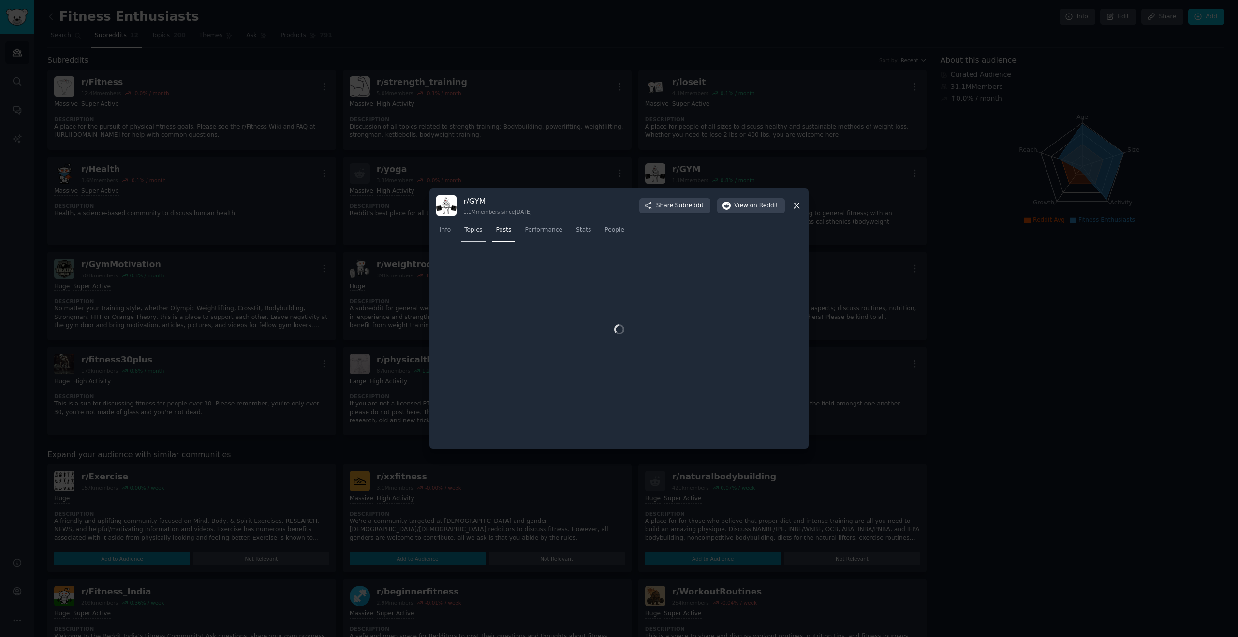
click at [474, 227] on span "Topics" at bounding box center [473, 230] width 18 height 9
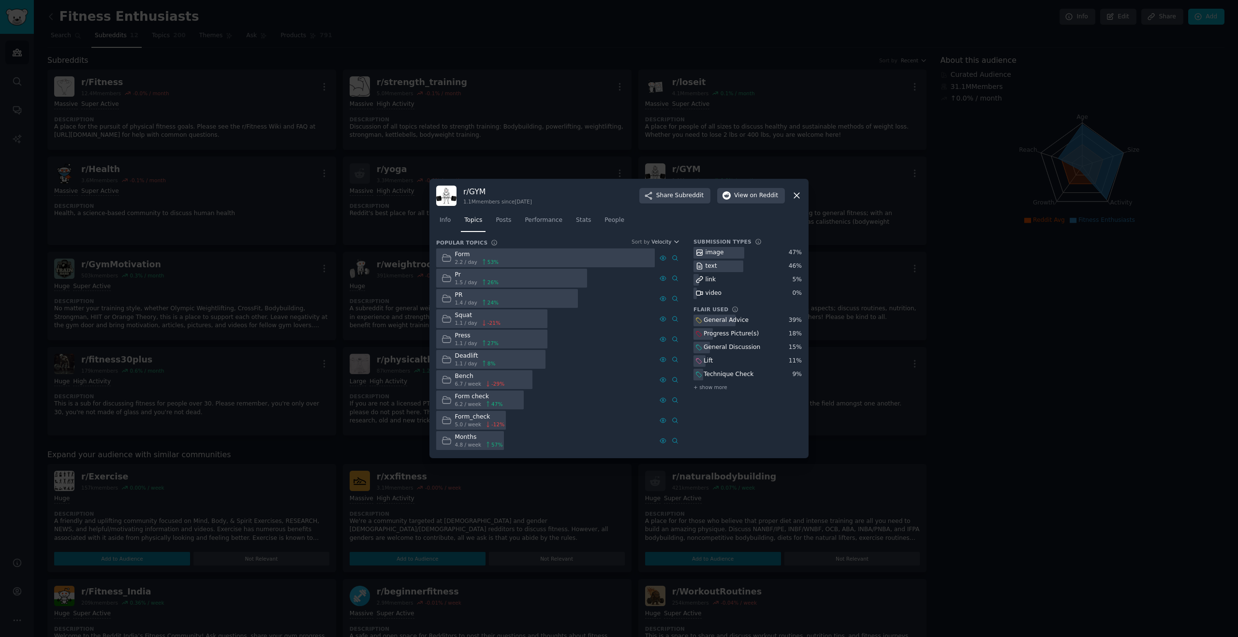
click at [494, 262] on span "53 %" at bounding box center [493, 262] width 11 height 7
click at [446, 259] on icon at bounding box center [447, 258] width 10 height 10
click at [534, 223] on span "Performance" at bounding box center [544, 220] width 38 height 9
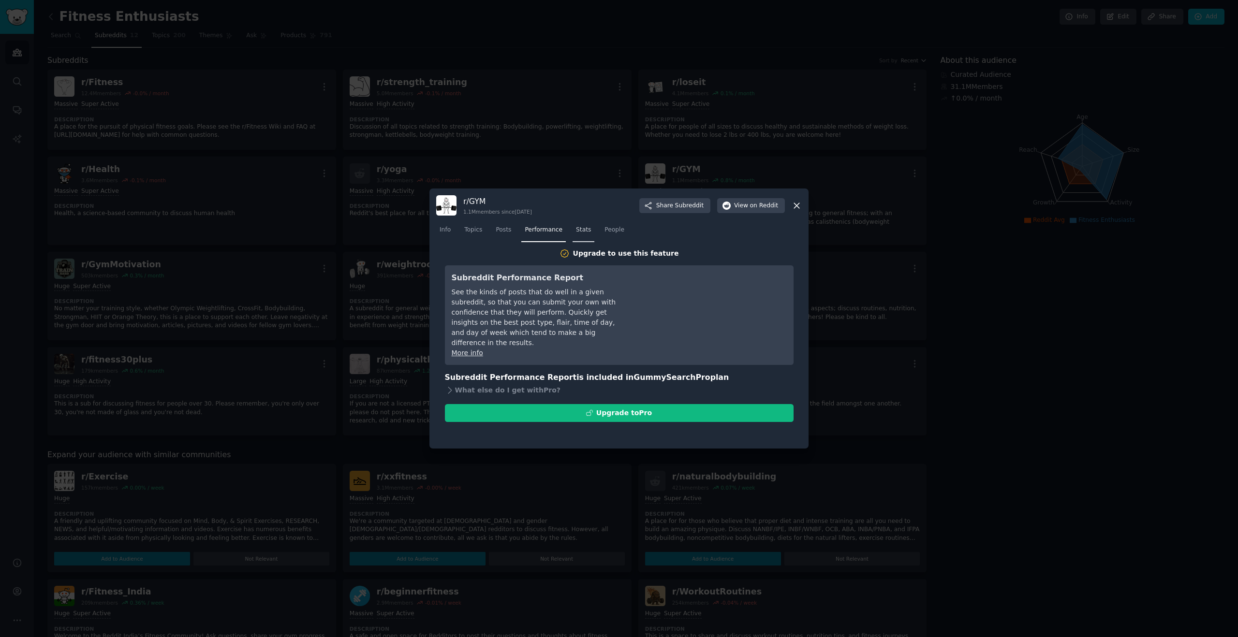
click at [573, 233] on link "Stats" at bounding box center [584, 232] width 22 height 20
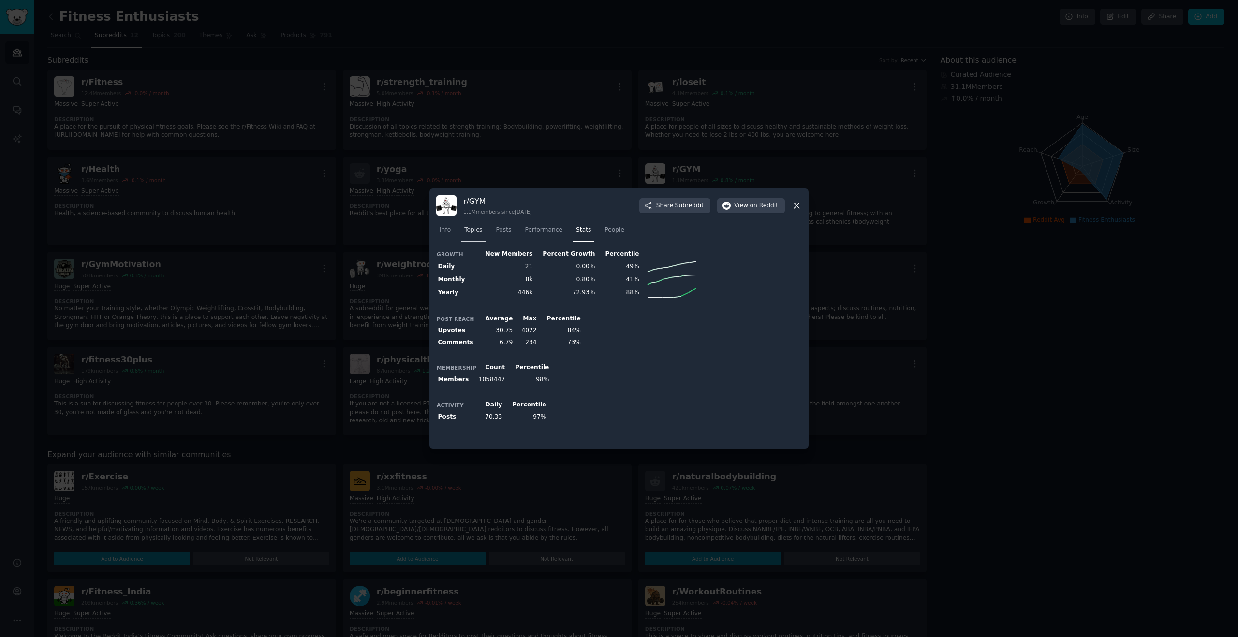
click at [482, 233] on span "Topics" at bounding box center [473, 230] width 18 height 9
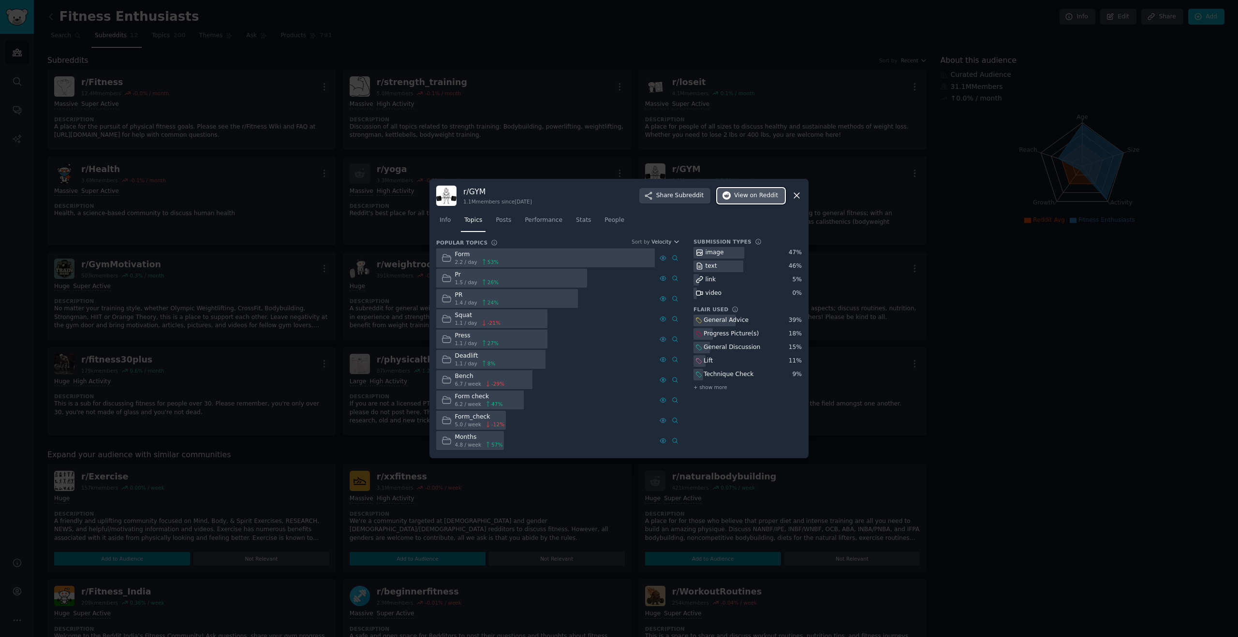
click at [772, 198] on span "on Reddit" at bounding box center [764, 196] width 28 height 9
click at [448, 225] on link "Info" at bounding box center [445, 223] width 18 height 20
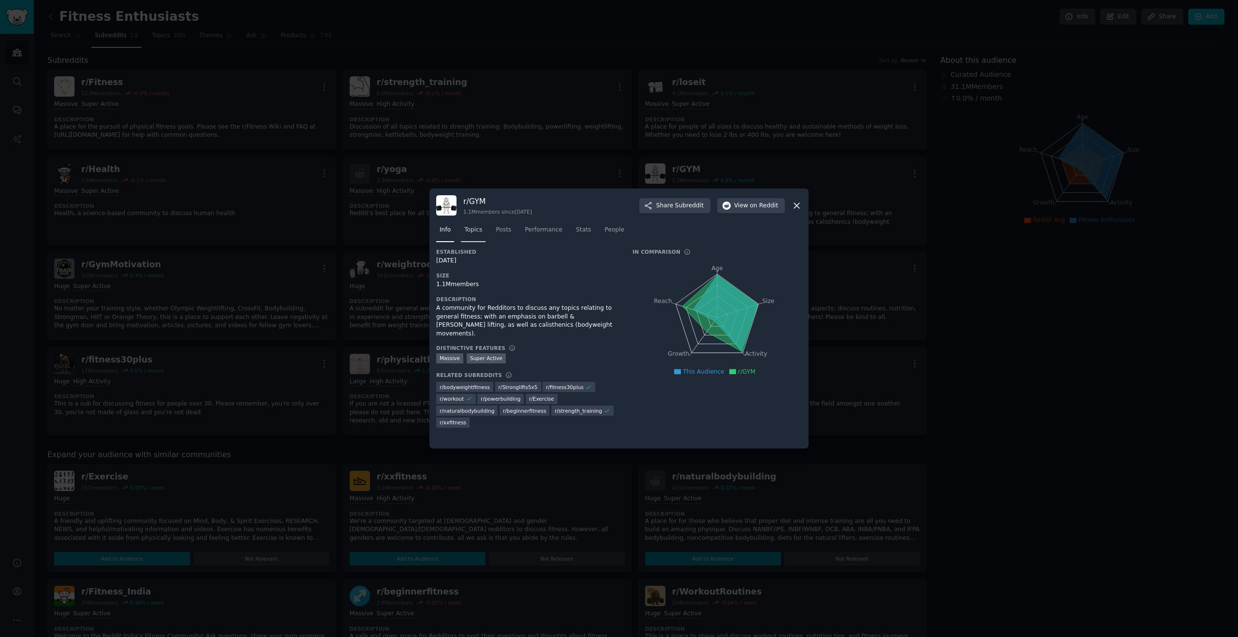
click at [479, 232] on span "Topics" at bounding box center [473, 230] width 18 height 9
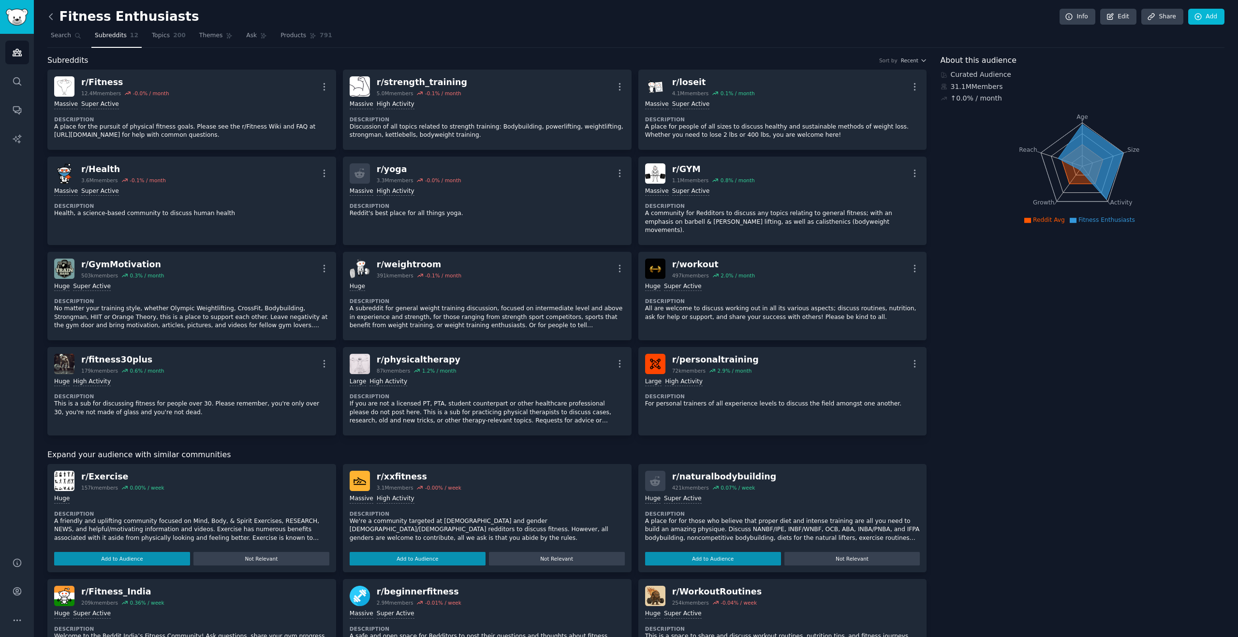
click at [52, 21] on icon at bounding box center [51, 17] width 10 height 10
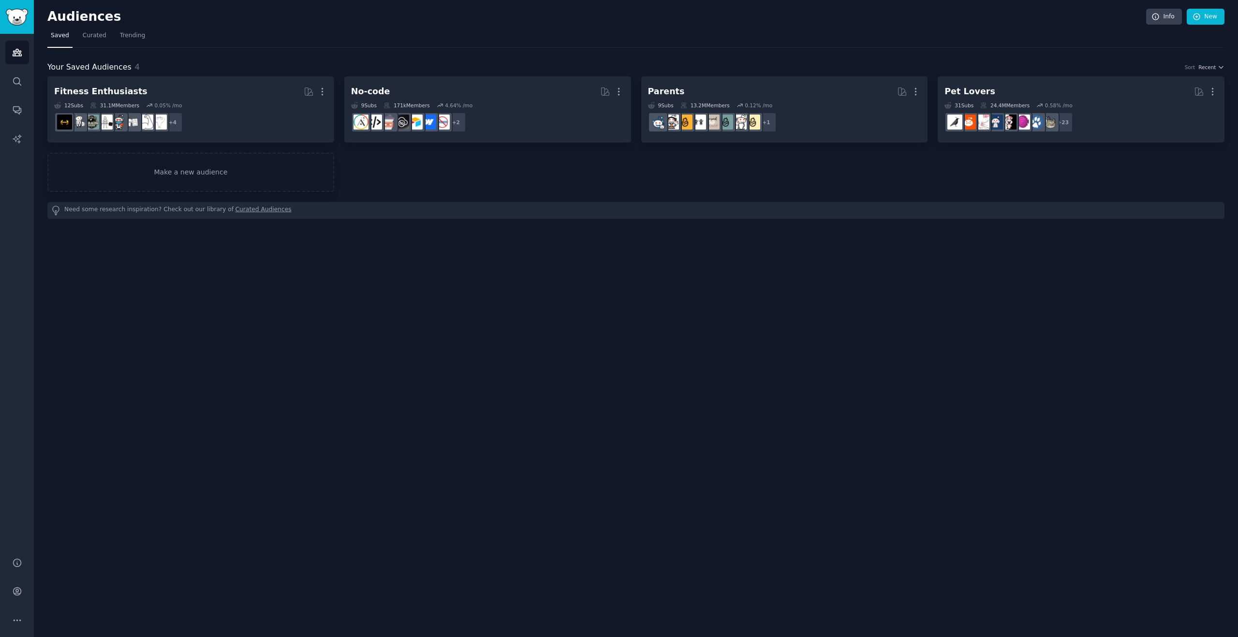
click at [75, 34] on nav "Saved Curated Trending" at bounding box center [635, 38] width 1177 height 20
click at [87, 35] on span "Curated" at bounding box center [95, 35] width 24 height 9
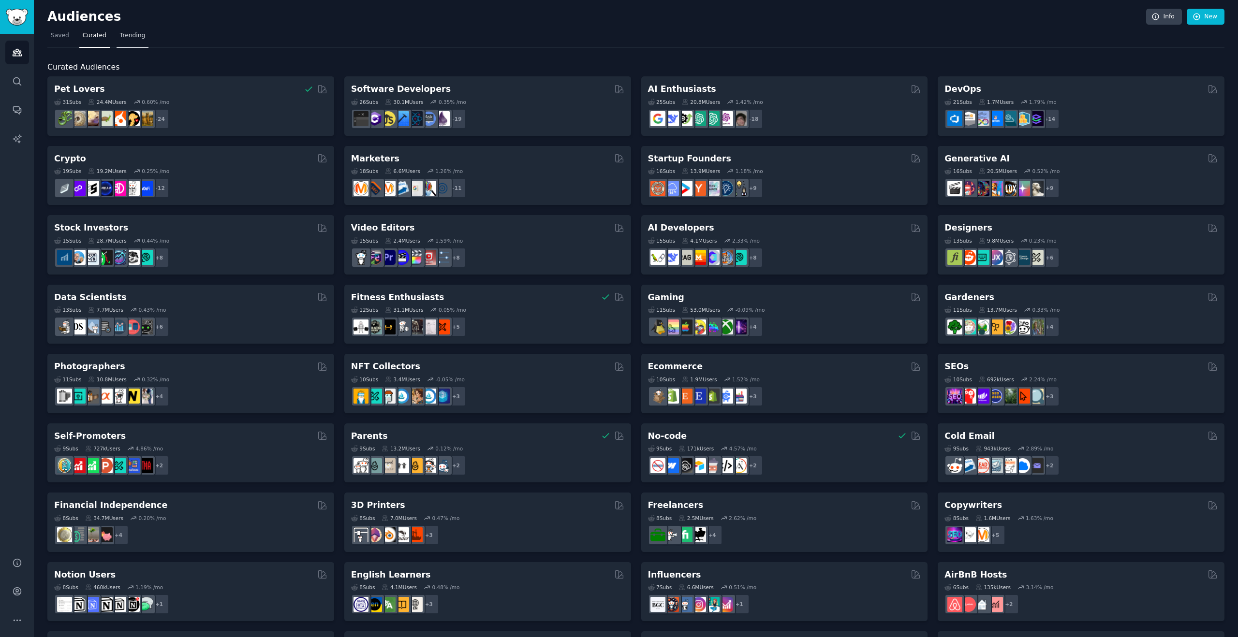
click at [123, 41] on link "Trending" at bounding box center [133, 38] width 32 height 20
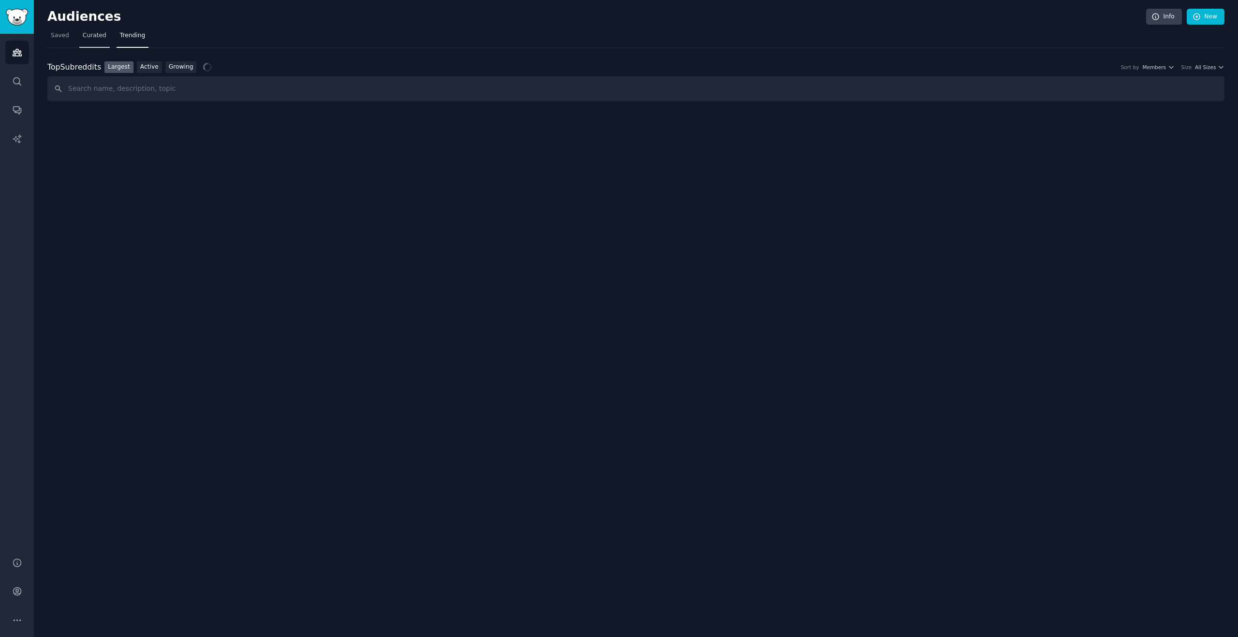
click at [94, 42] on link "Curated" at bounding box center [94, 38] width 30 height 20
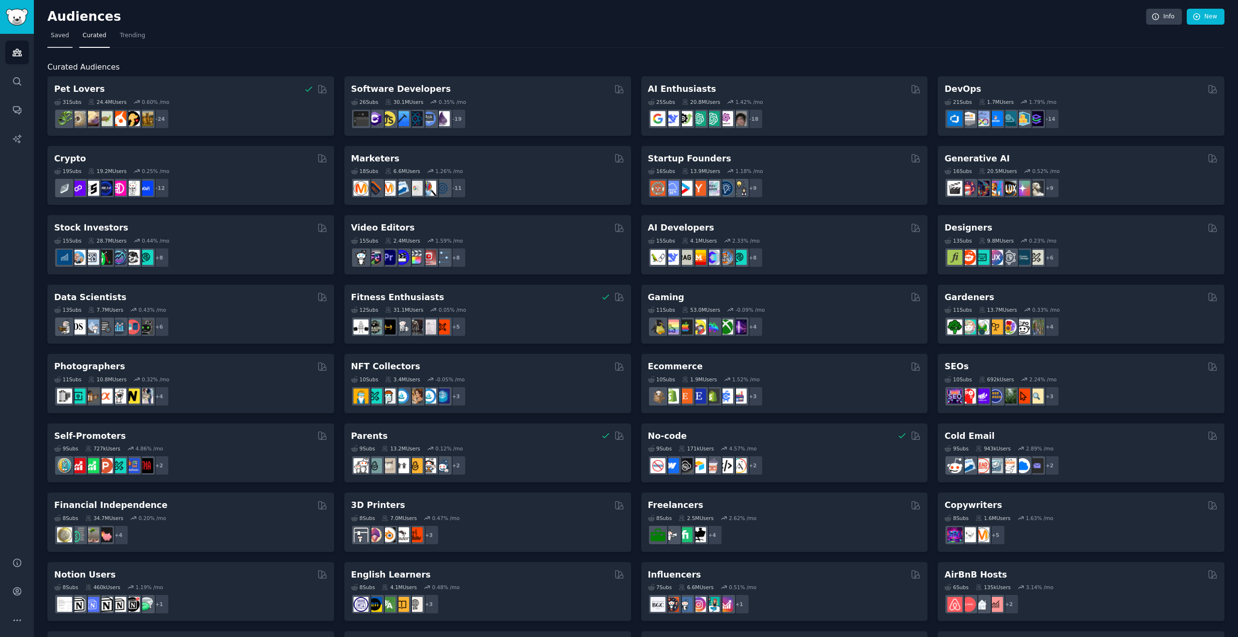
click at [61, 37] on span "Saved" at bounding box center [60, 35] width 18 height 9
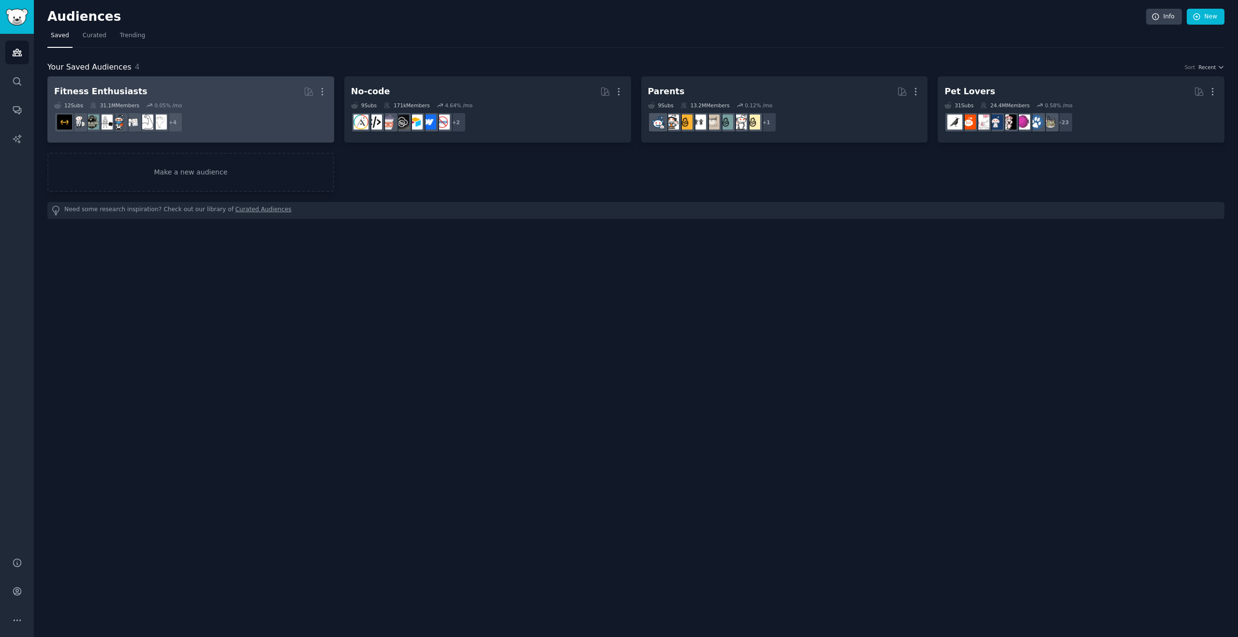
click at [195, 95] on h2 "Fitness Enthusiasts More" at bounding box center [190, 91] width 273 height 17
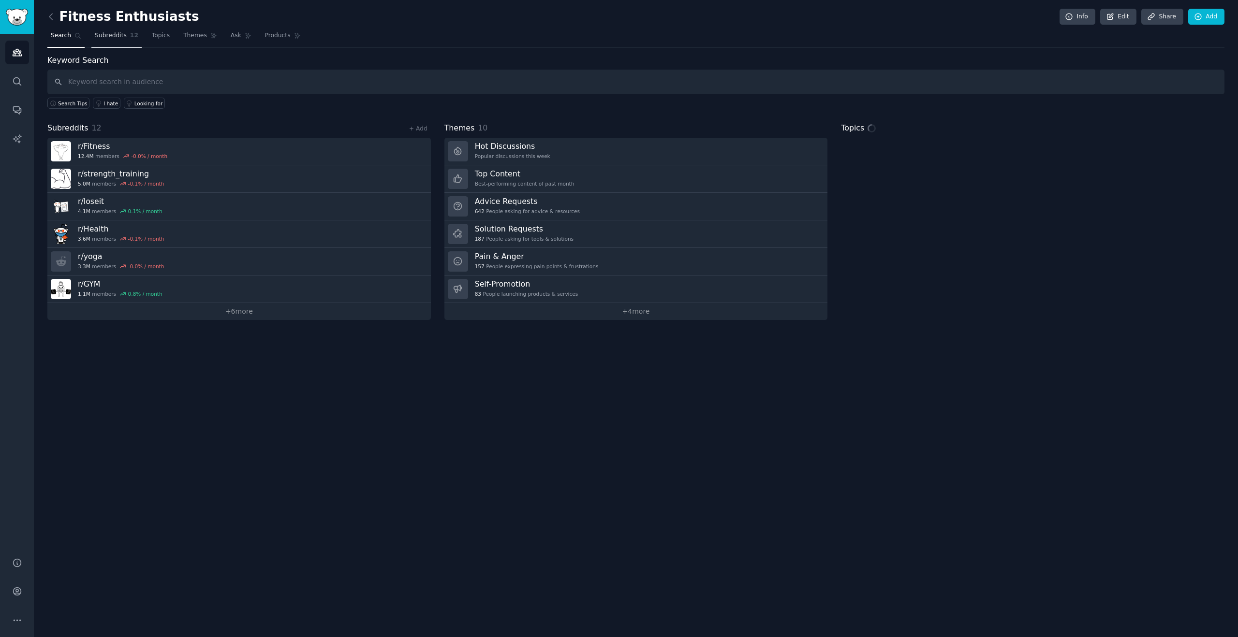
click at [123, 38] on span "Subreddits" at bounding box center [111, 35] width 32 height 9
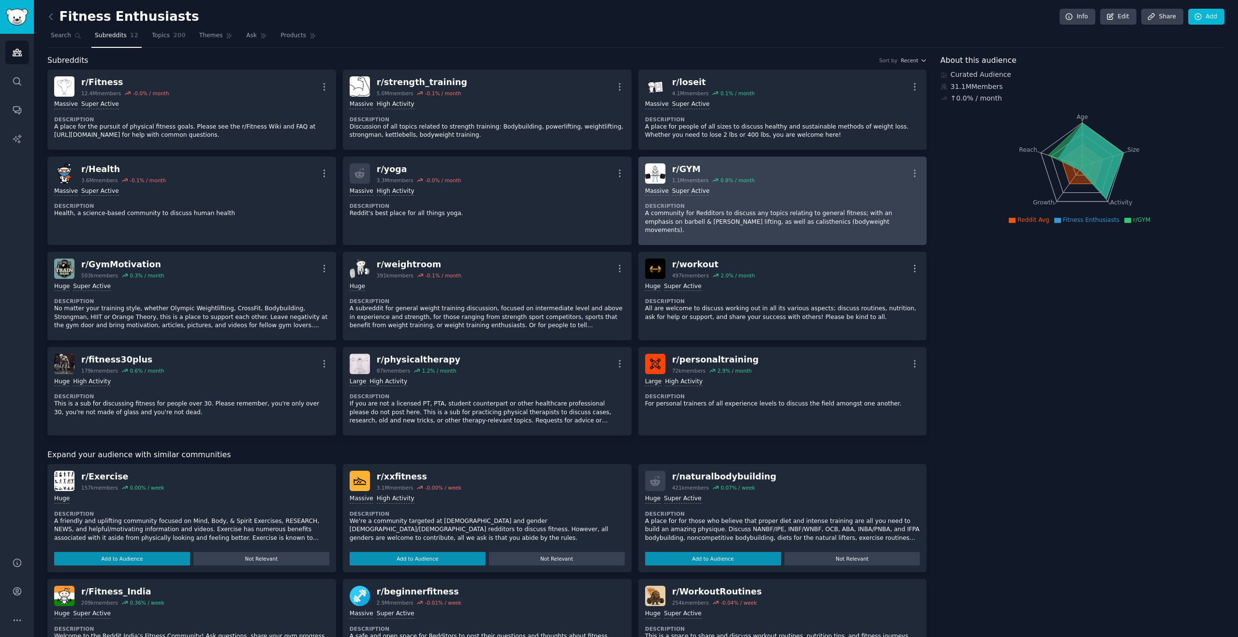
click at [797, 181] on div "r/ GYM 1.1M members 0.8 % / month More" at bounding box center [782, 173] width 275 height 20
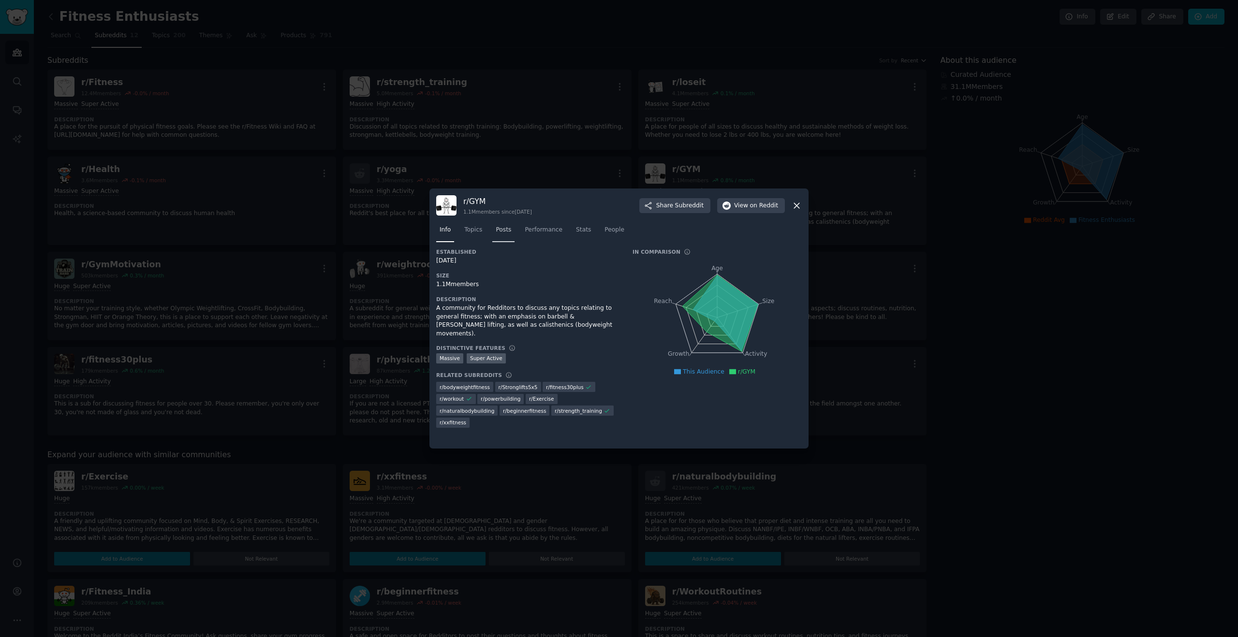
click at [507, 239] on link "Posts" at bounding box center [503, 232] width 22 height 20
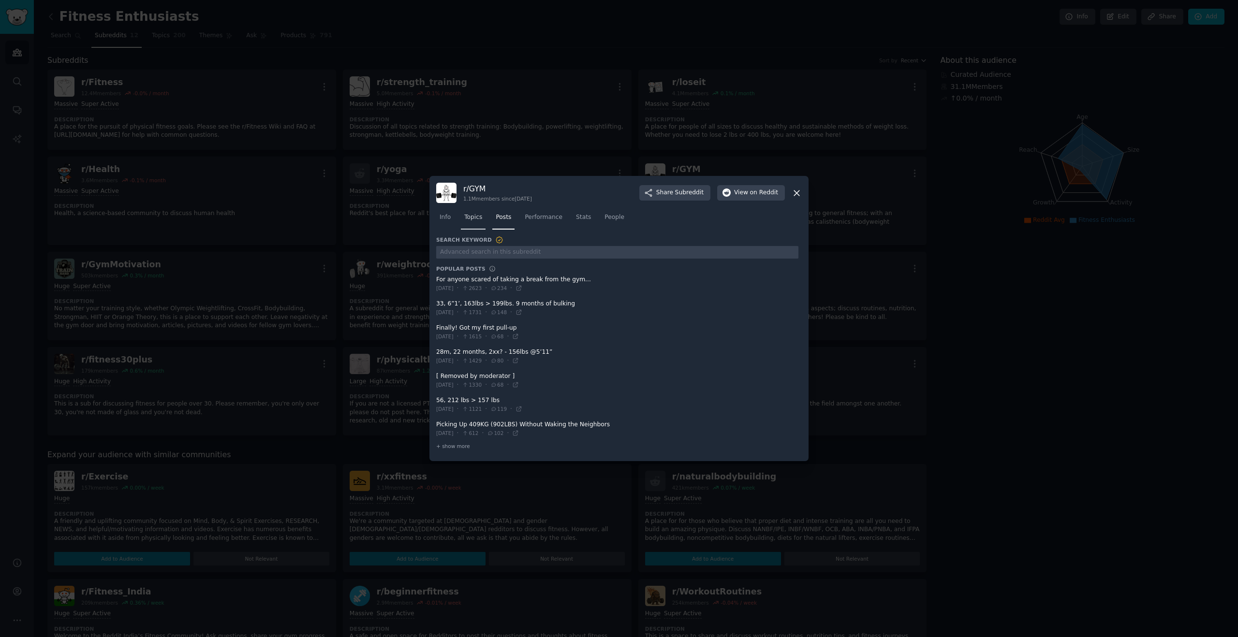
click at [476, 218] on span "Topics" at bounding box center [473, 217] width 18 height 9
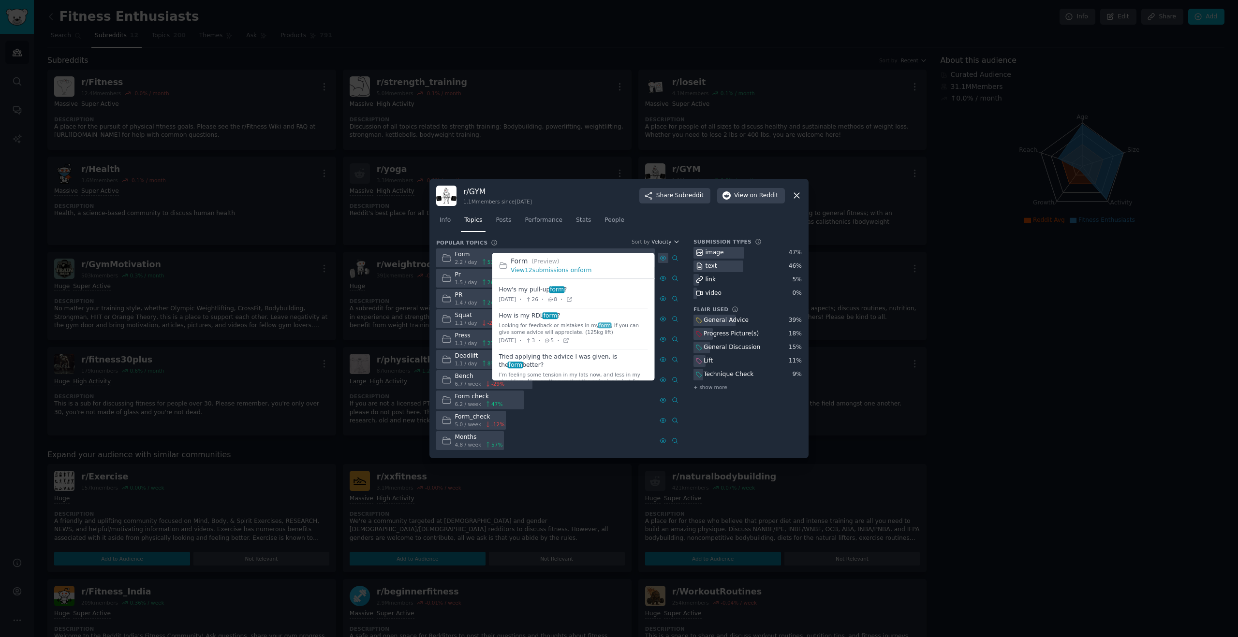
click at [659, 256] on div at bounding box center [663, 258] width 10 height 10
click at [534, 268] on link "View 12 submissions on form" at bounding box center [551, 270] width 81 height 7
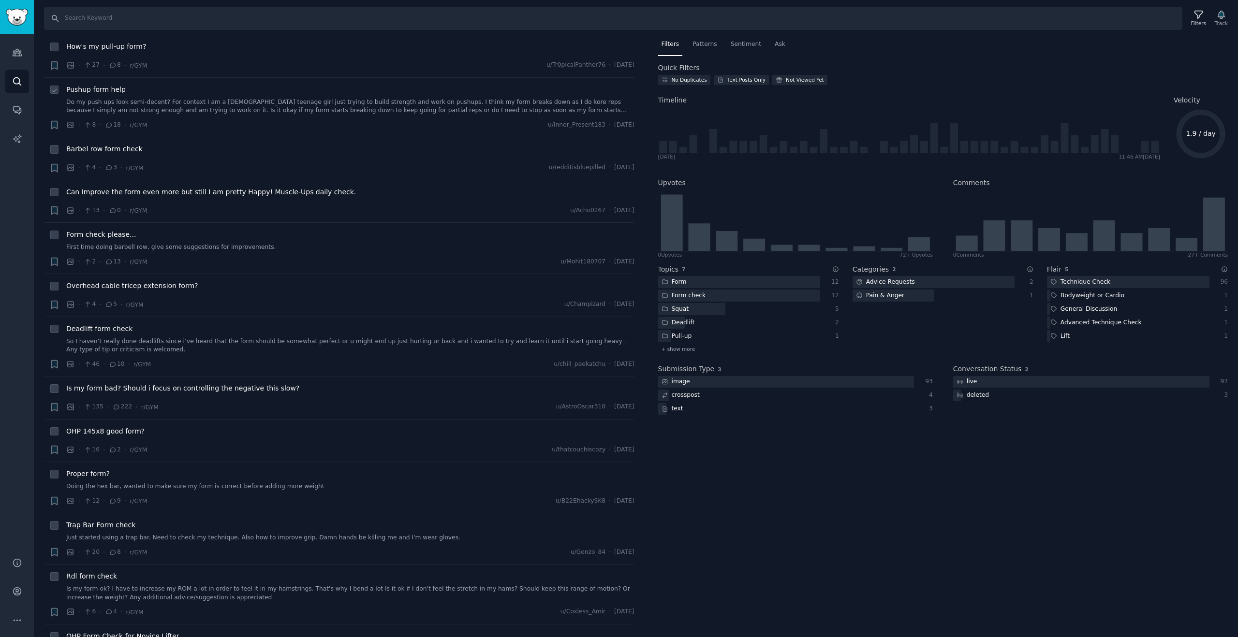
scroll to position [19, 0]
click at [132, 148] on span "Barbel row form check" at bounding box center [104, 147] width 76 height 10
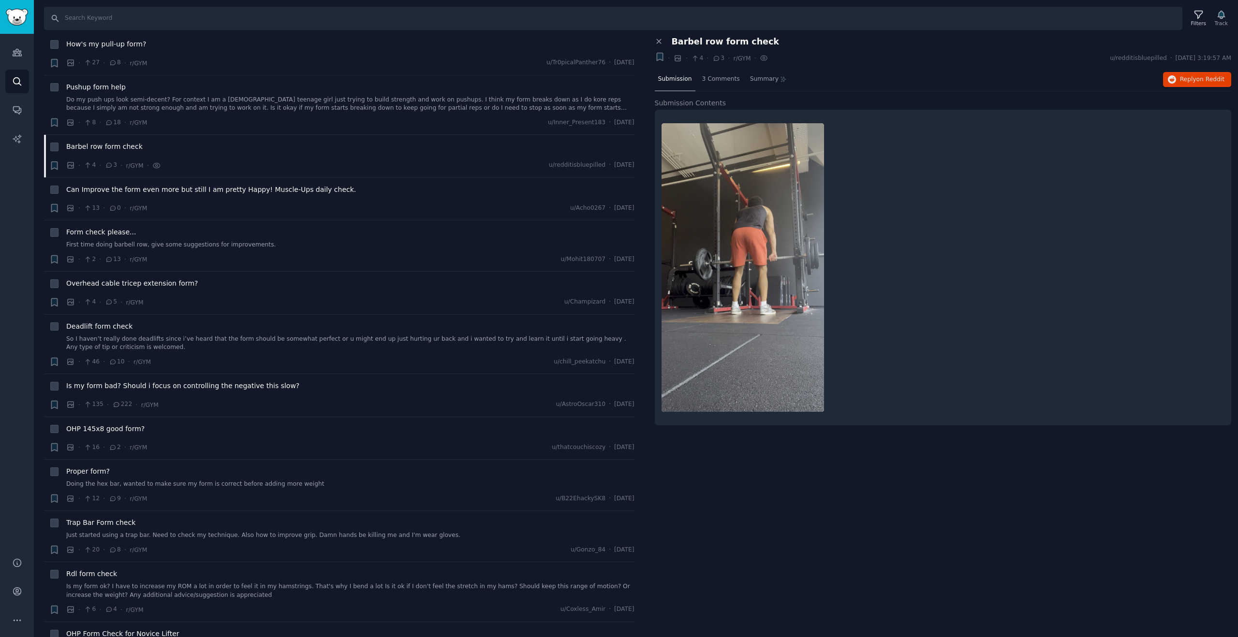
scroll to position [21, 0]
click at [191, 481] on link "Doing the hex bar, wanted to make sure my form is correct before adding more we…" at bounding box center [350, 483] width 568 height 9
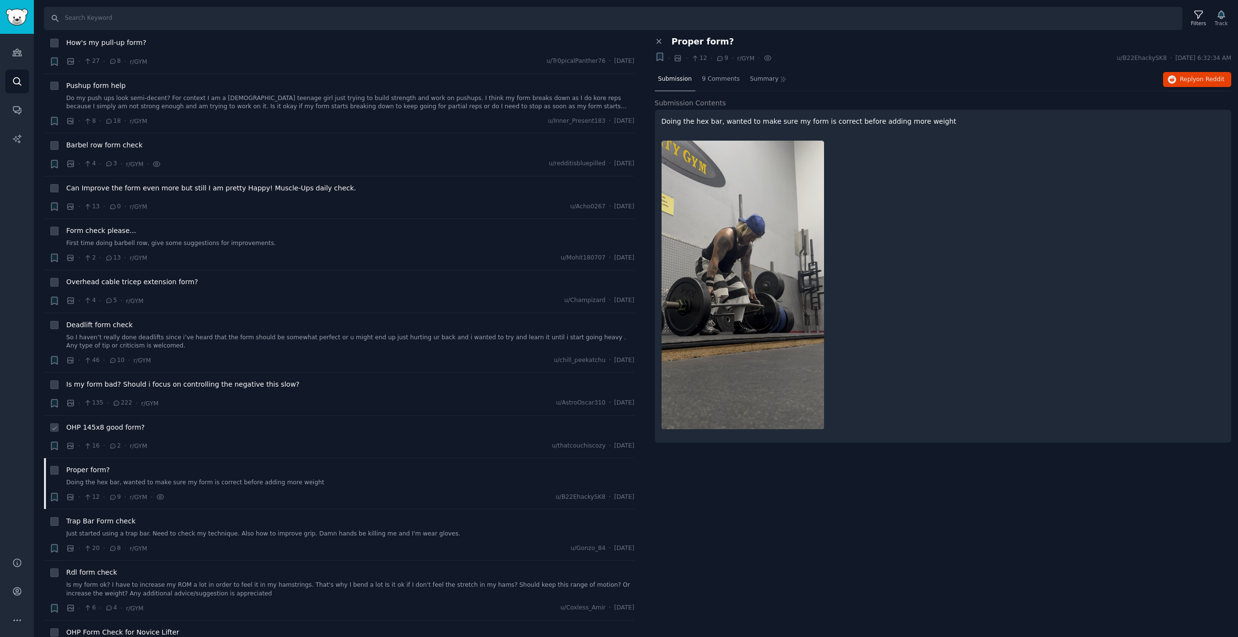
click at [194, 441] on div "OHP 145x8 good form? · 16 · 2 · r/GYM u/thatcouchiscozy · [DATE]" at bounding box center [350, 437] width 568 height 29
click at [17, 83] on icon "Sidebar" at bounding box center [17, 81] width 10 height 10
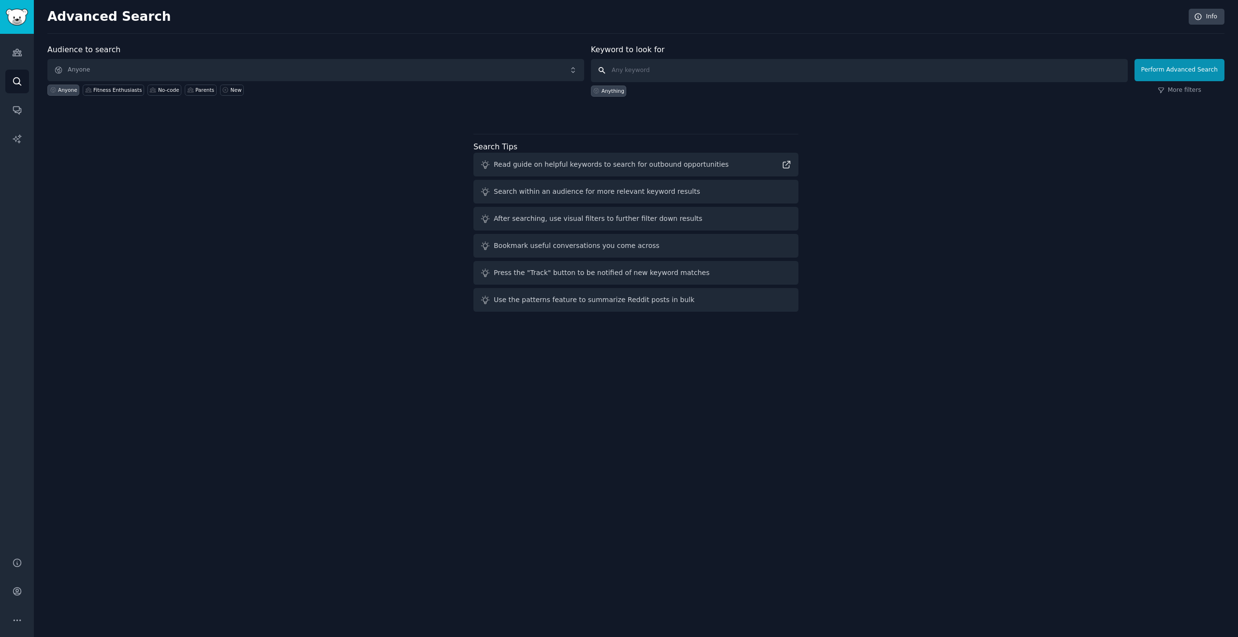
click at [630, 64] on input "text" at bounding box center [859, 70] width 537 height 23
click at [117, 92] on div "Fitness Enthusiasts" at bounding box center [117, 90] width 48 height 7
click at [1189, 69] on button "Perform Advanced Search" at bounding box center [1180, 70] width 90 height 22
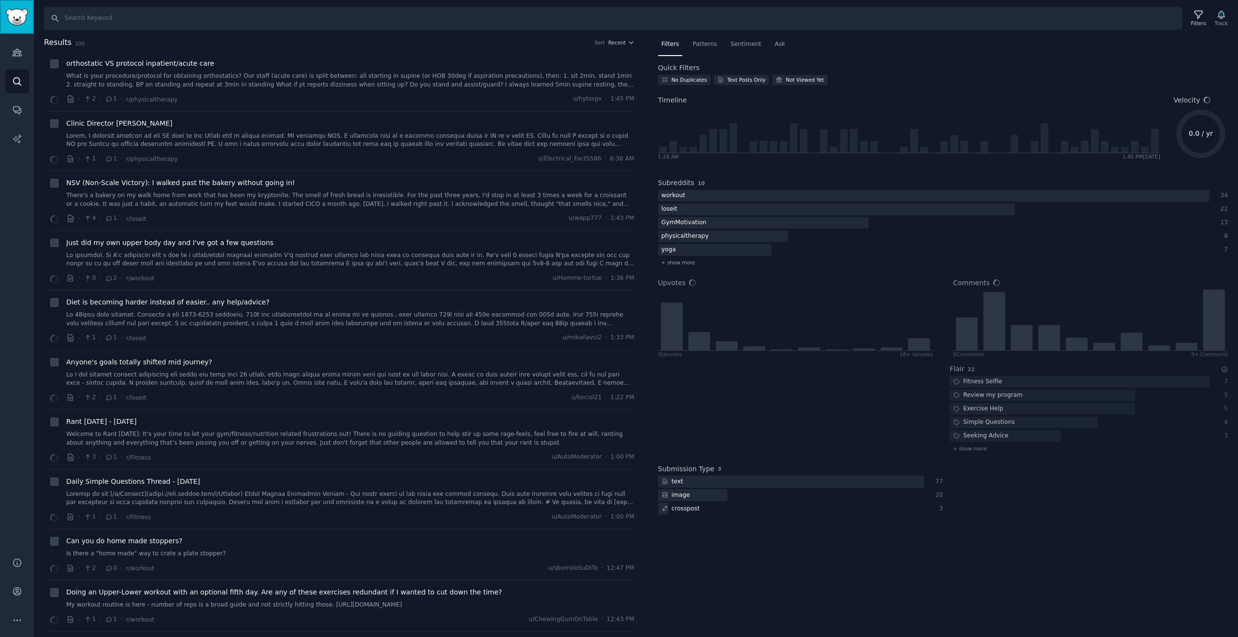
click at [16, 27] on link "Sidebar" at bounding box center [17, 17] width 34 height 34
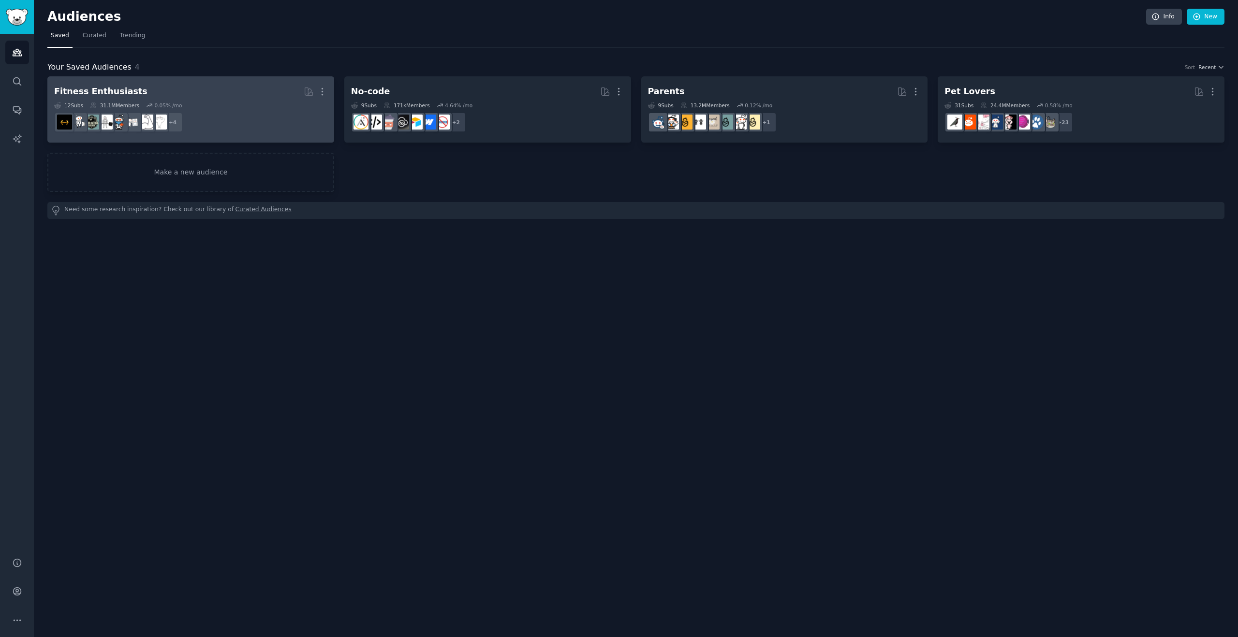
click at [214, 93] on h2 "Fitness Enthusiasts More" at bounding box center [190, 91] width 273 height 17
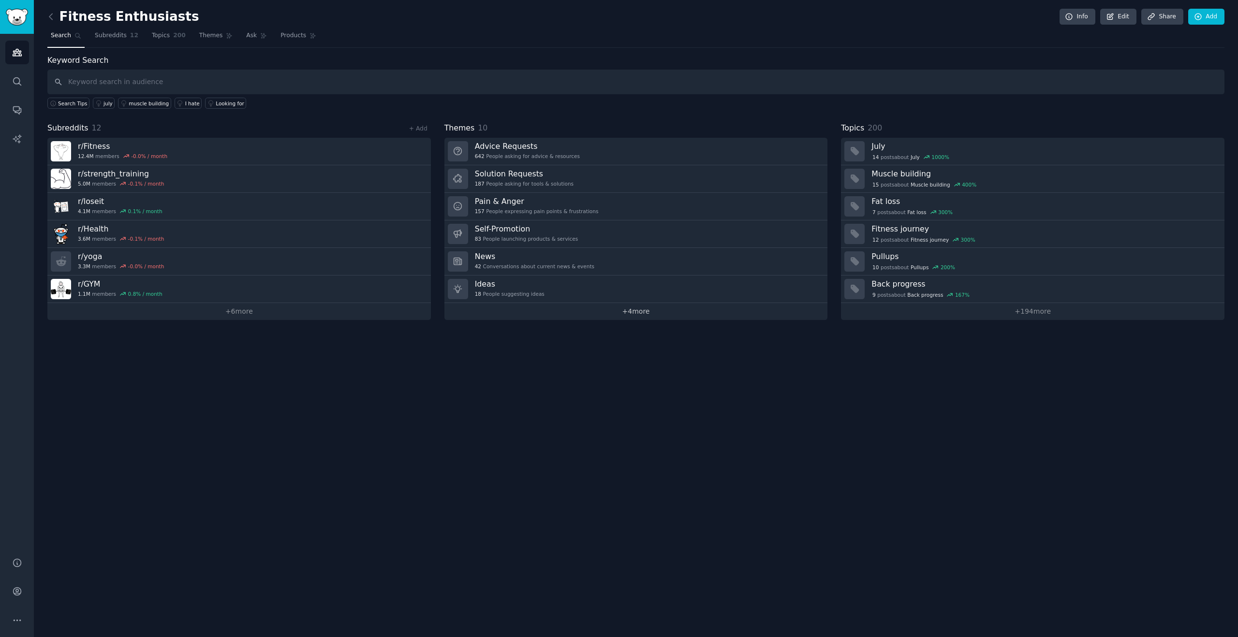
click at [624, 311] on link "+ 4 more" at bounding box center [636, 311] width 384 height 17
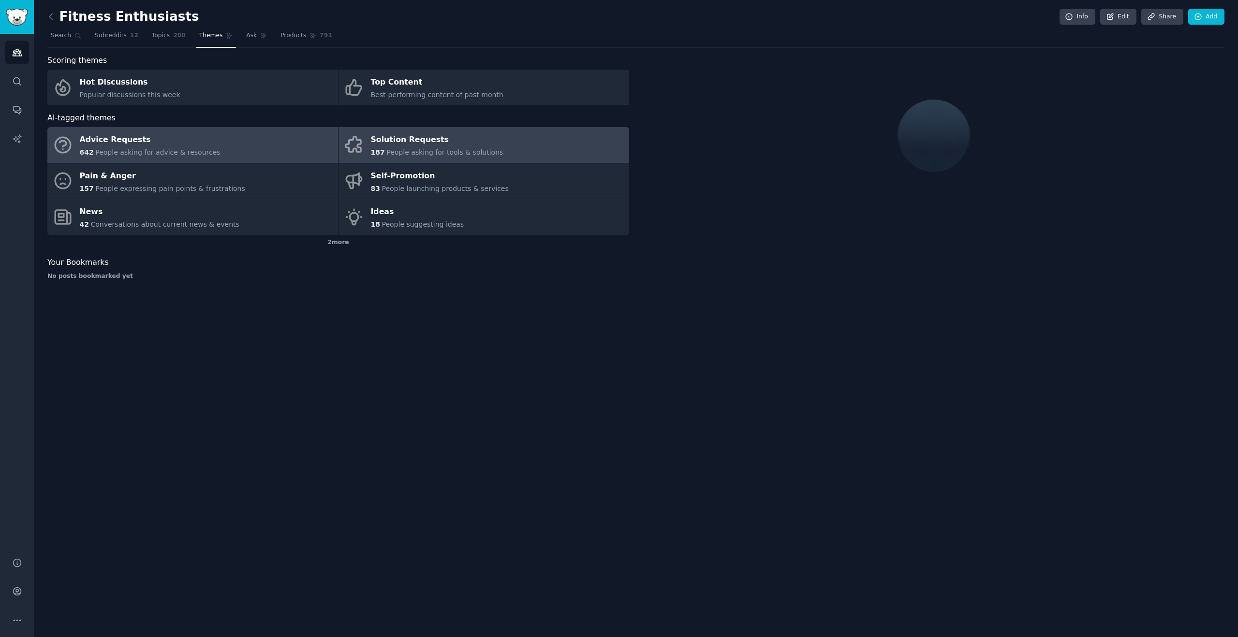
click at [421, 146] on div "Solution Requests" at bounding box center [437, 140] width 133 height 15
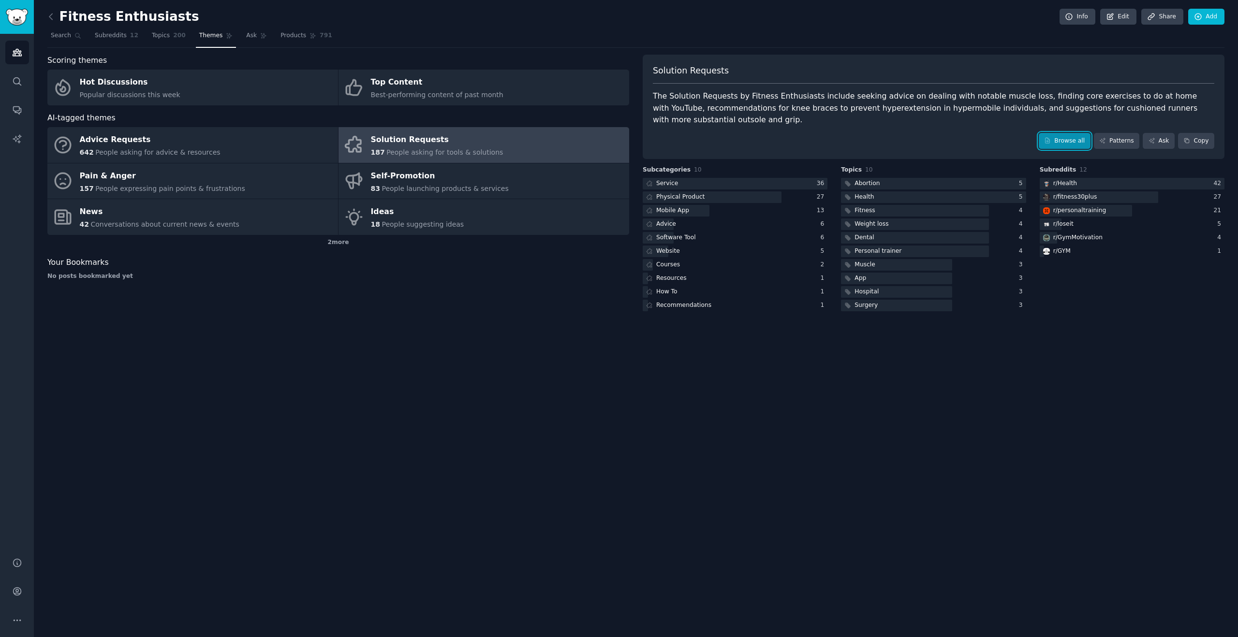
click at [1082, 142] on link "Browse all" at bounding box center [1065, 141] width 52 height 16
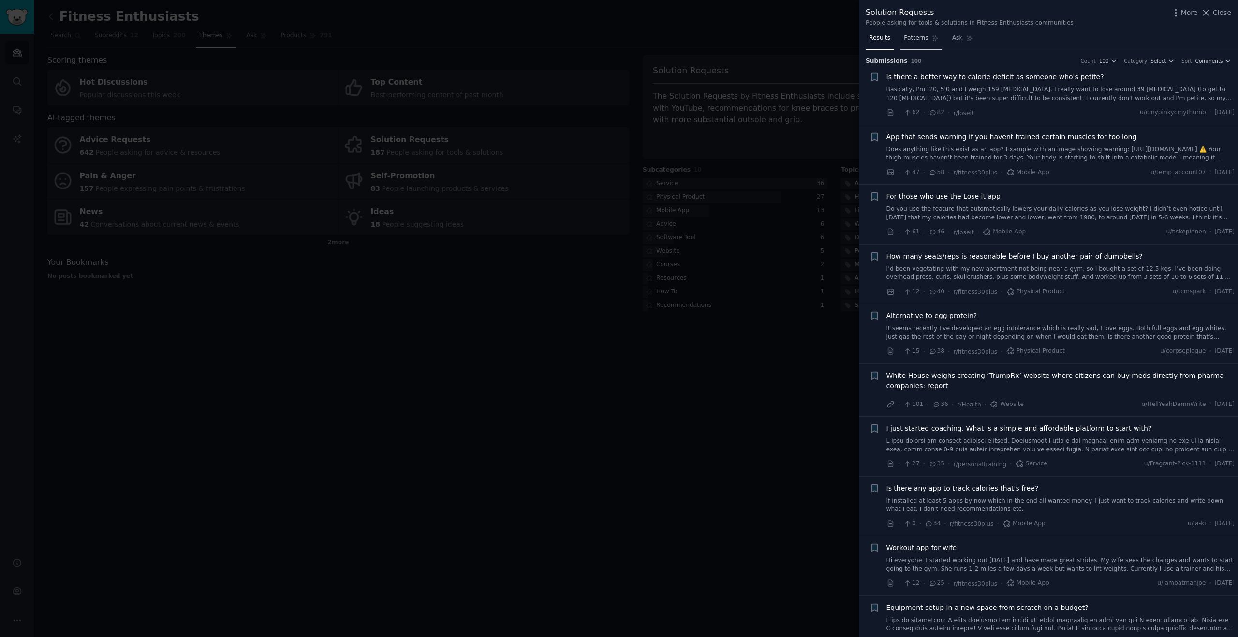
click at [915, 41] on span "Patterns" at bounding box center [916, 38] width 24 height 9
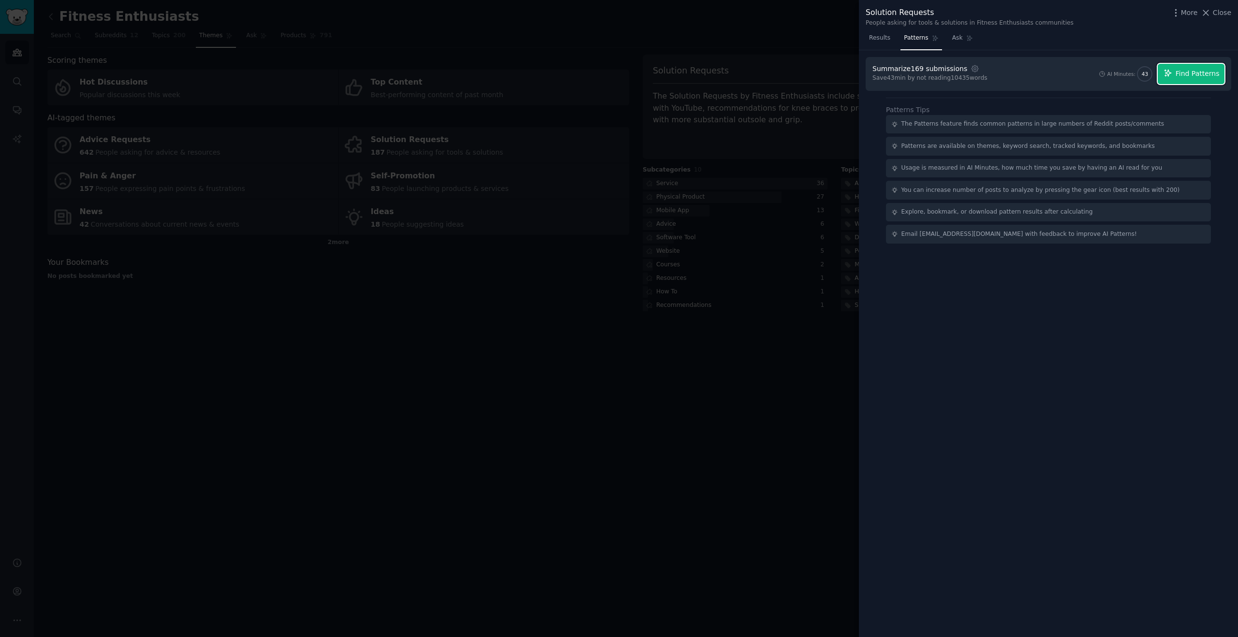
click at [1185, 74] on span "Find Patterns" at bounding box center [1198, 74] width 44 height 10
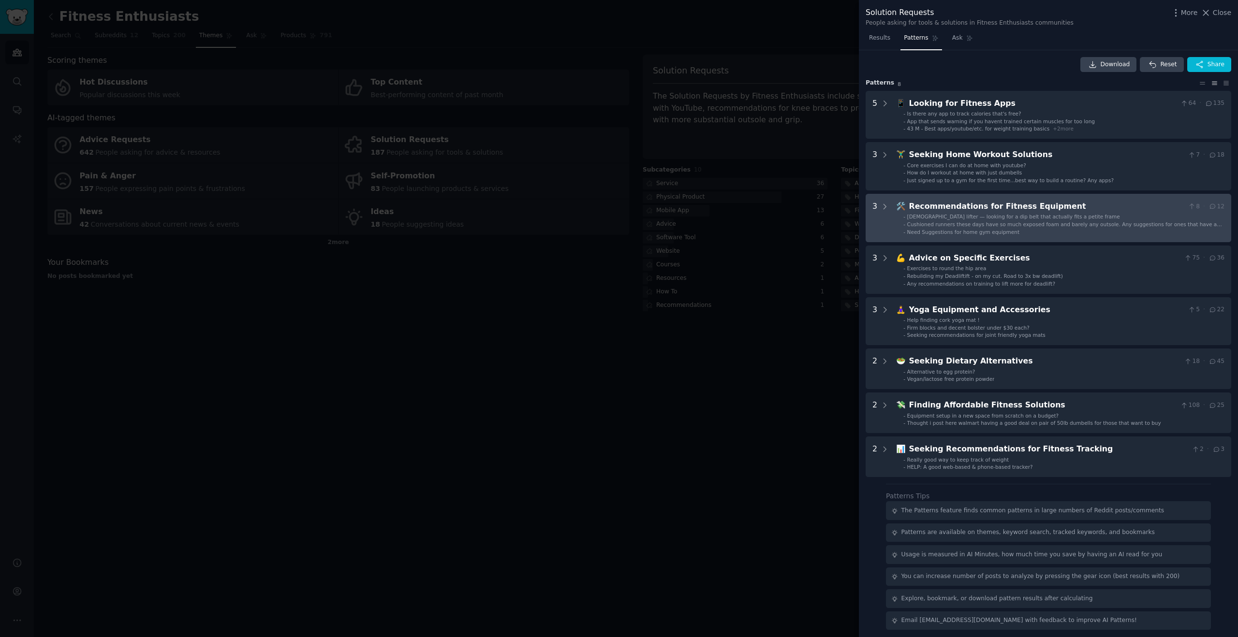
scroll to position [1, 0]
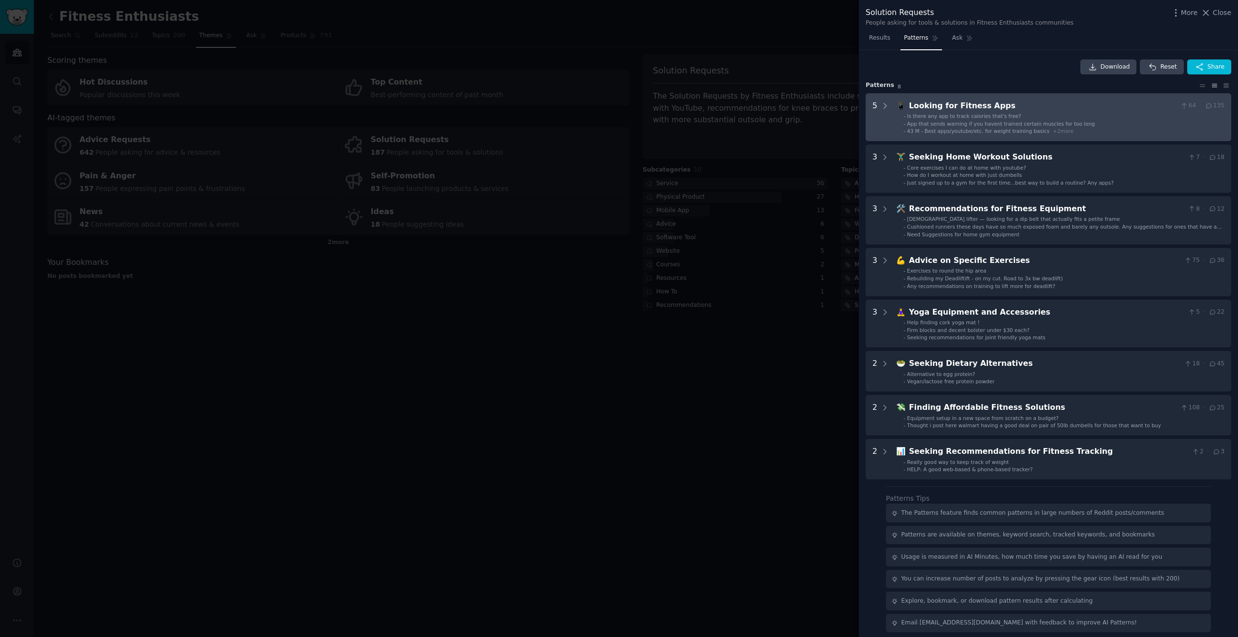
click at [936, 126] on div "App that sends warning if you havent trained certain muscles for too long" at bounding box center [1001, 123] width 188 height 7
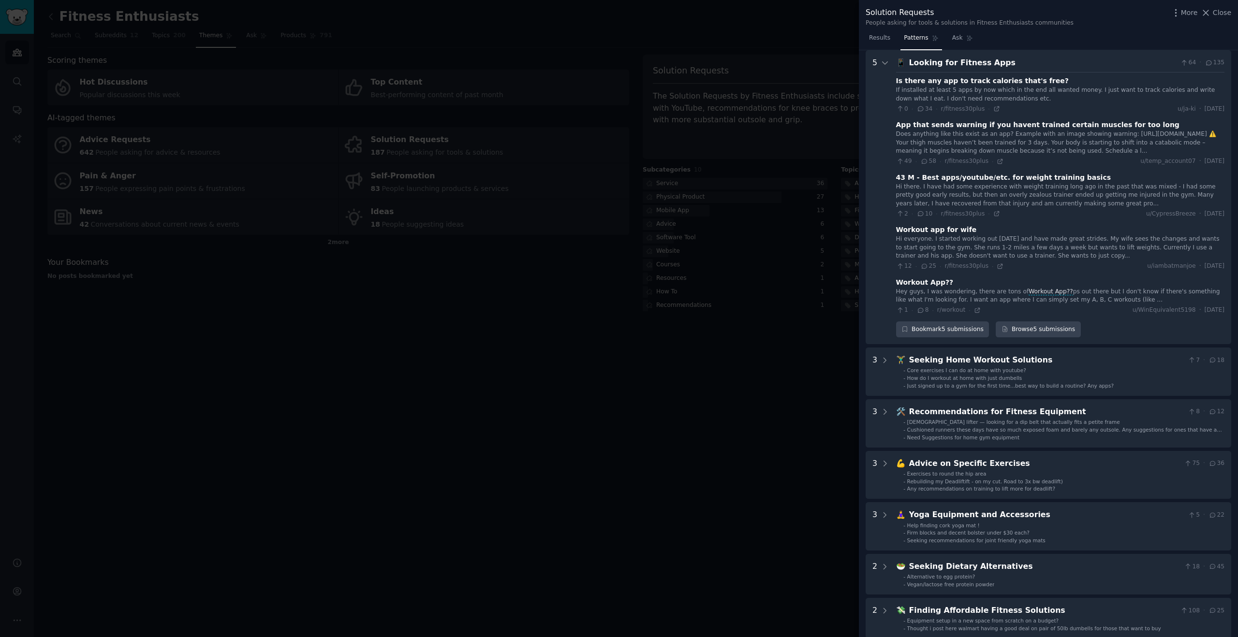
scroll to position [37, 0]
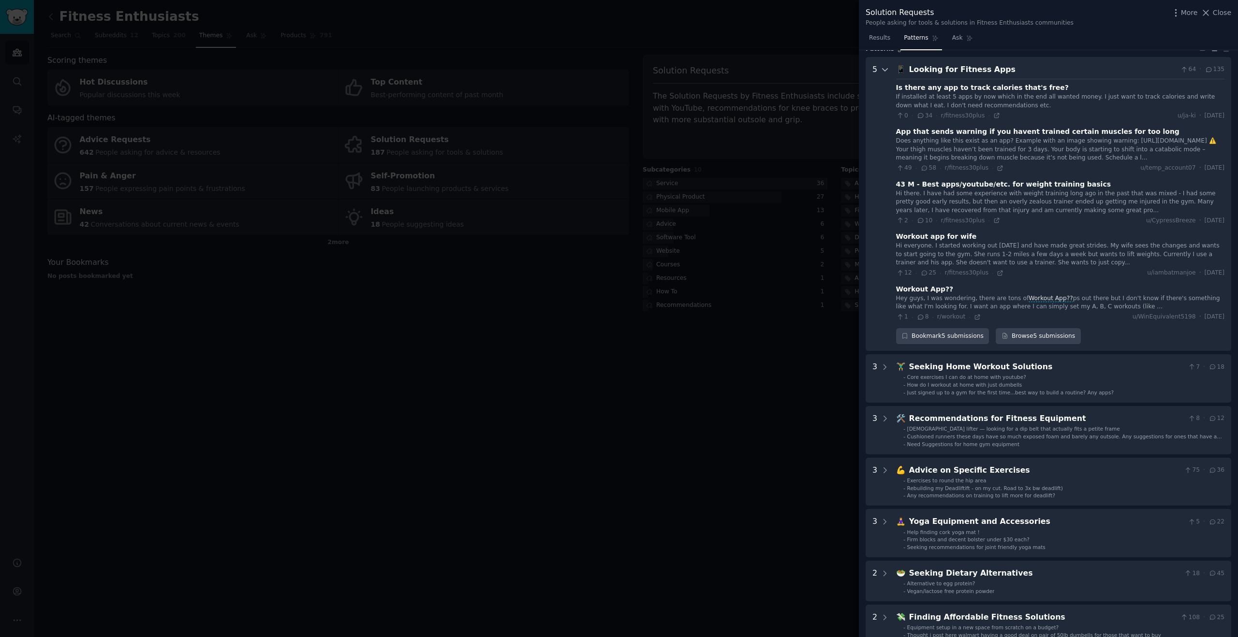
click at [887, 73] on icon at bounding box center [885, 69] width 9 height 9
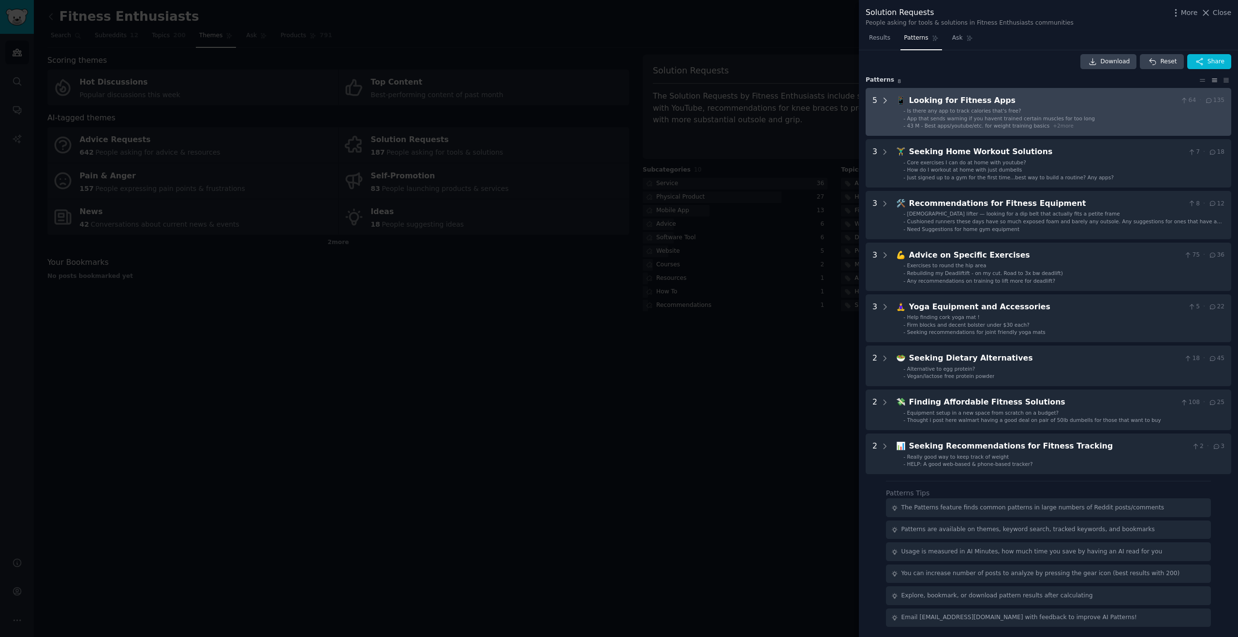
scroll to position [6, 0]
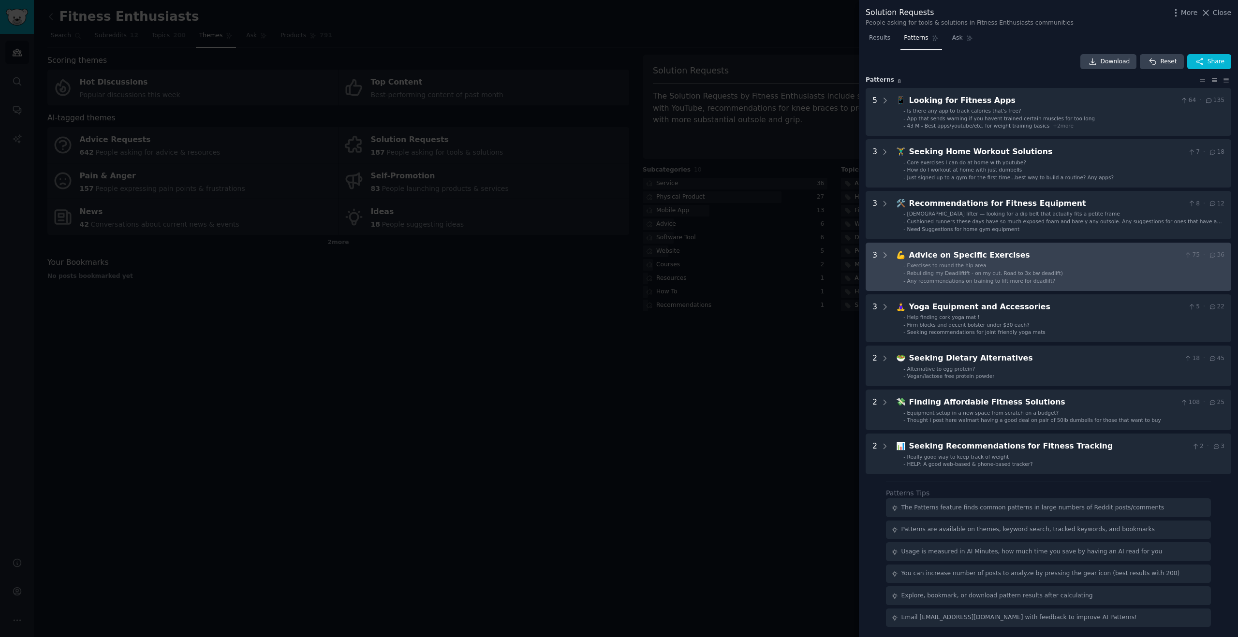
click at [1026, 262] on li "- Exercises to round the hip area" at bounding box center [1063, 265] width 321 height 7
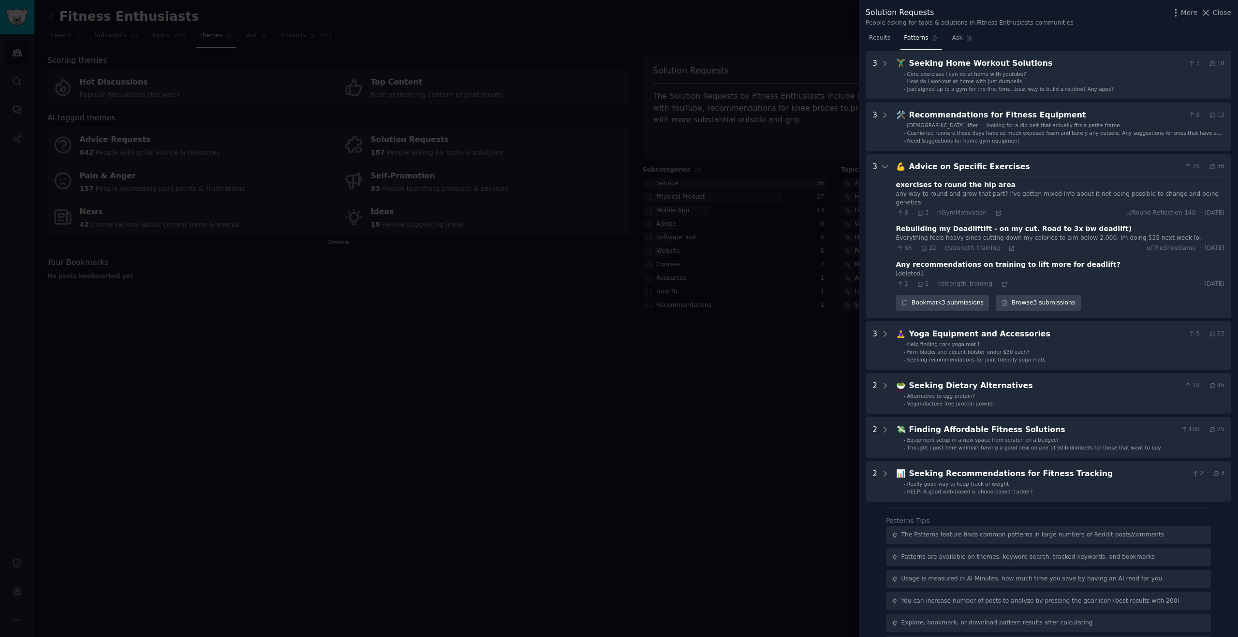
scroll to position [114, 0]
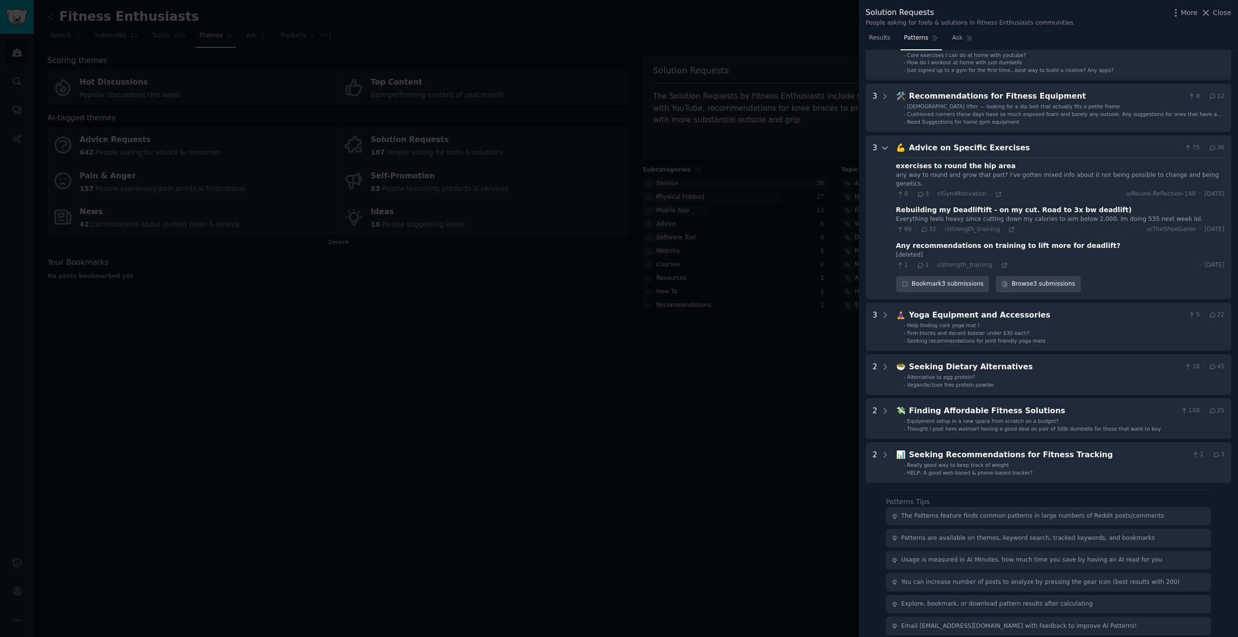
click at [887, 150] on icon at bounding box center [885, 148] width 9 height 9
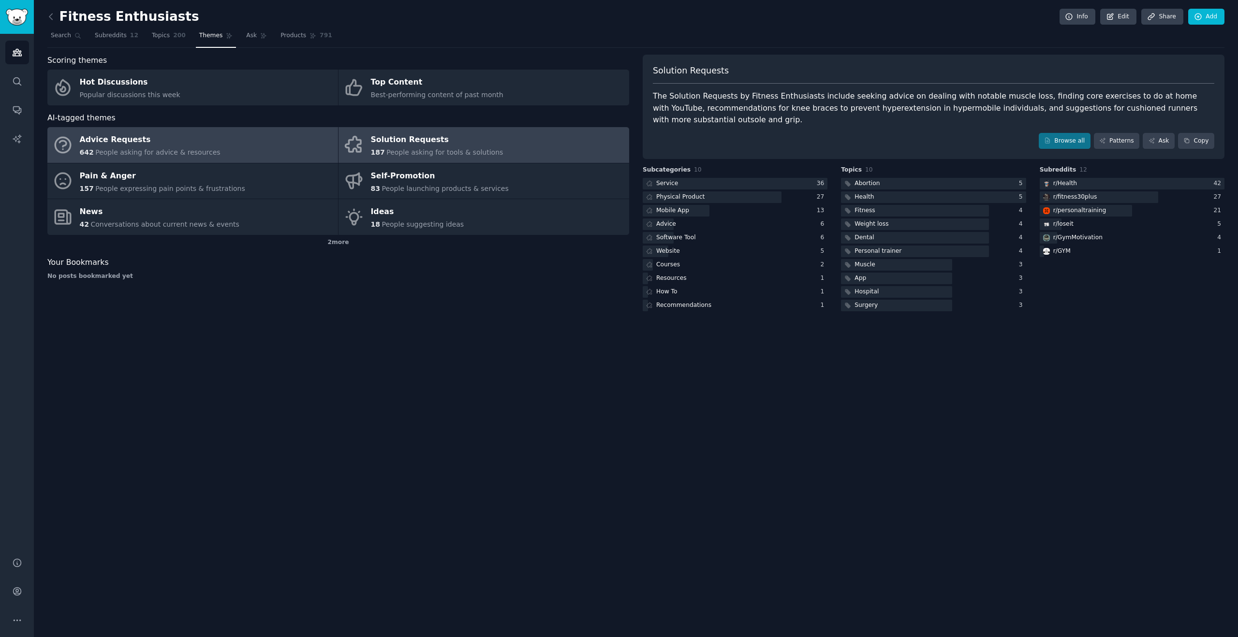
click at [230, 156] on link "Advice Requests 642 People asking for advice & resources" at bounding box center [192, 145] width 291 height 36
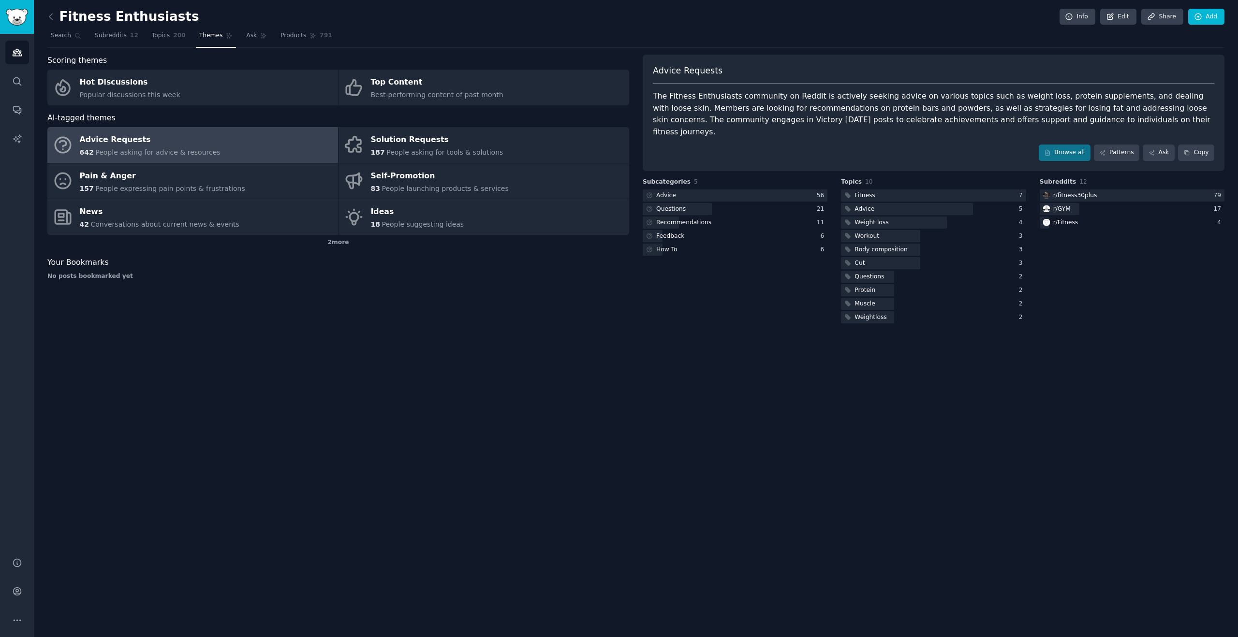
click at [221, 141] on link "Advice Requests 642 People asking for advice & resources" at bounding box center [192, 145] width 291 height 36
click at [1060, 145] on link "Browse all" at bounding box center [1065, 153] width 52 height 16
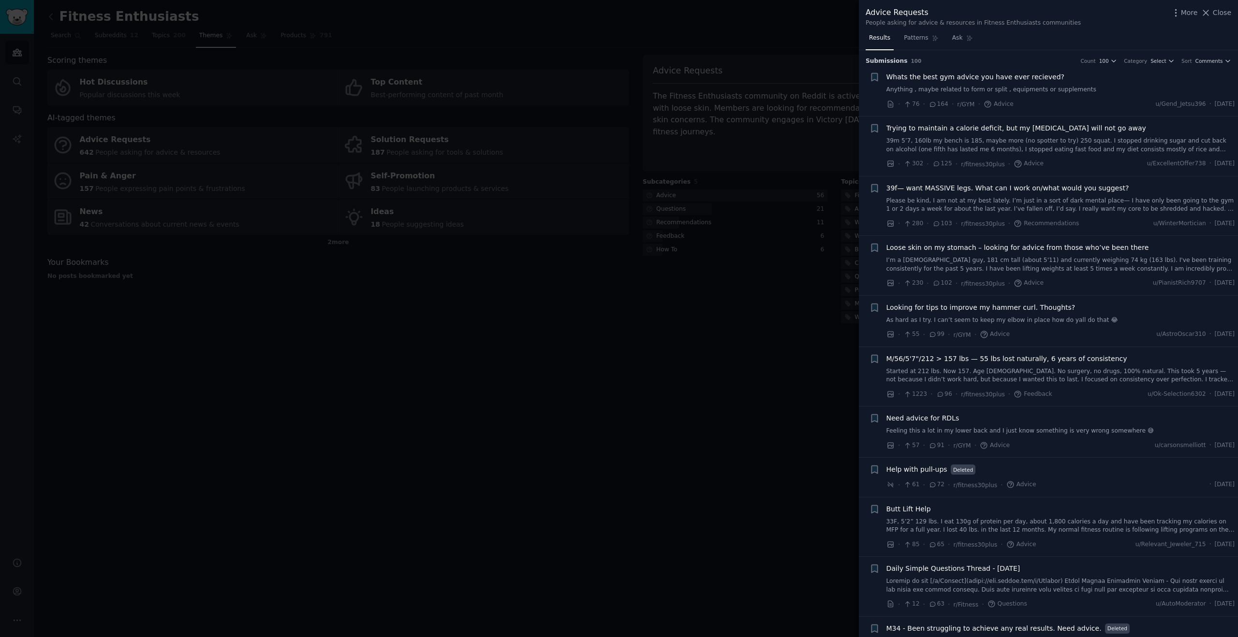
click at [711, 373] on div at bounding box center [619, 318] width 1238 height 637
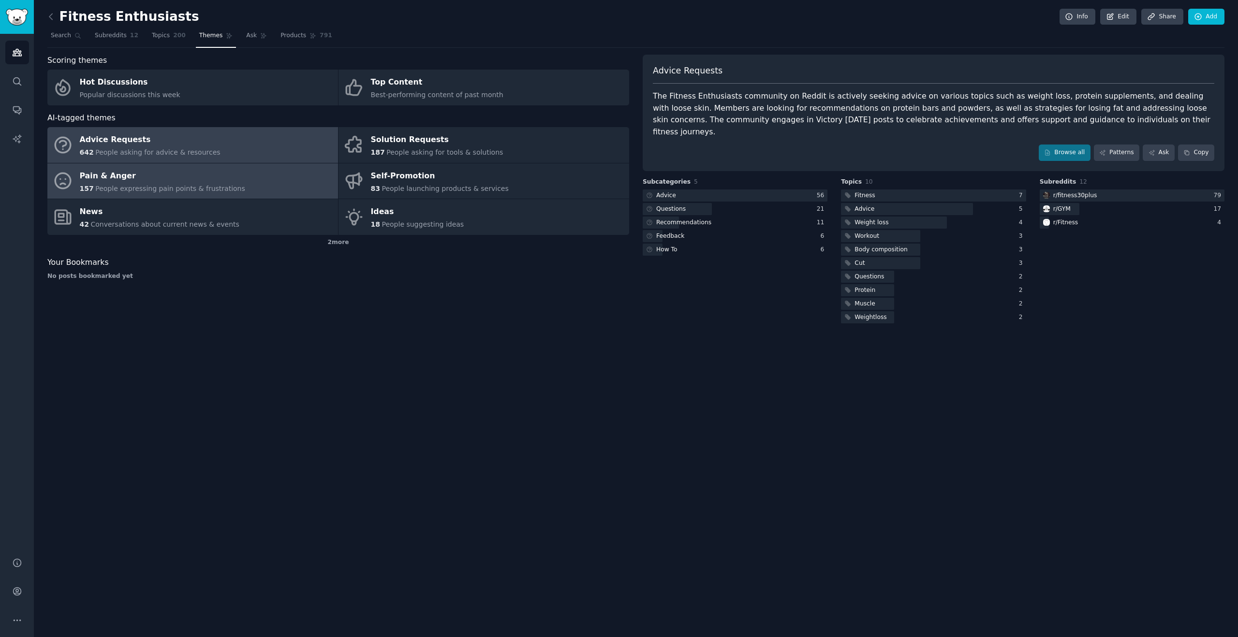
click at [272, 177] on link "Pain & Anger 157 People expressing pain points & frustrations" at bounding box center [192, 181] width 291 height 36
